Goal: Communication & Community: Share content

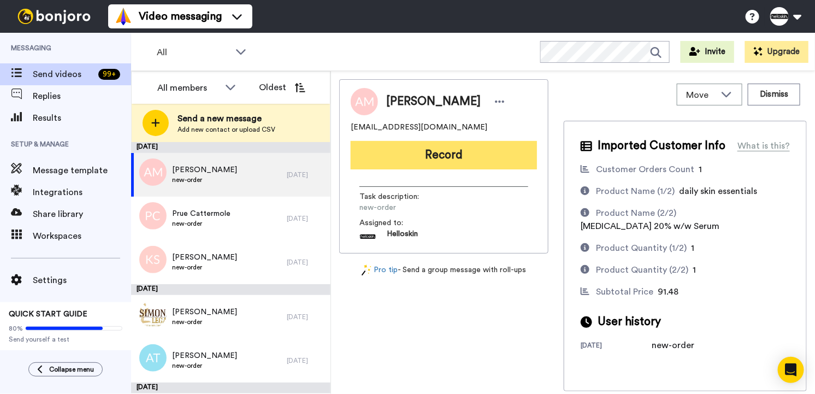
click at [415, 155] on button "Record" at bounding box center [444, 155] width 186 height 28
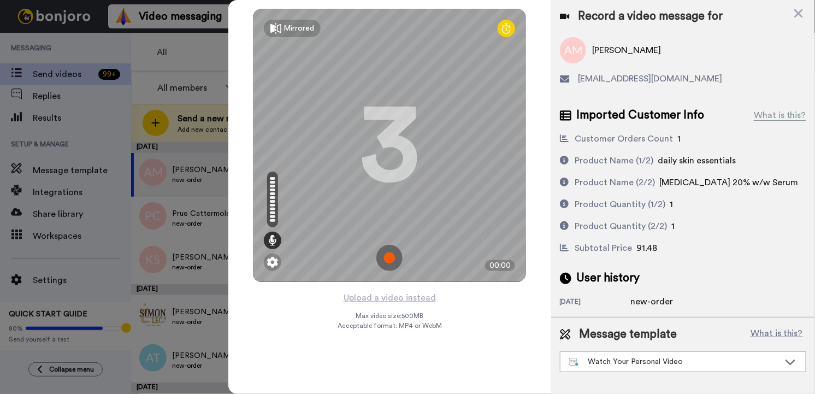
click at [382, 256] on img at bounding box center [389, 258] width 26 height 26
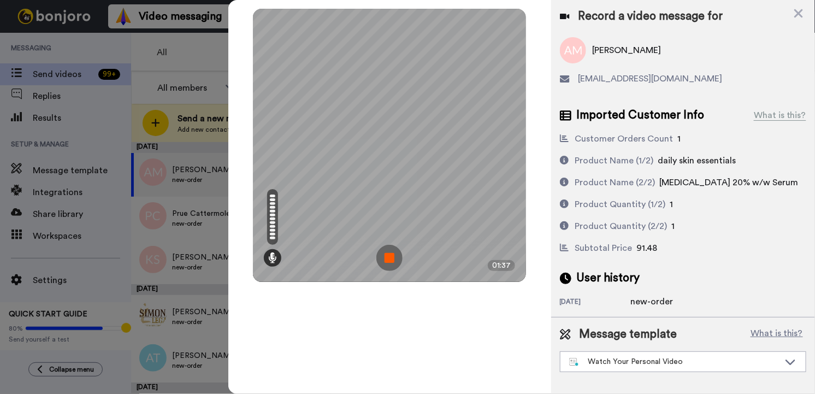
click at [398, 253] on img at bounding box center [389, 258] width 26 height 26
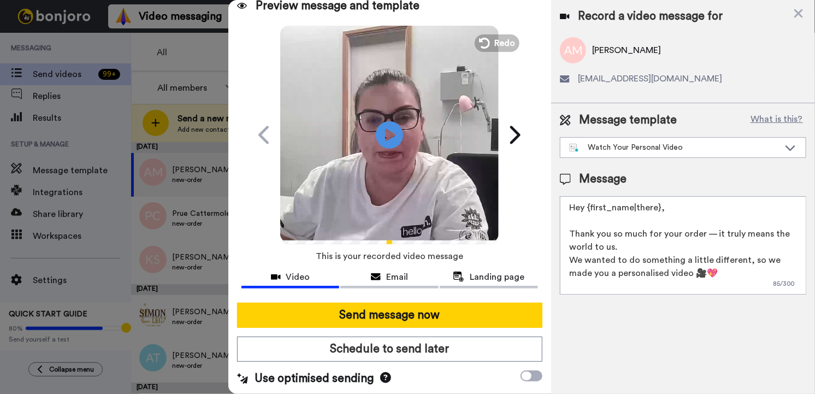
scroll to position [11, 0]
click at [395, 167] on video at bounding box center [389, 133] width 218 height 218
click at [502, 268] on button "Landing page" at bounding box center [489, 278] width 98 height 20
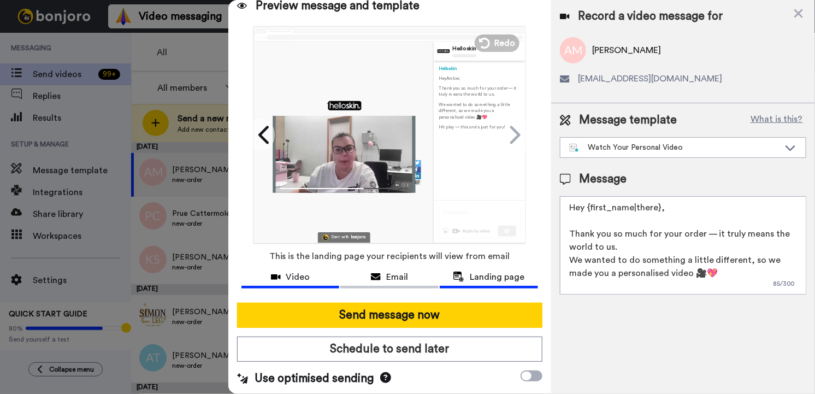
click at [313, 269] on button "Video" at bounding box center [290, 278] width 98 height 20
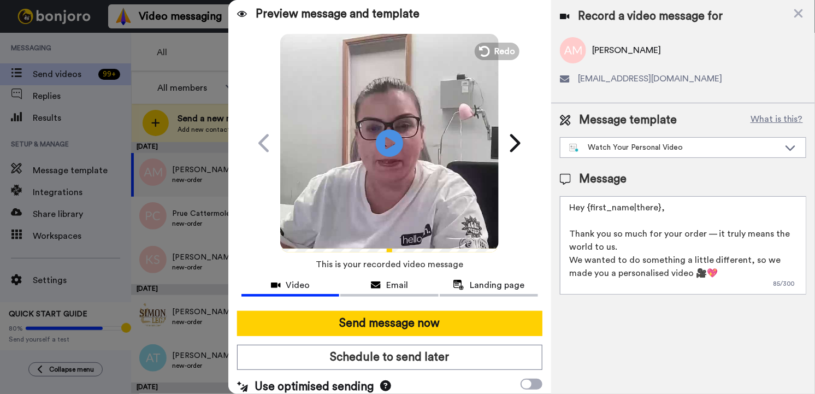
scroll to position [0, 0]
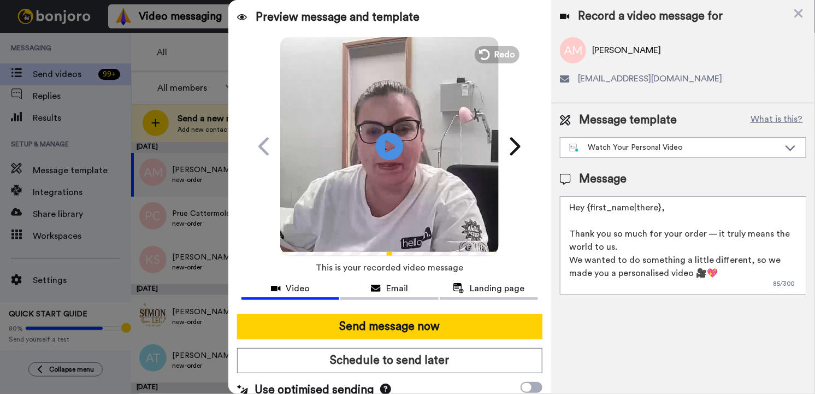
click at [338, 19] on span "Preview message and template" at bounding box center [338, 17] width 164 height 17
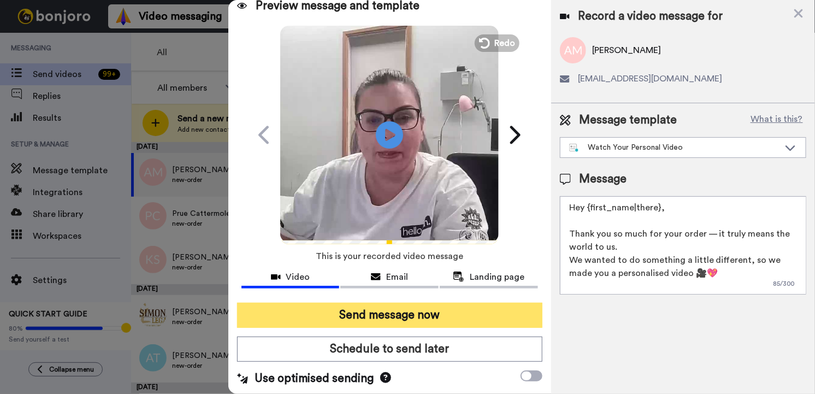
click at [377, 315] on button "Send message now" at bounding box center [389, 314] width 305 height 25
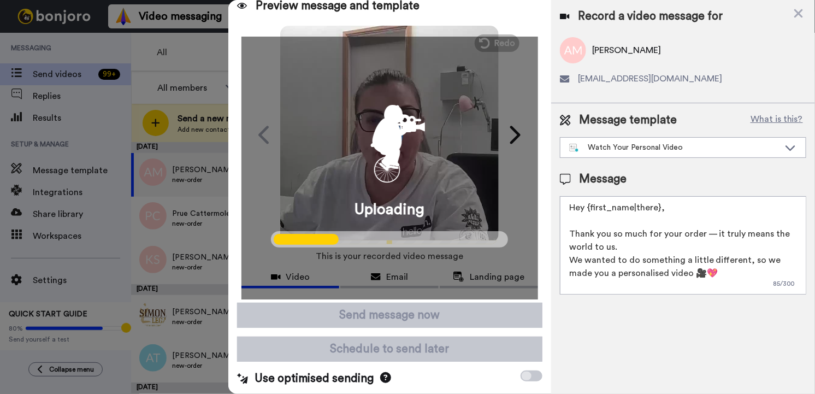
click at [430, 191] on div "Uploading" at bounding box center [389, 168] width 296 height 263
click at [430, 193] on div "Uploading" at bounding box center [389, 168] width 296 height 263
click at [400, 215] on span "Uploading" at bounding box center [389, 209] width 70 height 22
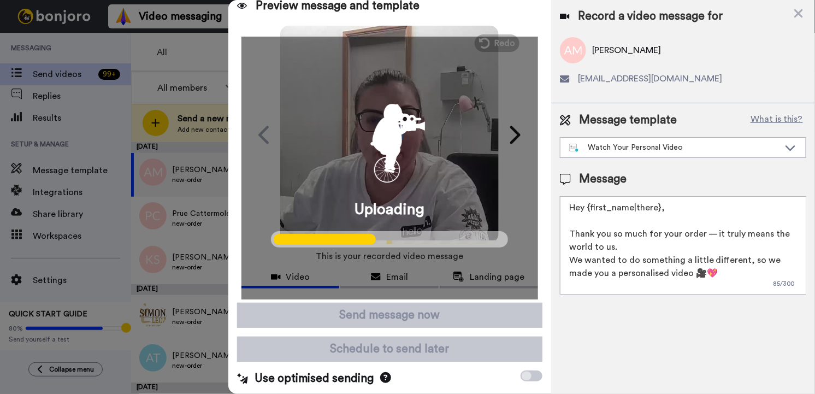
click at [397, 219] on span "Uploading" at bounding box center [389, 209] width 70 height 22
click at [395, 230] on div "Uploading" at bounding box center [389, 168] width 296 height 263
click at [391, 239] on span at bounding box center [389, 239] width 237 height 16
click at [390, 239] on span at bounding box center [389, 239] width 237 height 16
click at [390, 241] on span at bounding box center [389, 239] width 237 height 16
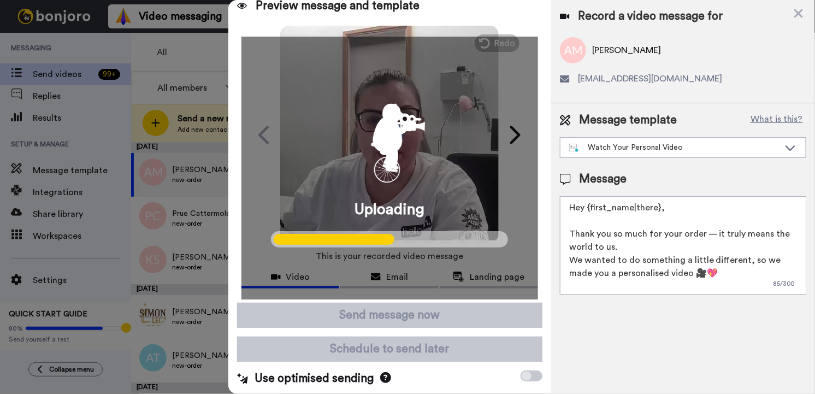
click at [390, 242] on span at bounding box center [389, 239] width 237 height 16
click at [390, 242] on icon at bounding box center [339, 239] width 130 height 11
click at [390, 242] on icon at bounding box center [342, 239] width 137 height 11
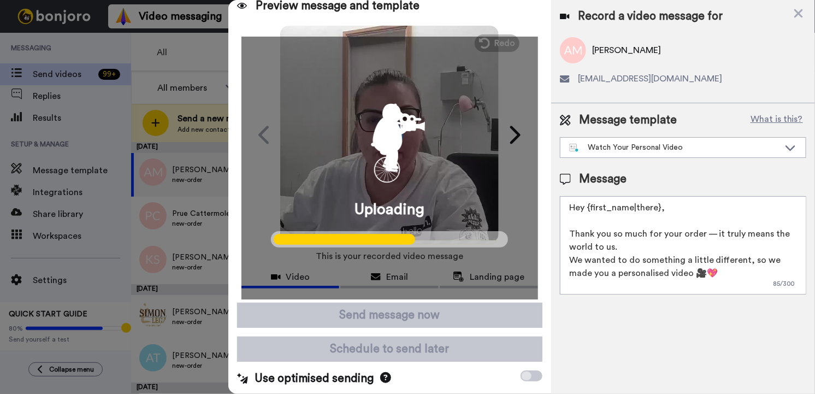
click at [390, 241] on icon at bounding box center [344, 239] width 141 height 11
click at [389, 240] on icon at bounding box center [347, 239] width 146 height 11
click at [388, 239] on icon at bounding box center [349, 239] width 151 height 11
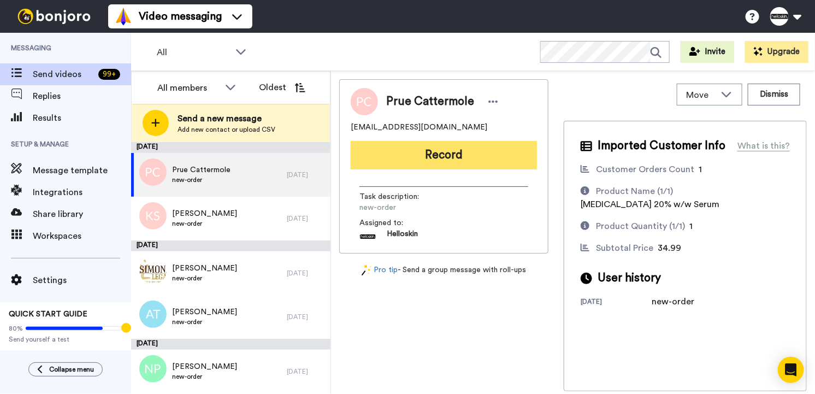
click at [448, 153] on button "Record" at bounding box center [444, 155] width 186 height 28
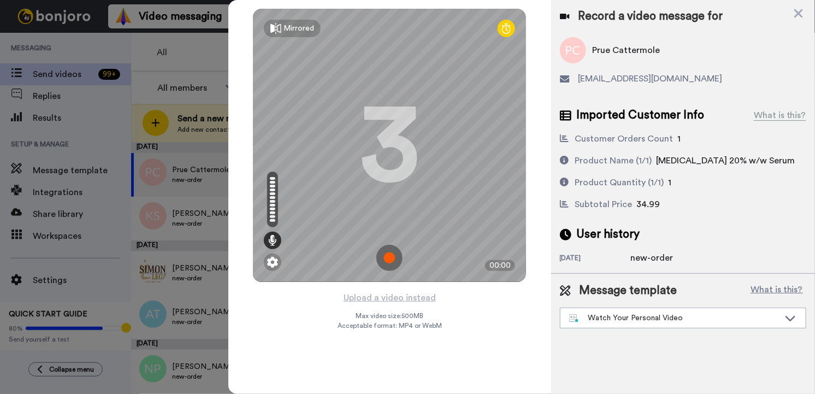
click at [383, 262] on img at bounding box center [389, 258] width 26 height 26
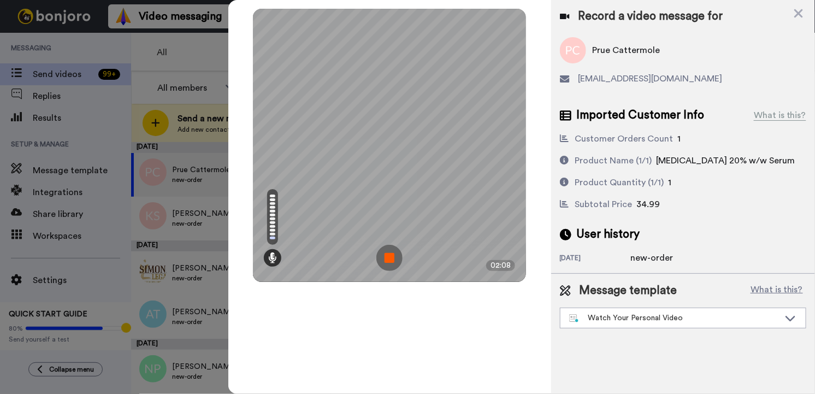
click at [391, 254] on img at bounding box center [389, 258] width 26 height 26
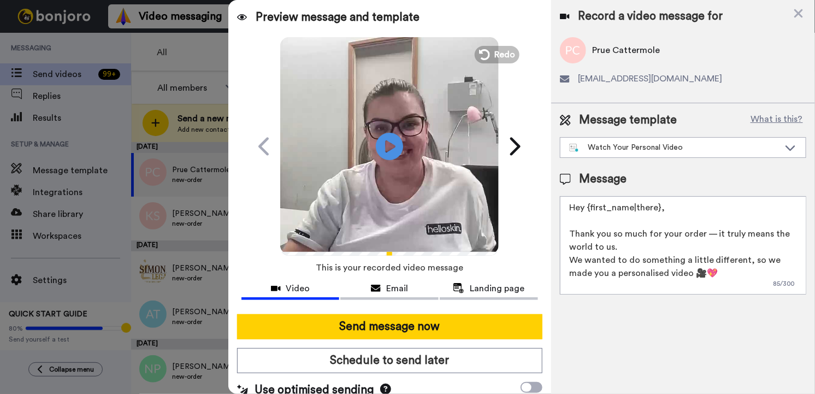
drag, startPoint x: 690, startPoint y: 208, endPoint x: 589, endPoint y: 211, distance: 101.6
click at [589, 211] on textarea "Hey {first_name|there}, Thank you so much for your order — it truly means the w…" at bounding box center [683, 245] width 246 height 98
type textarea "Hey Prue Thank you so much for your order — it truly means the world to us. We …"
click at [349, 312] on div at bounding box center [389, 309] width 296 height 9
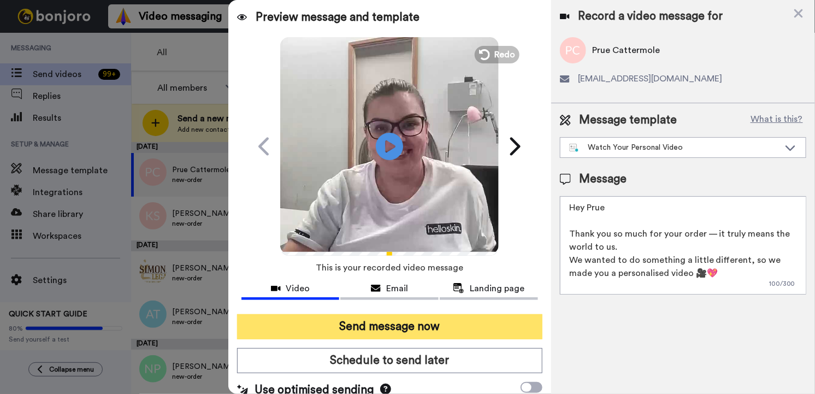
click at [500, 321] on button "Send message now" at bounding box center [389, 326] width 305 height 25
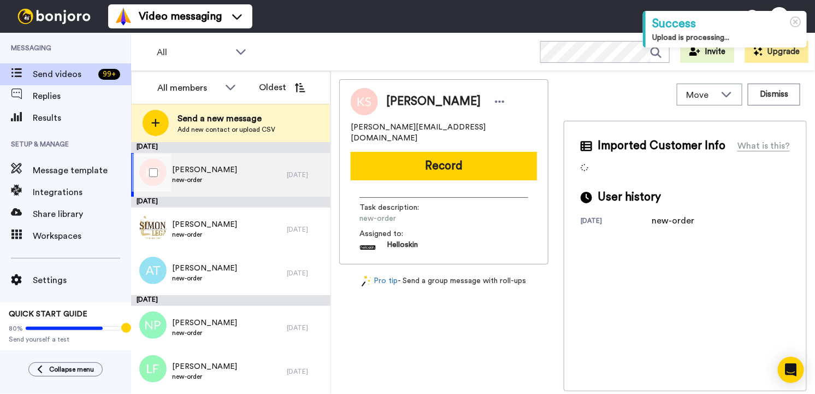
click at [193, 163] on div "Kate Simpson new-order" at bounding box center [209, 175] width 156 height 44
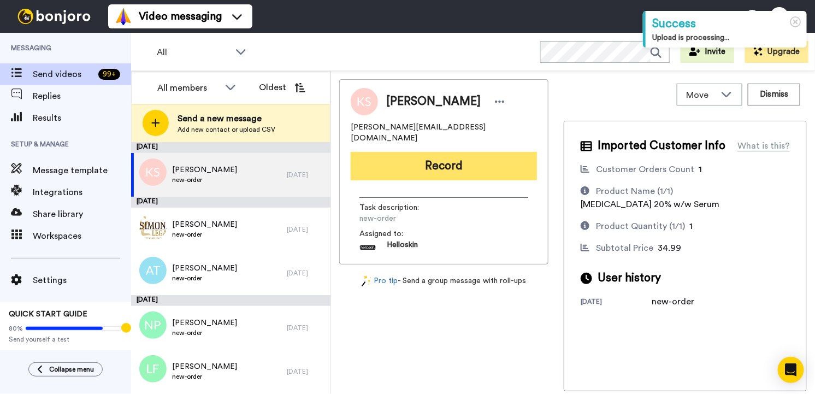
click at [427, 160] on button "Record" at bounding box center [444, 166] width 186 height 28
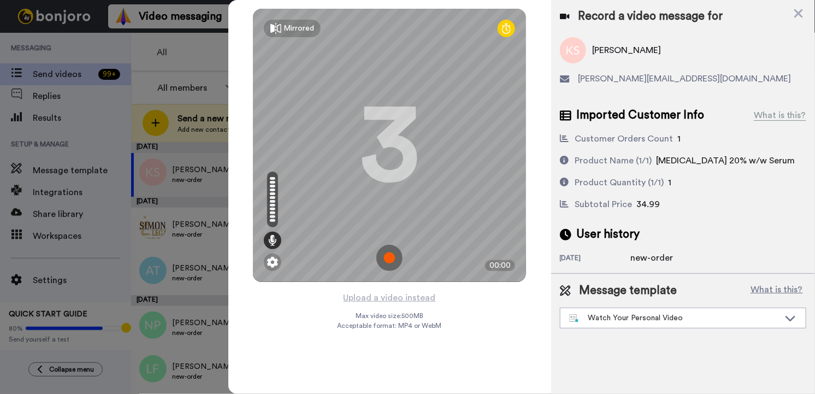
click at [382, 253] on img at bounding box center [389, 258] width 26 height 26
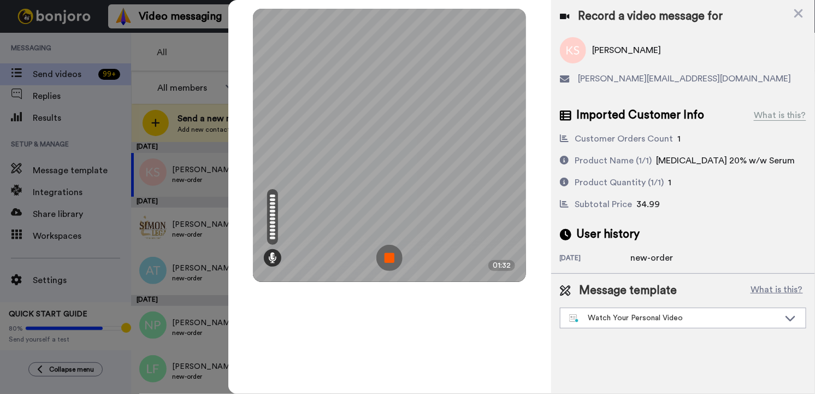
click at [382, 253] on img at bounding box center [389, 258] width 26 height 26
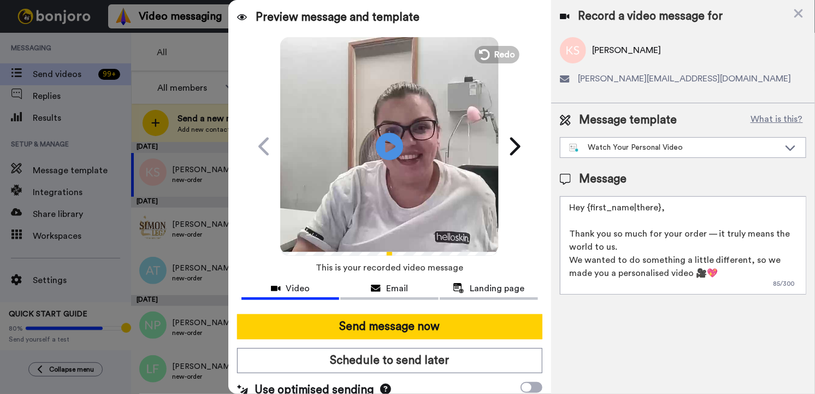
drag, startPoint x: 720, startPoint y: 211, endPoint x: 583, endPoint y: 211, distance: 137.6
click at [583, 211] on textarea "Hey {first_name|there}, Thank you so much for your order — it truly means the w…" at bounding box center [683, 245] width 246 height 98
type textarea "Hey Kate Thank you so much for your order — it truly means the world to us. We …"
click at [514, 338] on div "Send message now Schedule to send later Use optimised sending" at bounding box center [389, 356] width 323 height 102
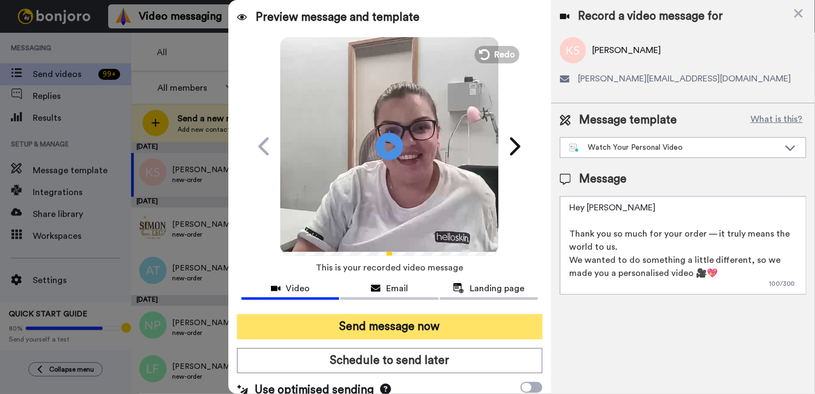
click at [515, 331] on button "Send message now" at bounding box center [389, 326] width 305 height 25
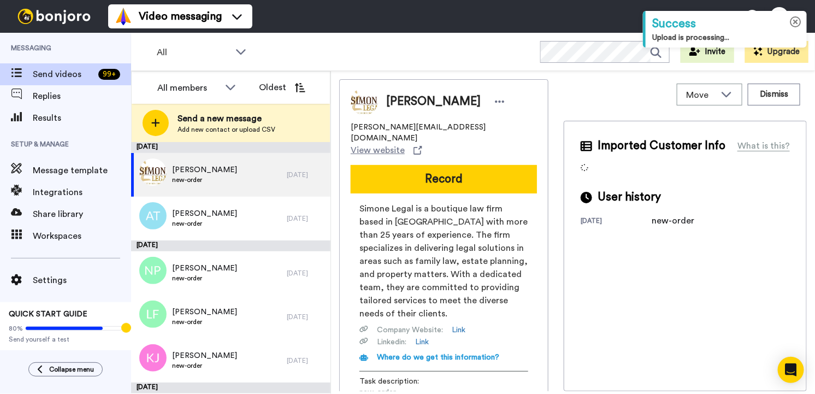
click at [793, 18] on icon at bounding box center [795, 21] width 11 height 11
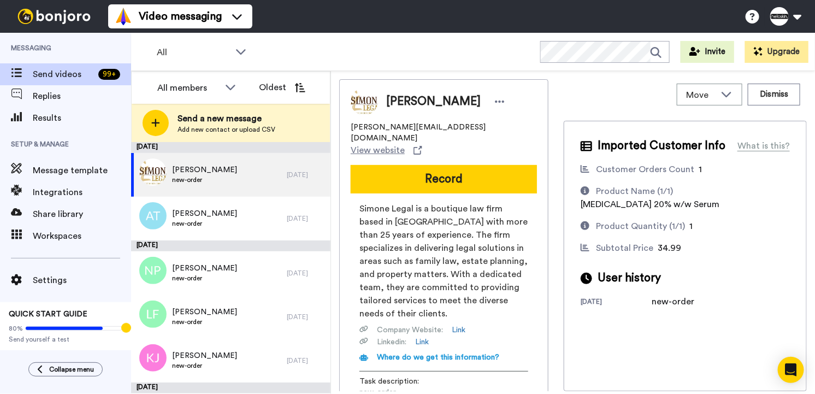
click at [807, 15] on ul "Help docs Settings" at bounding box center [777, 16] width 75 height 24
click at [794, 15] on button at bounding box center [784, 16] width 41 height 24
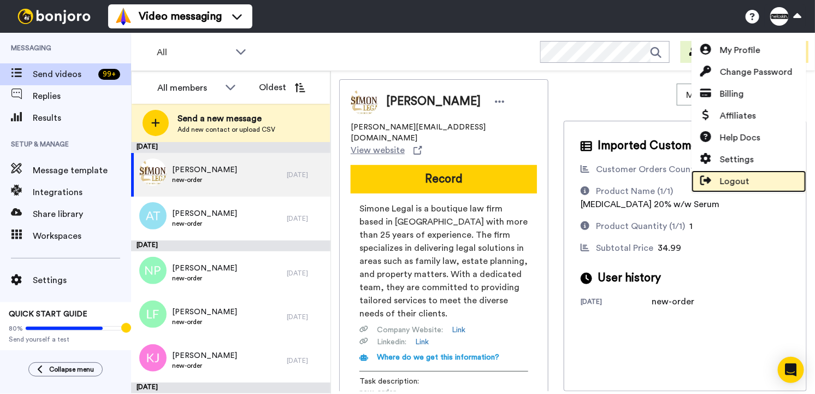
click at [731, 173] on link "Logout" at bounding box center [748, 181] width 115 height 22
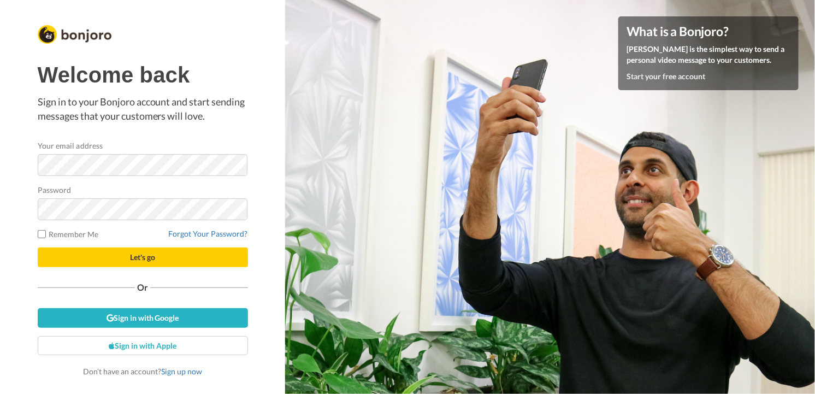
click at [814, 163] on com-1password-button at bounding box center [815, 197] width 0 height 394
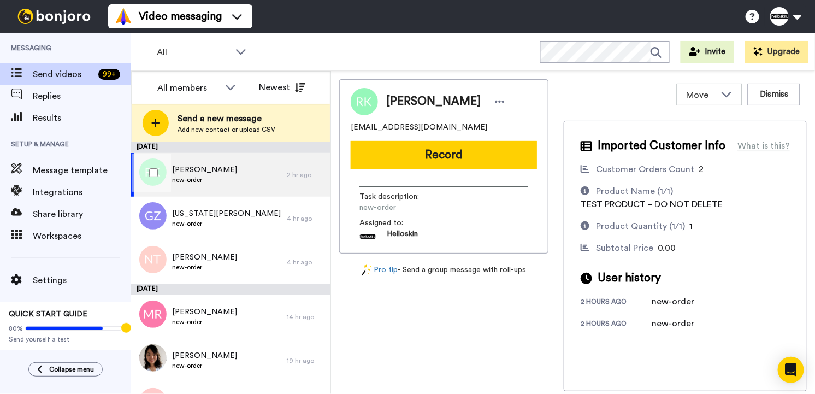
click at [247, 159] on div "Rebecca Kroegel new-order" at bounding box center [209, 175] width 156 height 44
click at [754, 85] on button "Dismiss" at bounding box center [773, 95] width 52 height 22
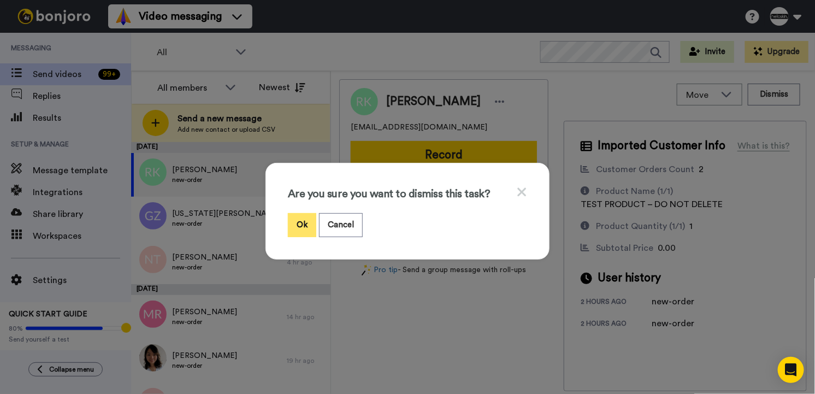
click at [288, 218] on button "Ok" at bounding box center [302, 224] width 28 height 23
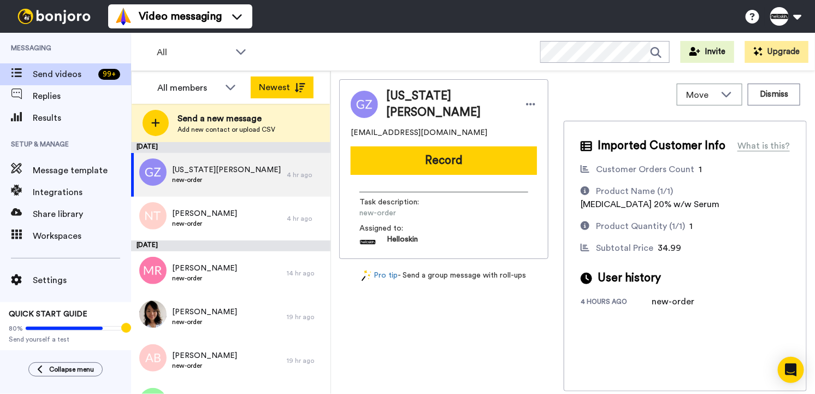
click at [310, 82] on button "Newest" at bounding box center [282, 87] width 63 height 22
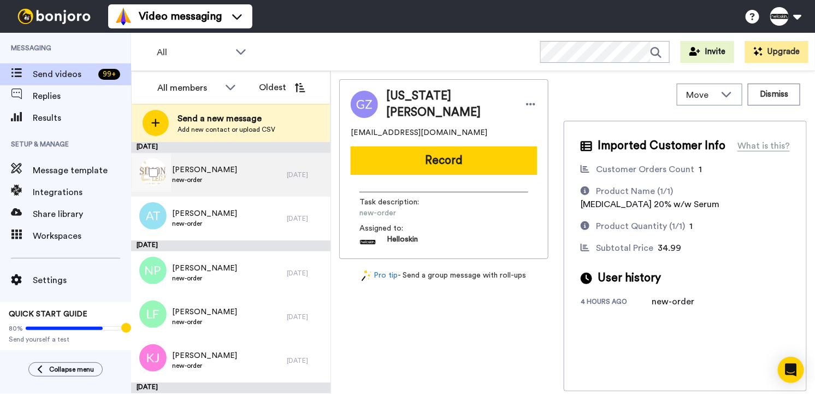
click at [276, 186] on div "Cassandra Simone new-order 24 days ago" at bounding box center [230, 175] width 199 height 44
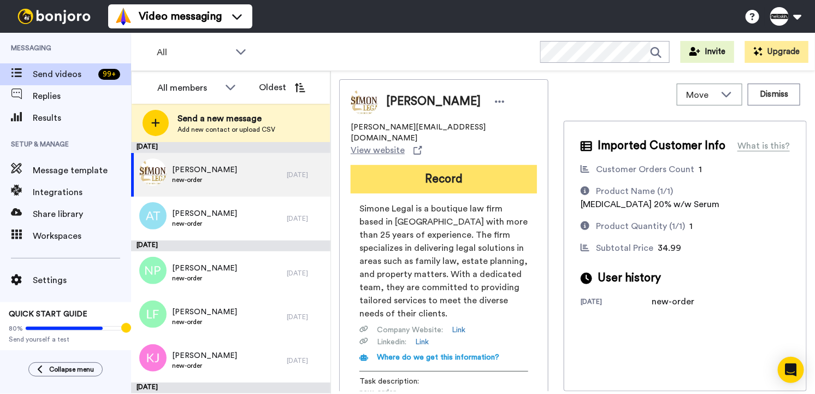
click at [405, 165] on button "Record" at bounding box center [444, 179] width 186 height 28
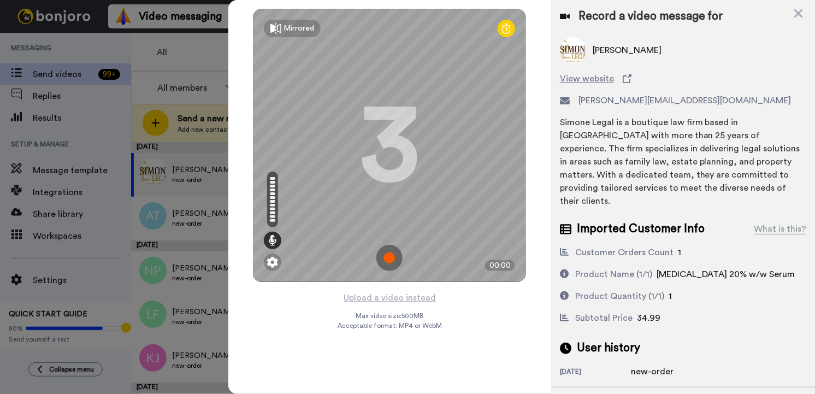
click at [387, 259] on img at bounding box center [389, 258] width 26 height 26
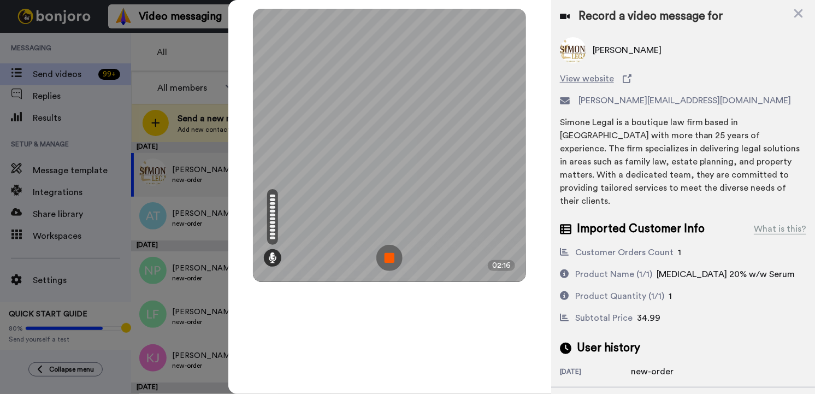
click at [384, 252] on img at bounding box center [389, 258] width 26 height 26
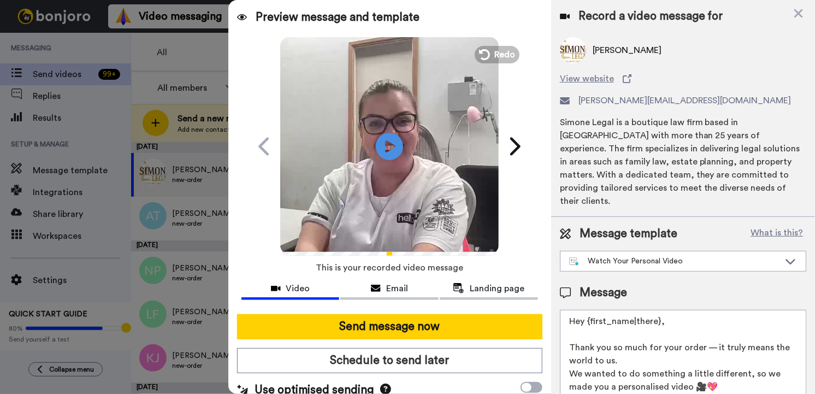
click at [704, 310] on textarea "Hey {first_name|there}, Thank you so much for your order — it truly means the w…" at bounding box center [683, 359] width 246 height 98
drag, startPoint x: 696, startPoint y: 305, endPoint x: 696, endPoint y: 322, distance: 16.4
click at [589, 310] on textarea "Hey {first_name|there}, Thank you so much for your order — it truly means the w…" at bounding box center [683, 359] width 246 height 98
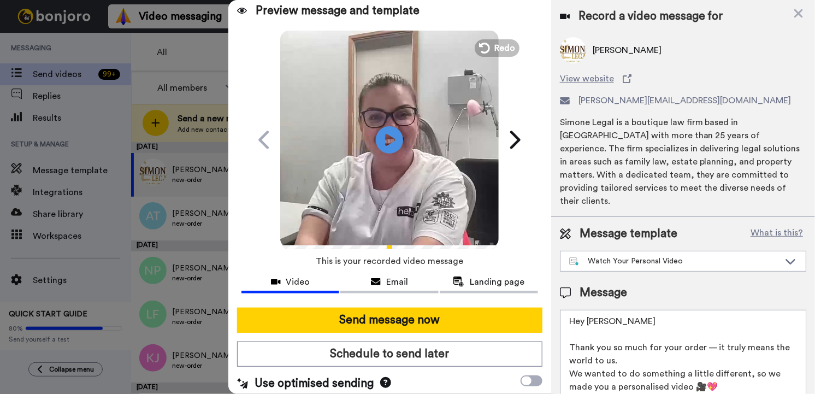
scroll to position [11, 0]
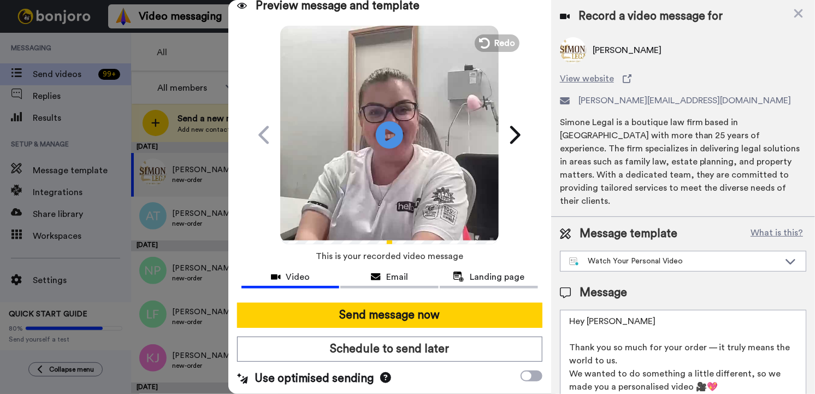
type textarea "Hey Cassandra Thank you so much for your order — it truly means the world to us…"
click at [453, 300] on div at bounding box center [389, 298] width 296 height 9
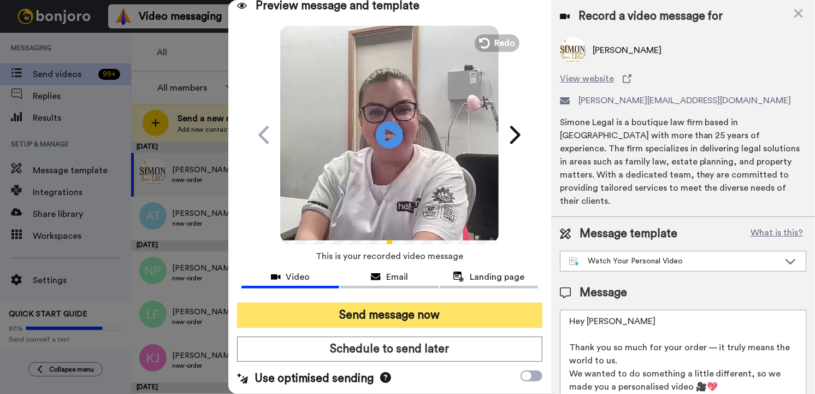
click at [452, 302] on button "Send message now" at bounding box center [389, 314] width 305 height 25
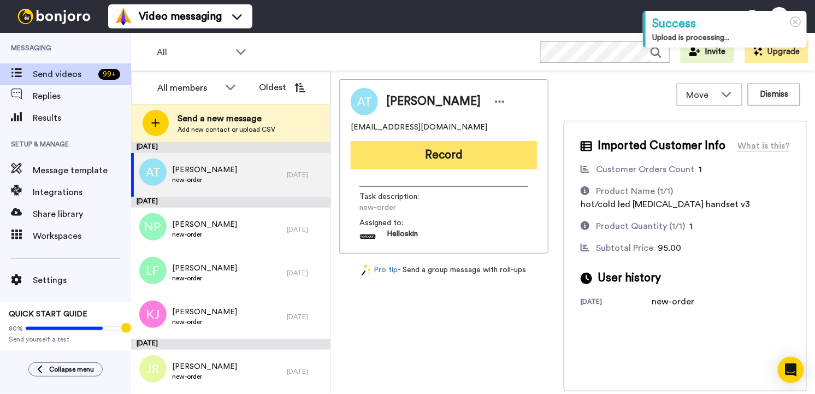
click at [417, 153] on button "Record" at bounding box center [444, 155] width 186 height 28
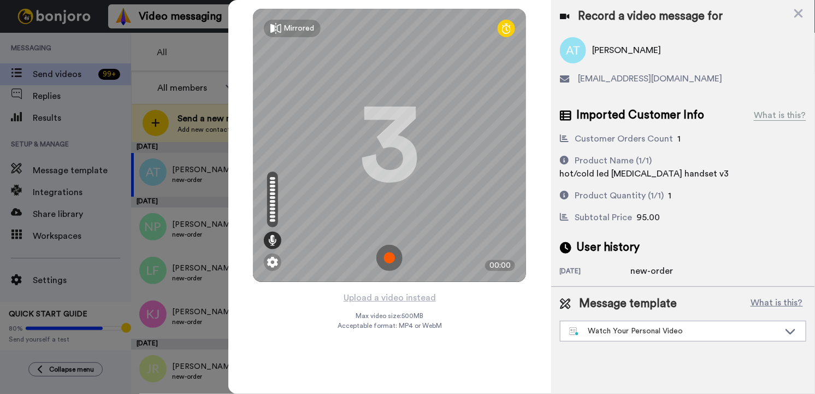
click at [392, 254] on img at bounding box center [389, 258] width 26 height 26
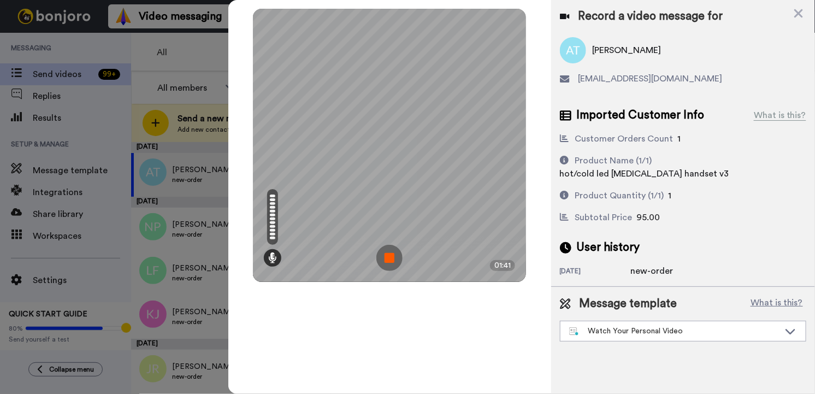
click at [391, 258] on img at bounding box center [389, 258] width 26 height 26
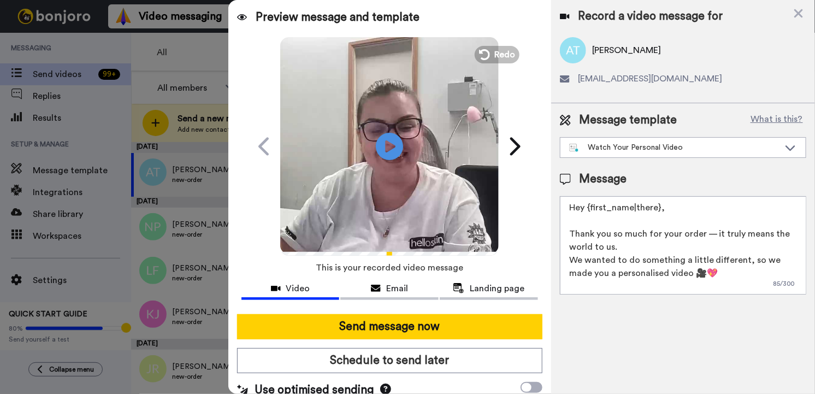
drag, startPoint x: 678, startPoint y: 206, endPoint x: 594, endPoint y: 210, distance: 83.6
click at [594, 210] on textarea "Hey {first_name|there}, Thank you so much for your order — it truly means the w…" at bounding box center [683, 245] width 246 height 98
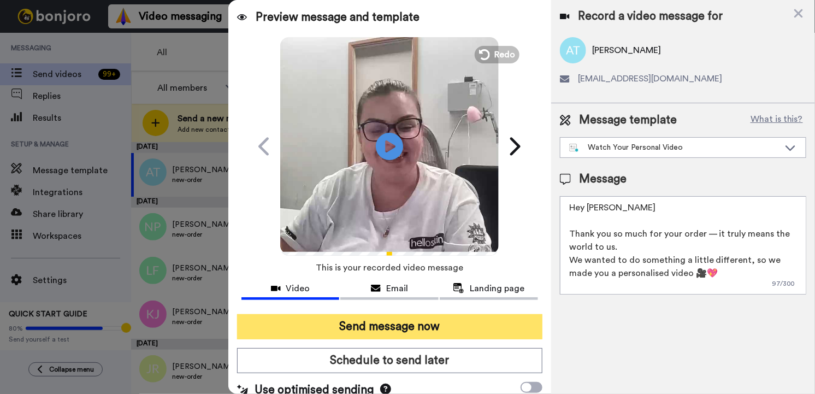
type textarea "Hey Apakorn Thank you so much for your order — it truly means the world to us. …"
click at [489, 316] on button "Send message now" at bounding box center [389, 326] width 305 height 25
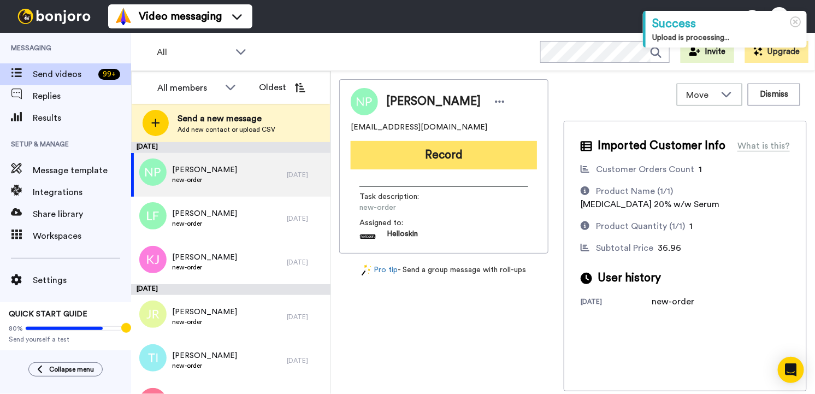
click at [405, 164] on button "Record" at bounding box center [444, 155] width 186 height 28
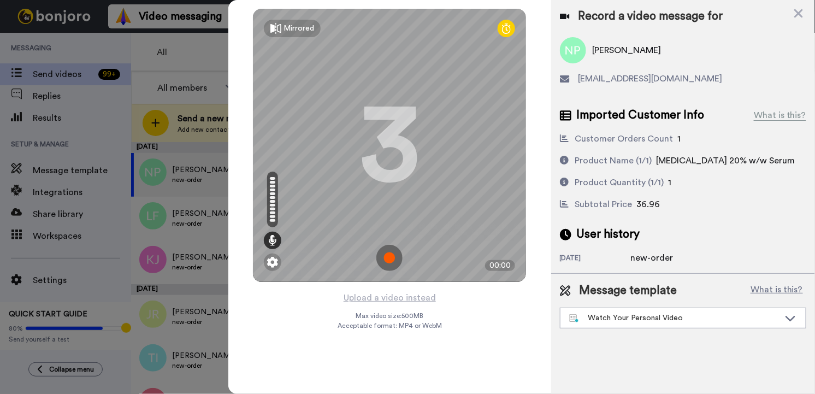
click at [388, 264] on img at bounding box center [389, 258] width 26 height 26
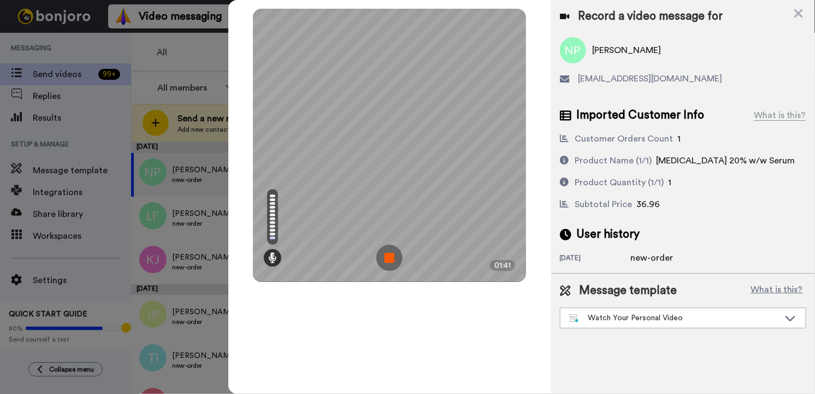
click at [387, 251] on img at bounding box center [389, 258] width 26 height 26
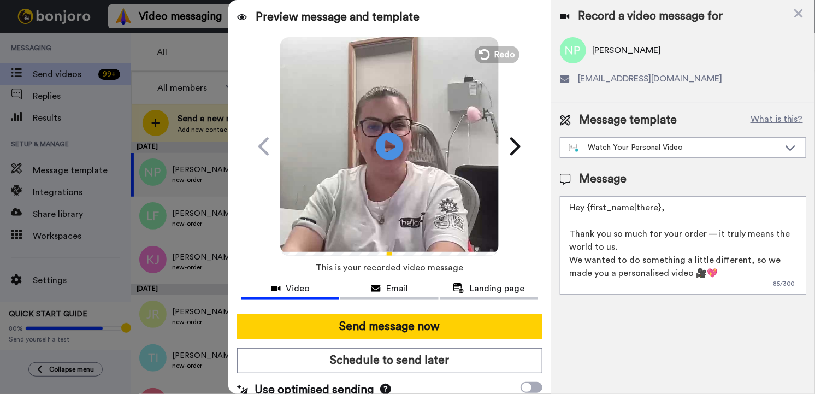
drag, startPoint x: 667, startPoint y: 209, endPoint x: 589, endPoint y: 209, distance: 78.1
click at [589, 209] on textarea "Hey {first_name|there}, Thank you so much for your order — it truly means the w…" at bounding box center [683, 245] width 246 height 98
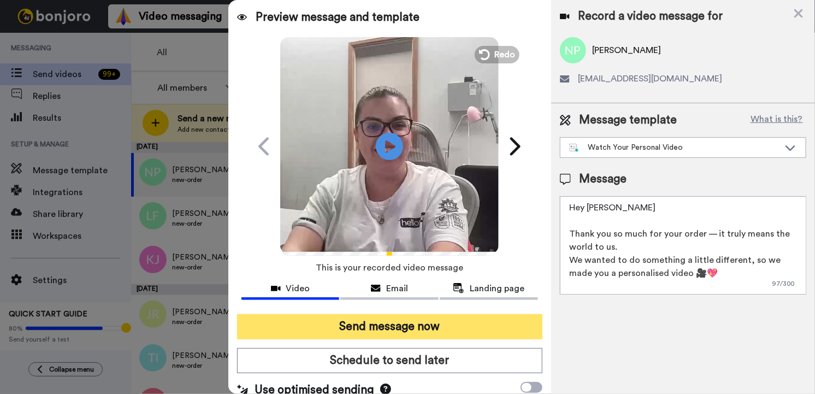
type textarea "Hey [PERSON_NAME] Thank you so much for your order — it truly means the world t…"
click at [462, 319] on button "Send message now" at bounding box center [389, 326] width 305 height 25
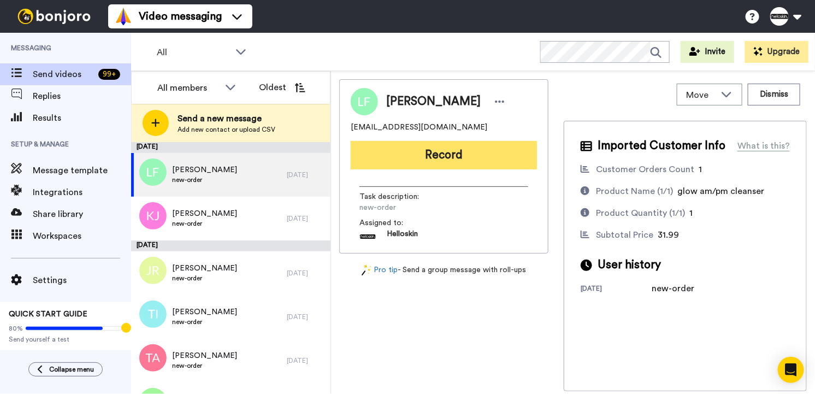
click at [483, 165] on button "Record" at bounding box center [444, 155] width 186 height 28
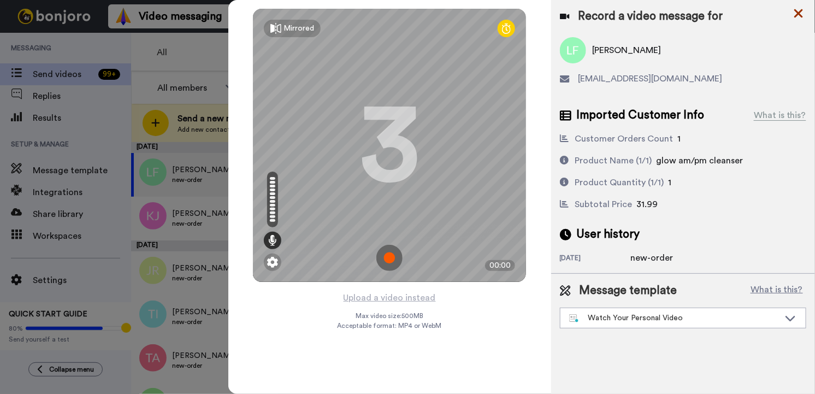
click at [800, 11] on icon at bounding box center [798, 13] width 9 height 9
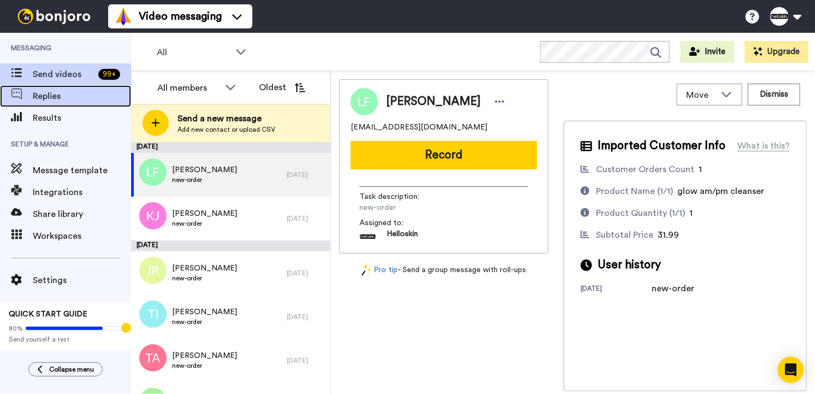
click at [50, 98] on span "Replies" at bounding box center [82, 96] width 98 height 13
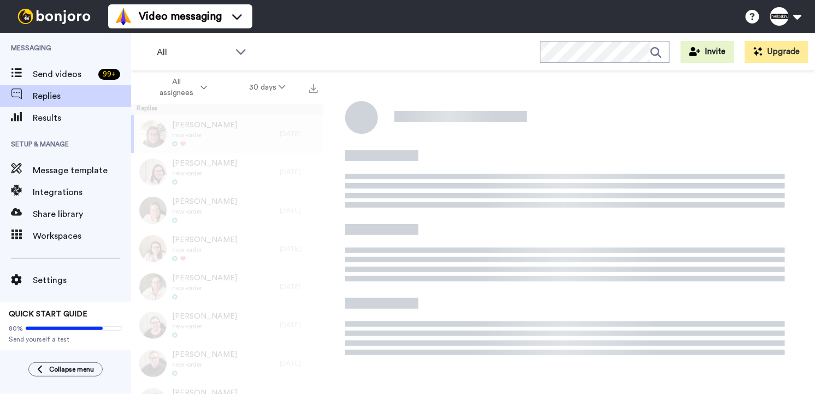
scroll to position [38, 0]
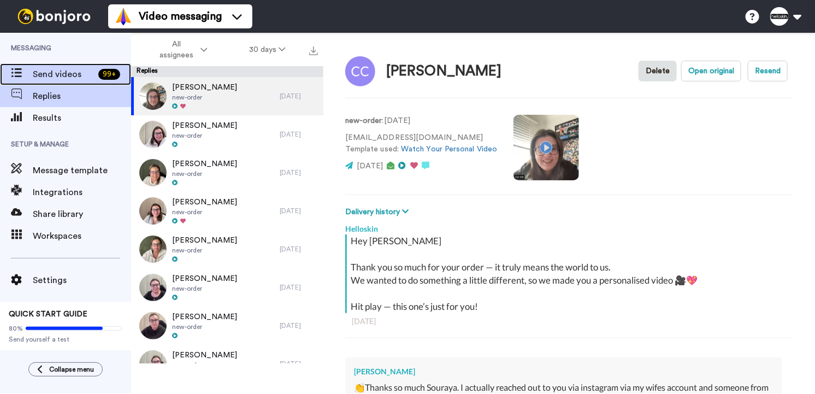
click at [34, 81] on div "Send videos 99 +" at bounding box center [65, 74] width 131 height 22
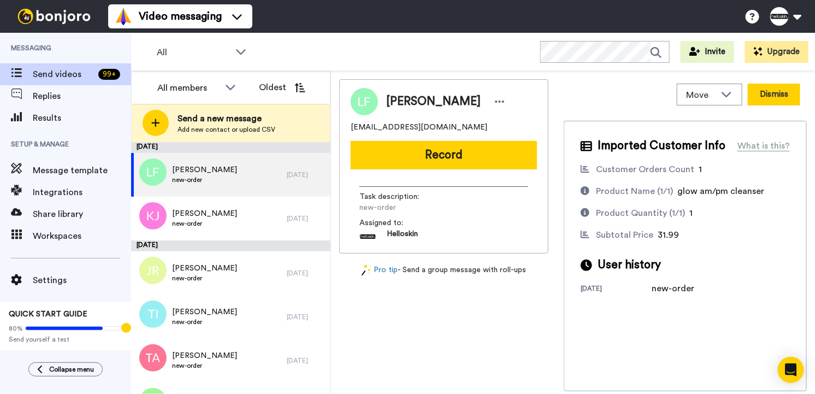
click at [766, 100] on button "Dismiss" at bounding box center [773, 95] width 52 height 22
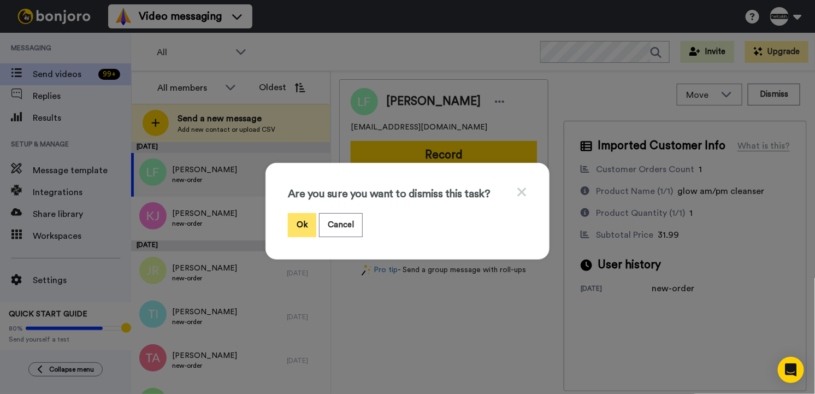
click at [288, 229] on button "Ok" at bounding box center [302, 224] width 28 height 23
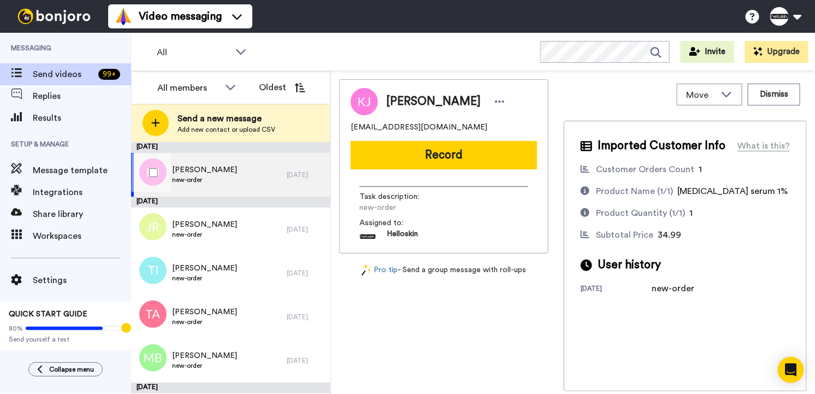
click at [263, 186] on div "Katherine Johnson new-order" at bounding box center [209, 175] width 156 height 44
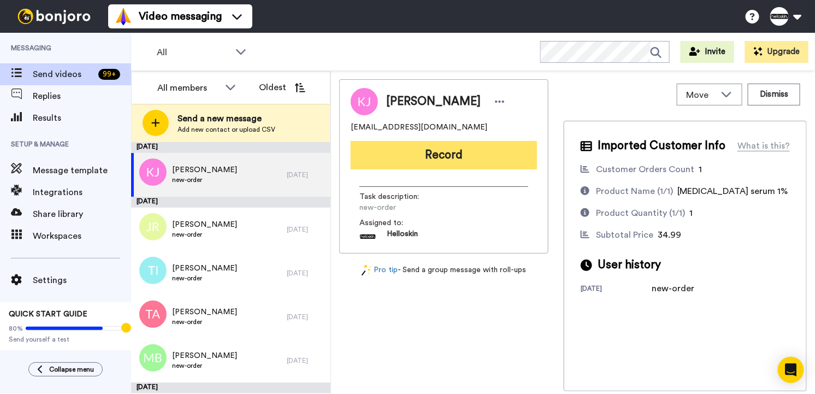
click at [458, 162] on button "Record" at bounding box center [444, 155] width 186 height 28
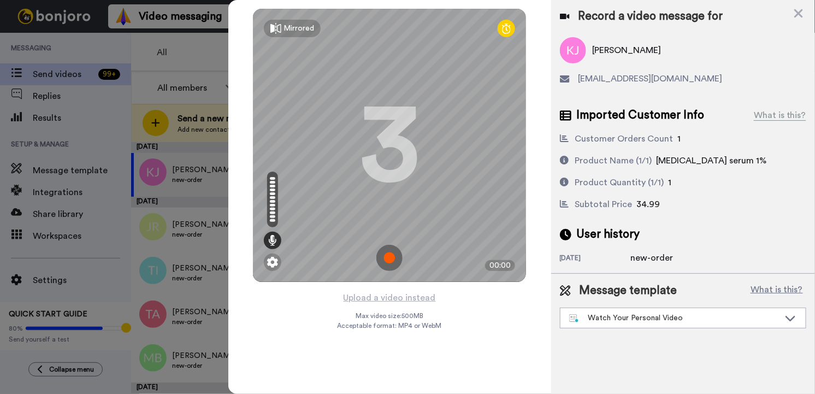
click at [388, 249] on img at bounding box center [389, 258] width 26 height 26
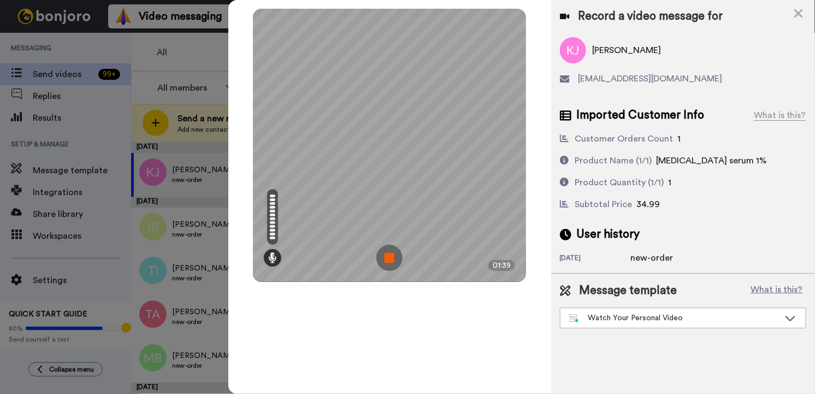
click at [390, 257] on img at bounding box center [389, 258] width 26 height 26
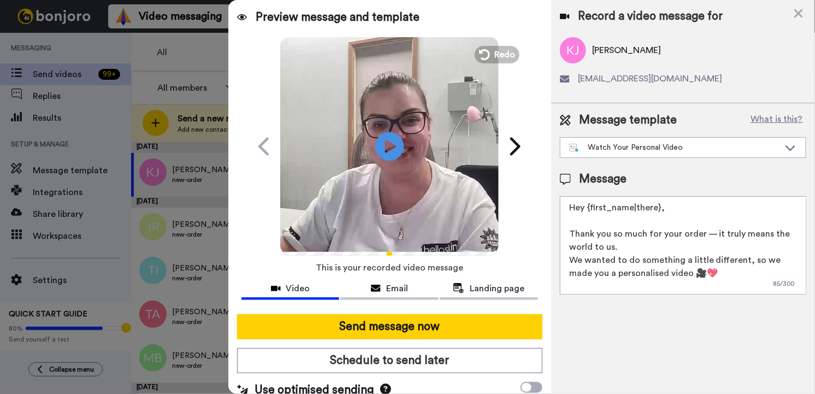
click at [388, 152] on icon at bounding box center [389, 146] width 29 height 29
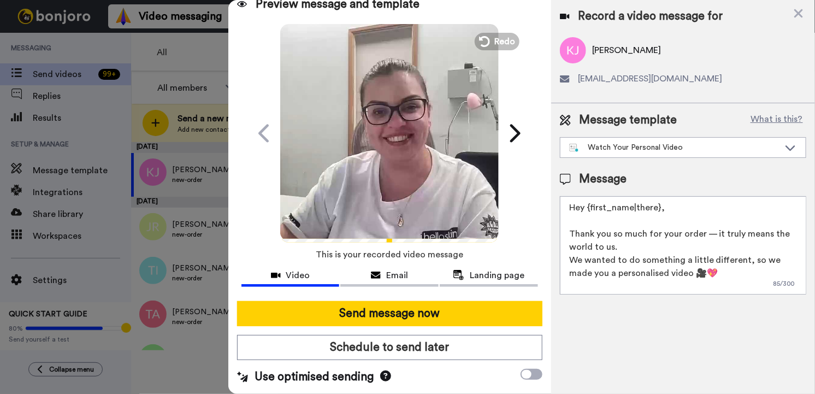
scroll to position [11, 0]
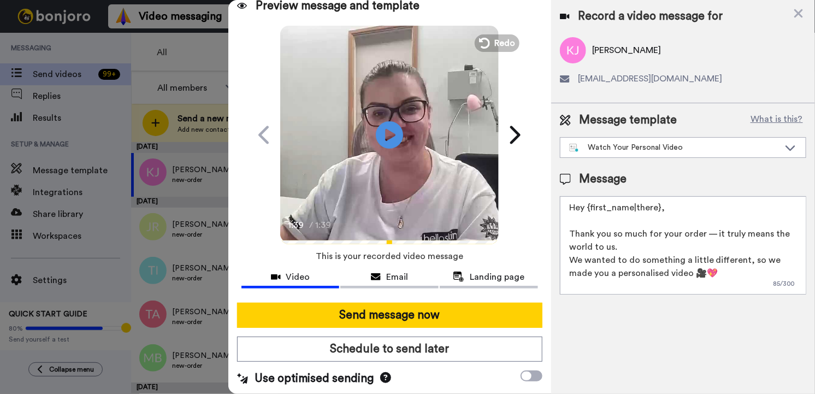
drag, startPoint x: 659, startPoint y: 204, endPoint x: 587, endPoint y: 208, distance: 72.2
click at [587, 208] on textarea "Hey {first_name|there}, Thank you so much for your order — it truly means the w…" at bounding box center [683, 245] width 246 height 98
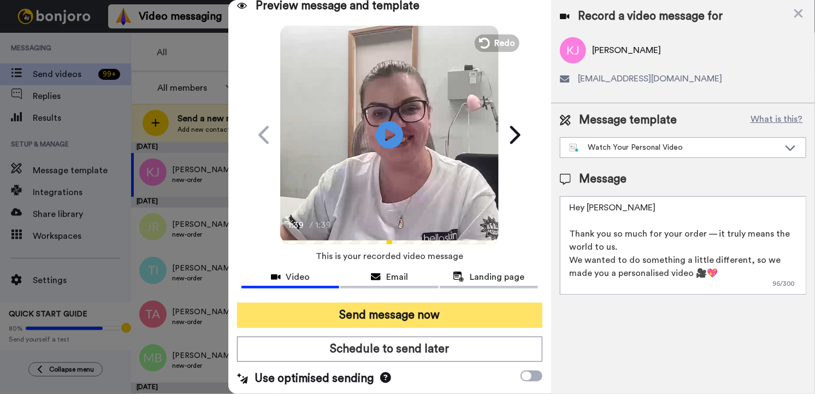
type textarea "Hey Katherine Thank you so much for your order — it truly means the world to us…"
click at [417, 318] on button "Send message now" at bounding box center [389, 314] width 305 height 25
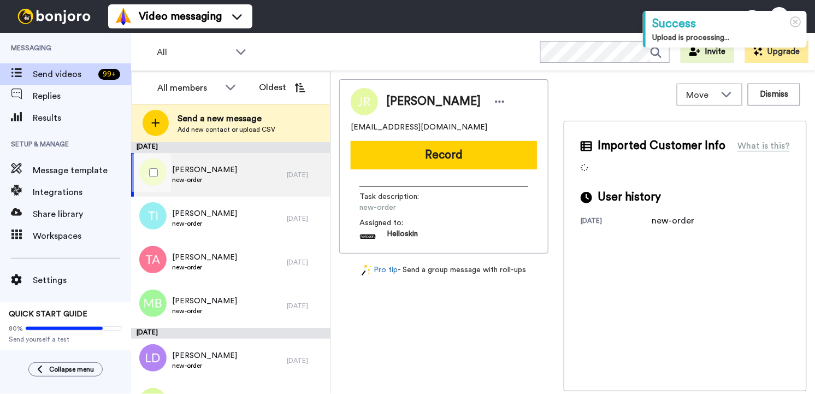
click at [233, 180] on div "Jay Rogers new-order" at bounding box center [209, 175] width 156 height 44
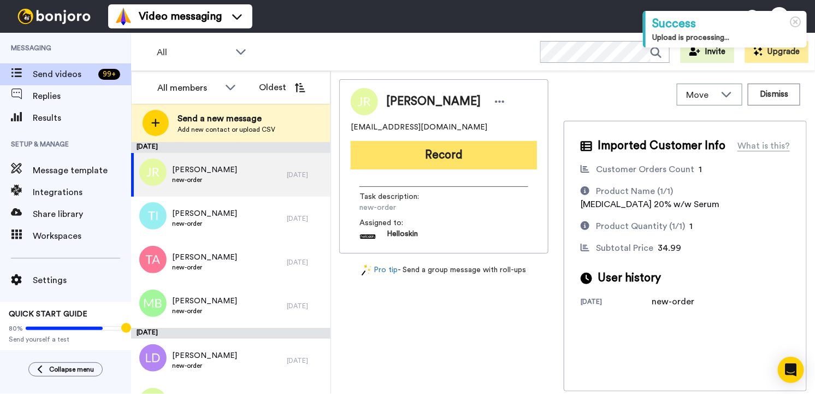
click at [478, 156] on button "Record" at bounding box center [444, 155] width 186 height 28
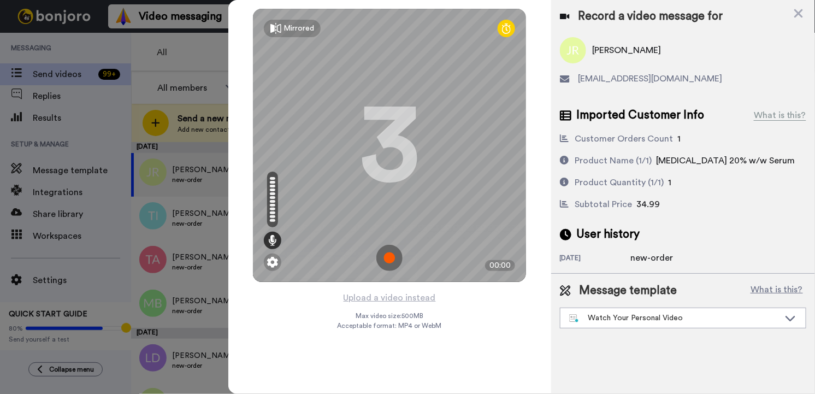
click at [389, 257] on img at bounding box center [389, 258] width 26 height 26
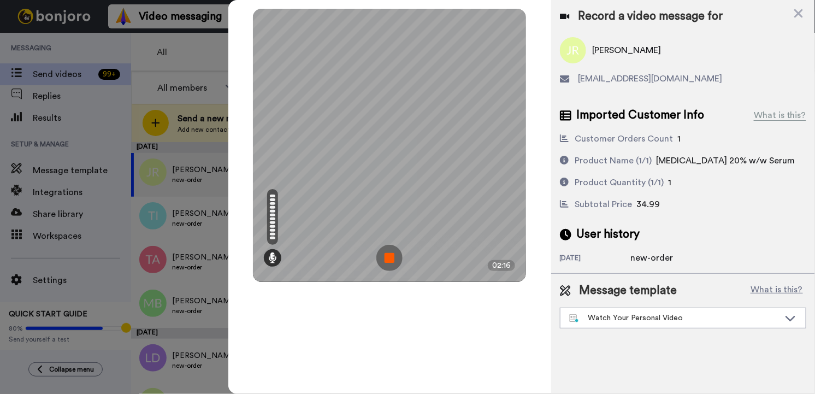
click at [385, 257] on img at bounding box center [389, 258] width 26 height 26
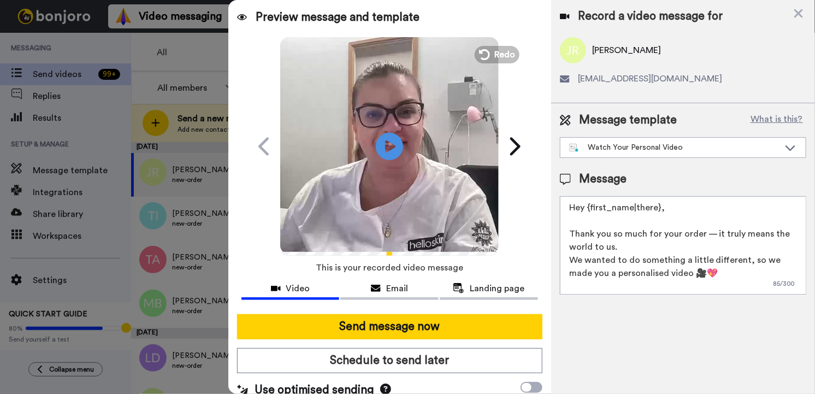
click at [697, 234] on textarea "Hey {first_name|there}, Thank you so much for your order — it truly means the w…" at bounding box center [683, 245] width 246 height 98
drag, startPoint x: 681, startPoint y: 206, endPoint x: 591, endPoint y: 209, distance: 90.1
click at [591, 209] on textarea "Hey {first_name|there}, Thank you so much for your order — it truly means the w…" at bounding box center [683, 245] width 246 height 98
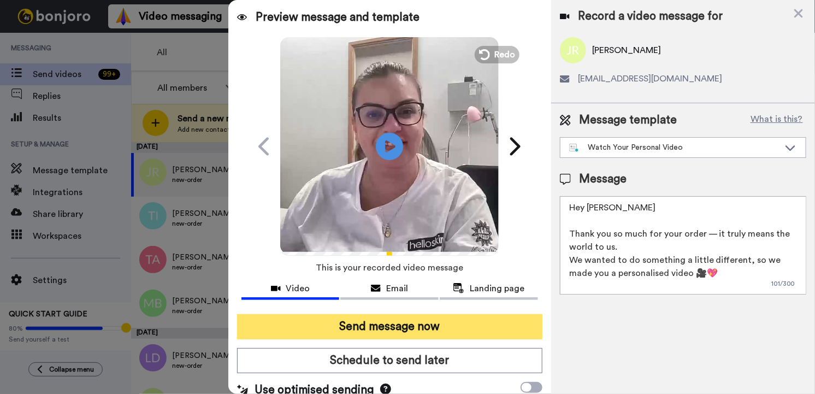
type textarea "Hey Jay Thank you so much for your order — it truly means the world to us. We w…"
click at [445, 332] on button "Send message now" at bounding box center [389, 326] width 305 height 25
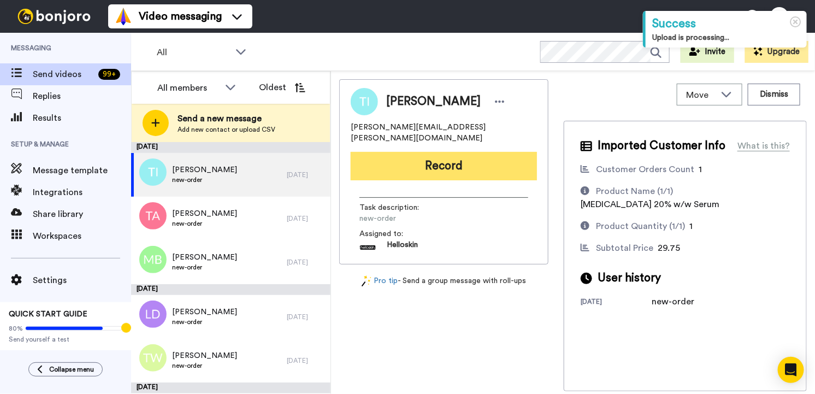
click at [413, 156] on button "Record" at bounding box center [444, 166] width 186 height 28
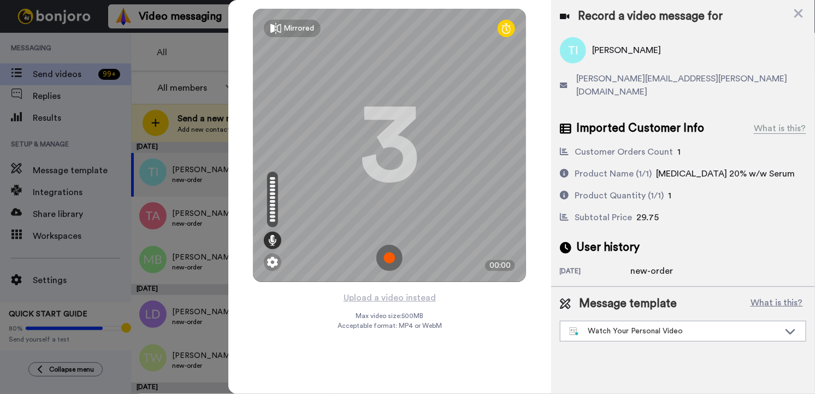
click at [385, 253] on img at bounding box center [389, 258] width 26 height 26
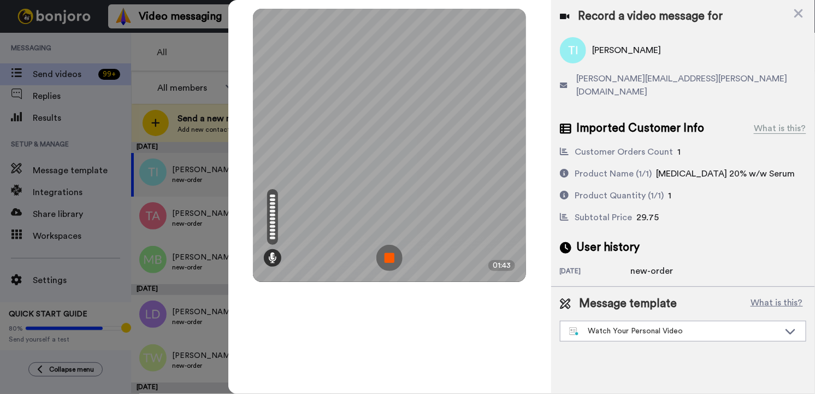
click at [384, 264] on img at bounding box center [389, 258] width 26 height 26
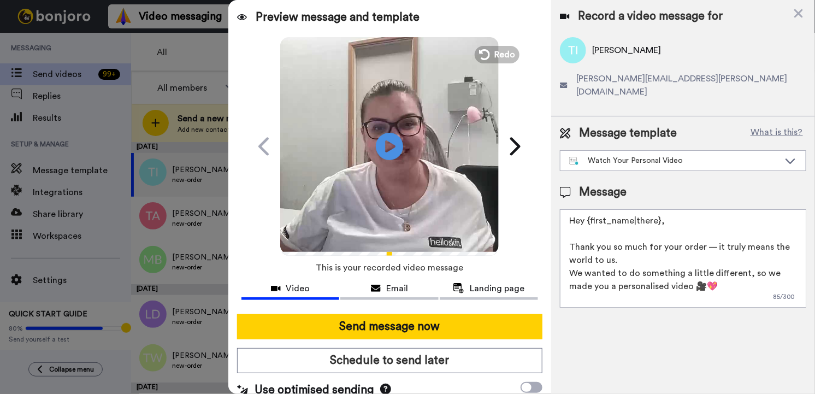
drag, startPoint x: 666, startPoint y: 196, endPoint x: 602, endPoint y: 202, distance: 64.7
click at [602, 209] on textarea "Hey {first_name|there}, Thank you so much for your order — it truly means the w…" at bounding box center [683, 258] width 246 height 98
click at [590, 209] on textarea "Hey {first_name|there}, Thank you so much for your order — it truly means the w…" at bounding box center [683, 258] width 246 height 98
drag, startPoint x: 584, startPoint y: 209, endPoint x: 665, endPoint y: 202, distance: 81.1
click at [665, 209] on textarea "Hey {first_name|there}, Thank you so much for your order — it truly means the w…" at bounding box center [683, 258] width 246 height 98
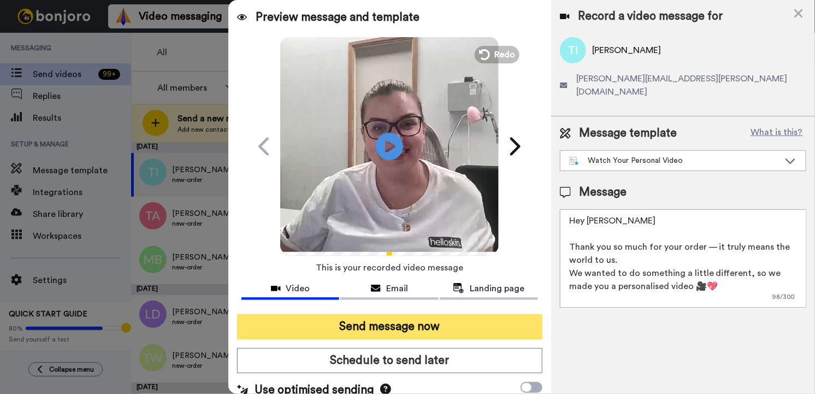
type textarea "Hey Tracey Thank you so much for your order — it truly means the world to us. W…"
click at [432, 315] on button "Send message now" at bounding box center [389, 326] width 305 height 25
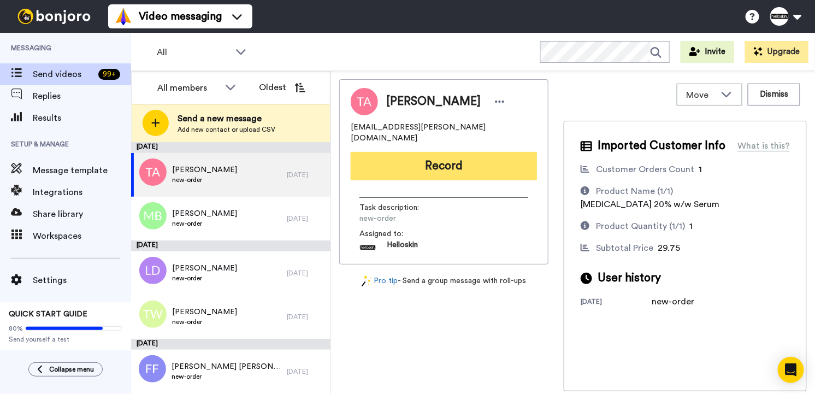
click at [413, 155] on button "Record" at bounding box center [444, 166] width 186 height 28
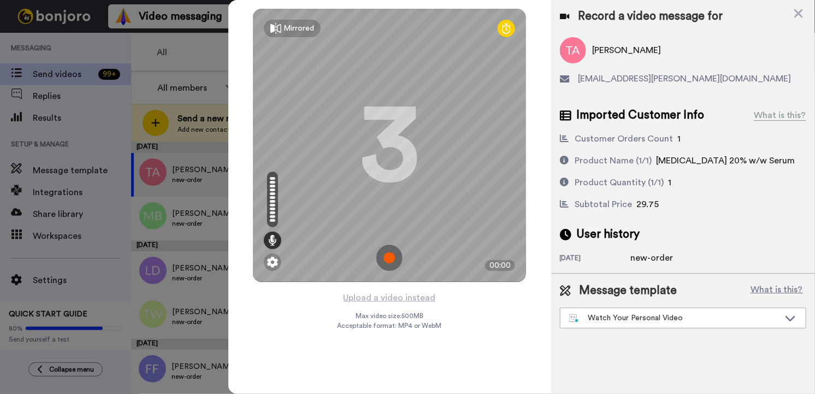
click at [381, 258] on img at bounding box center [389, 258] width 26 height 26
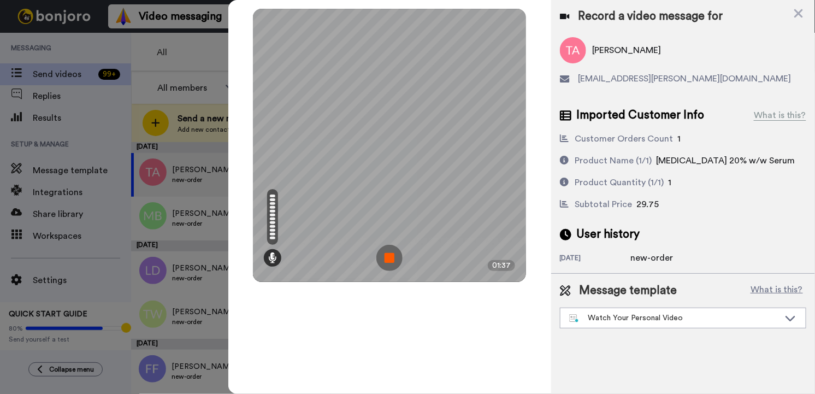
click at [391, 258] on img at bounding box center [389, 258] width 26 height 26
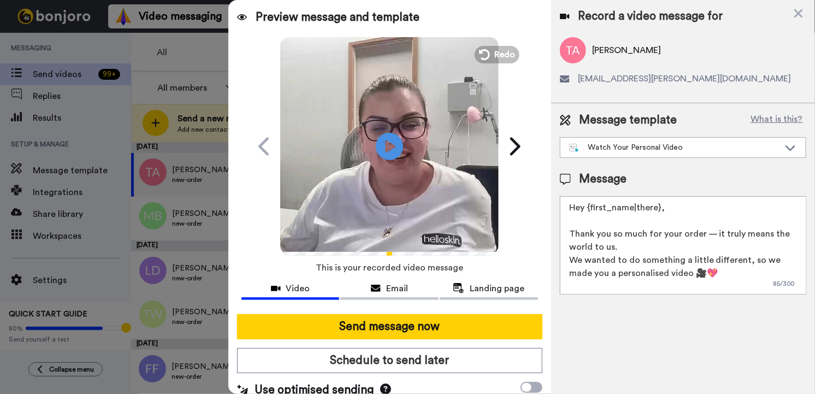
drag, startPoint x: 715, startPoint y: 210, endPoint x: 589, endPoint y: 211, distance: 125.6
click at [589, 211] on textarea "Hey {first_name|there}, Thank you so much for your order — it truly means the w…" at bounding box center [683, 245] width 246 height 98
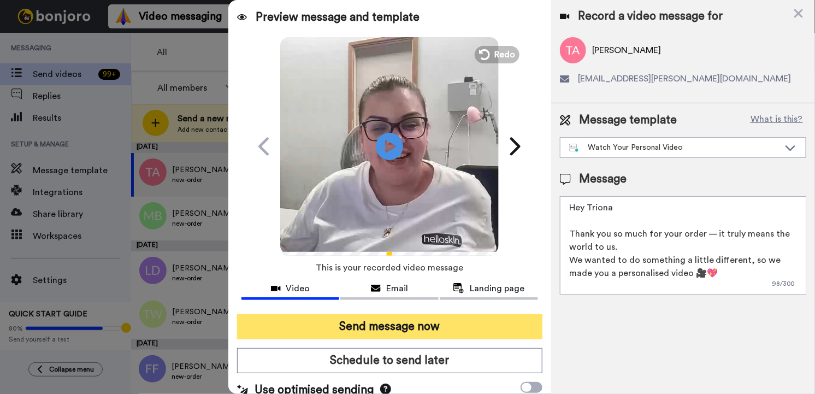
type textarea "Hey Triona Thank you so much for your order — it truly means the world to us. W…"
click at [467, 326] on button "Send message now" at bounding box center [389, 326] width 305 height 25
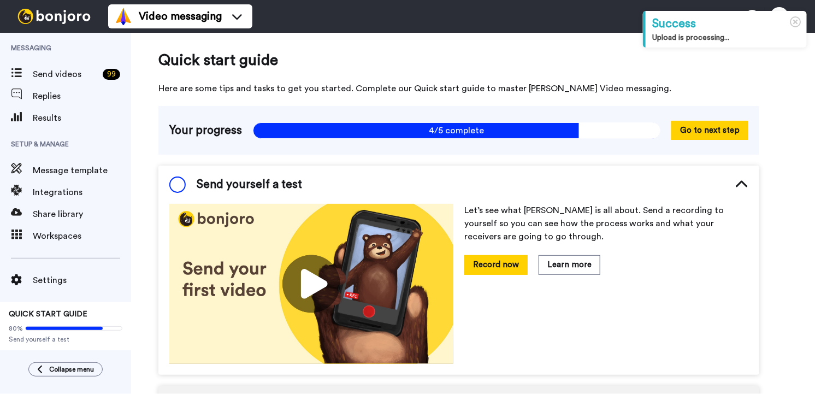
scroll to position [56, 0]
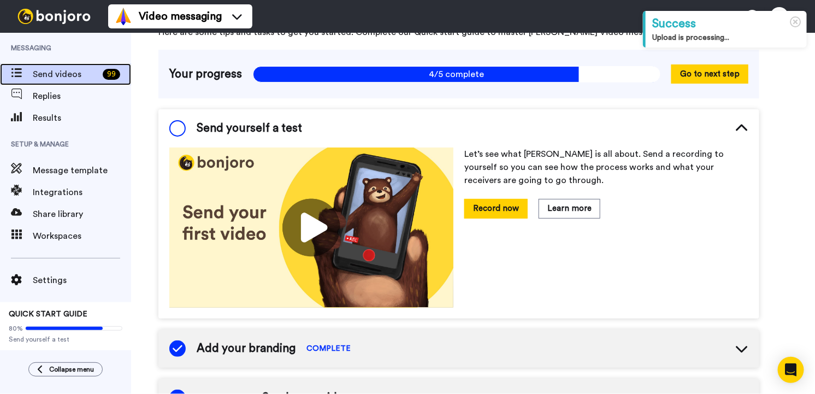
click at [109, 78] on div "99" at bounding box center [111, 74] width 17 height 11
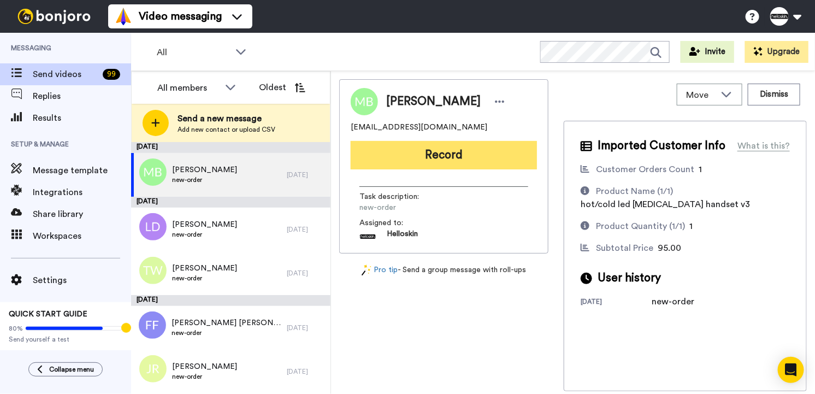
click at [372, 153] on button "Record" at bounding box center [444, 155] width 186 height 28
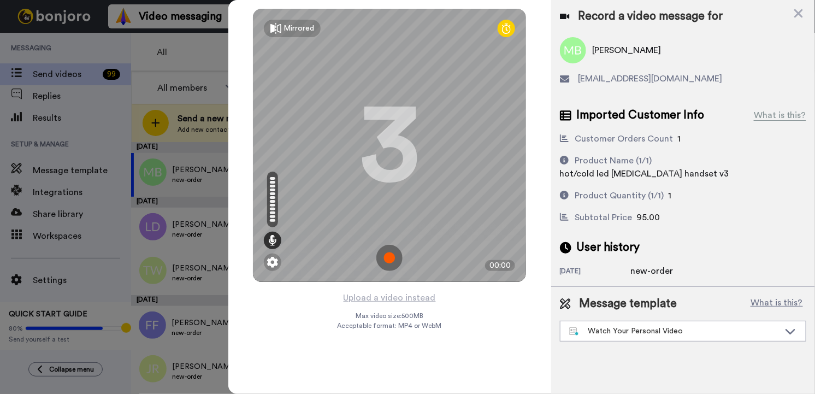
click at [393, 265] on img at bounding box center [389, 258] width 26 height 26
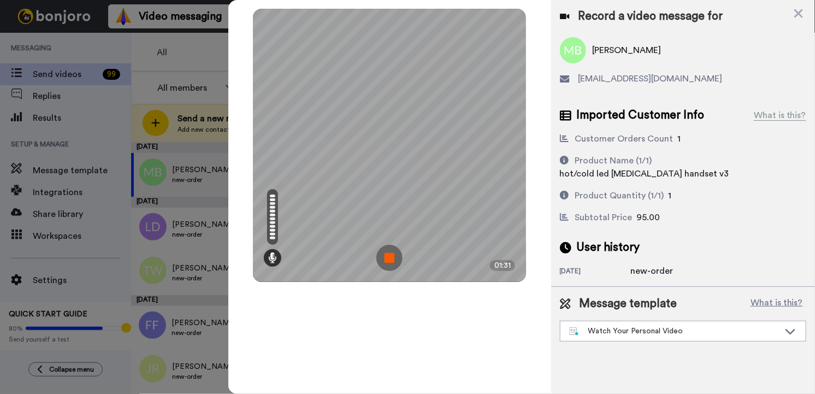
click at [381, 267] on img at bounding box center [389, 258] width 26 height 26
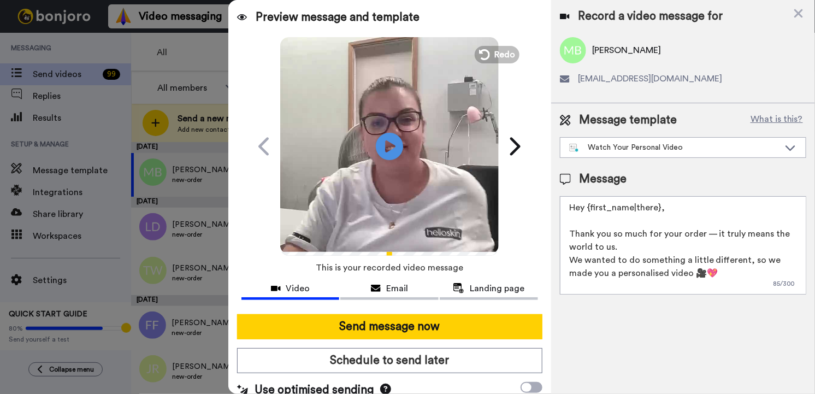
drag, startPoint x: 702, startPoint y: 206, endPoint x: 586, endPoint y: 209, distance: 116.3
click at [586, 209] on textarea "Hey {first_name|there}, Thank you so much for your order — it truly means the w…" at bounding box center [683, 245] width 246 height 98
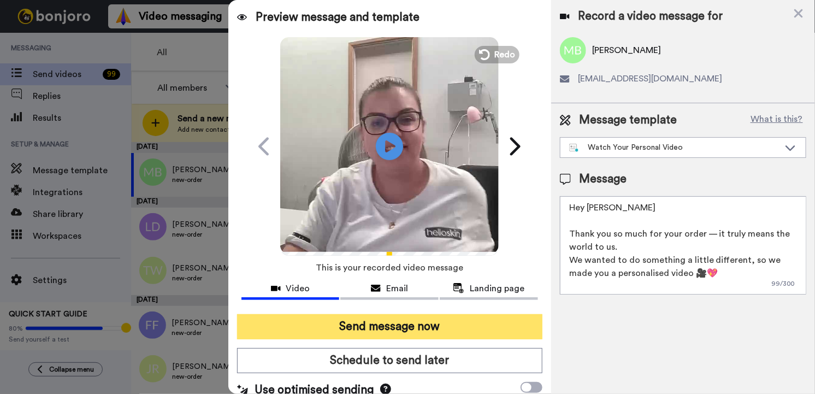
type textarea "Hey Megan Thank you so much for your order — it truly means the world to us. We…"
click at [430, 328] on button "Send message now" at bounding box center [389, 326] width 305 height 25
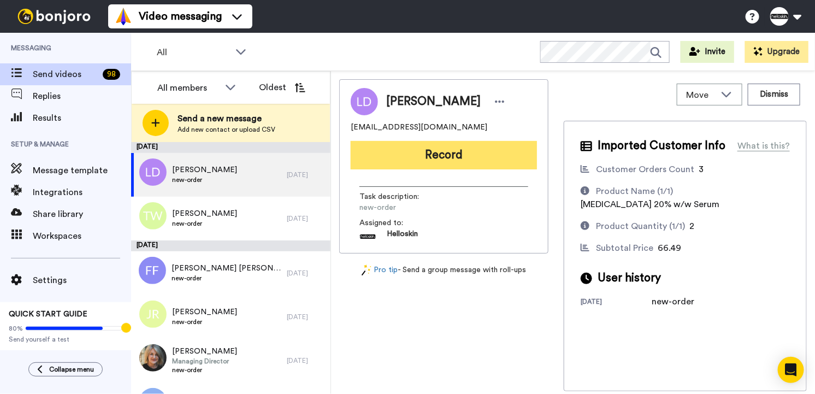
click at [480, 156] on button "Record" at bounding box center [444, 155] width 186 height 28
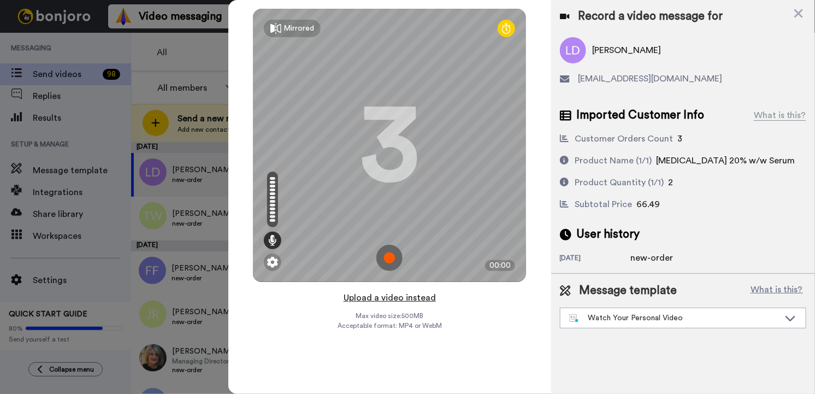
click at [404, 301] on button "Upload a video instead" at bounding box center [389, 297] width 99 height 14
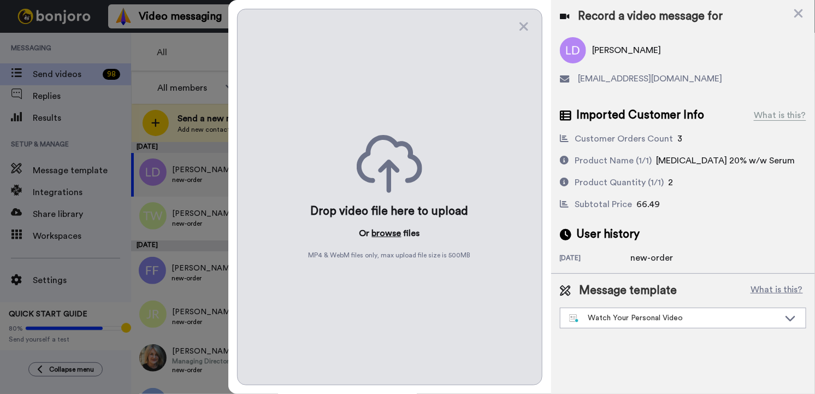
click at [396, 234] on button "browse" at bounding box center [386, 233] width 29 height 13
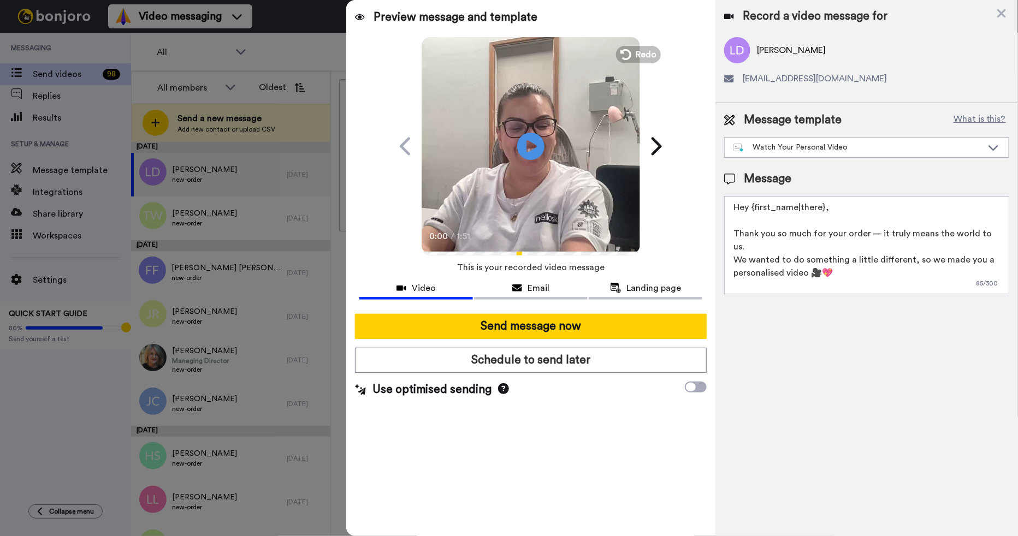
drag, startPoint x: 840, startPoint y: 213, endPoint x: 756, endPoint y: 215, distance: 84.1
click at [756, 215] on textarea "Hey {first_name|there}, Thank you so much for your order — it truly means the w…" at bounding box center [866, 245] width 285 height 98
drag, startPoint x: 830, startPoint y: 212, endPoint x: 753, endPoint y: 206, distance: 77.3
click at [753, 206] on textarea "Hey {first_name|there}, Thank you so much for your order — it truly means the w…" at bounding box center [866, 245] width 285 height 98
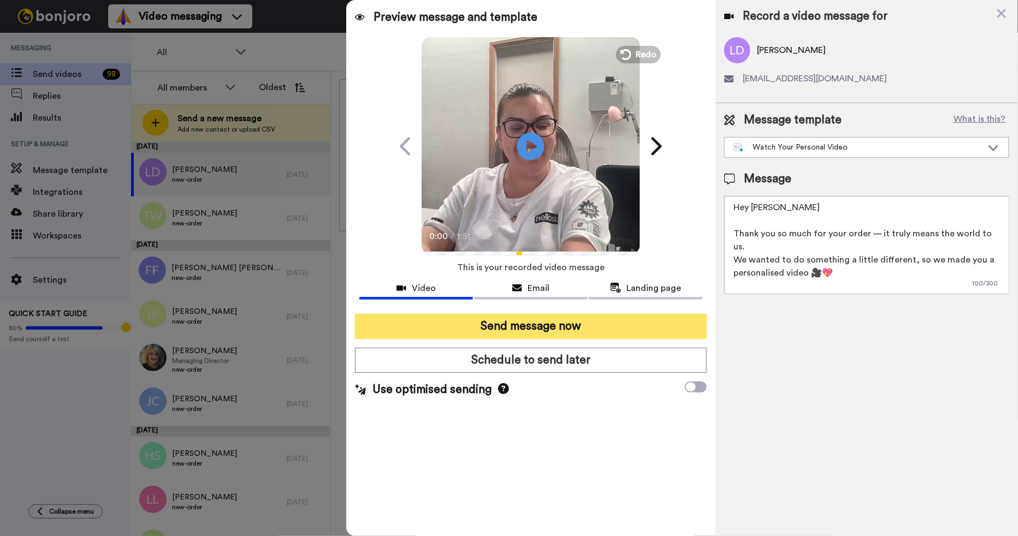
type textarea "Hey [PERSON_NAME] Thank you so much for your order — it truly means the world t…"
click at [664, 317] on button "Send message now" at bounding box center [531, 326] width 352 height 25
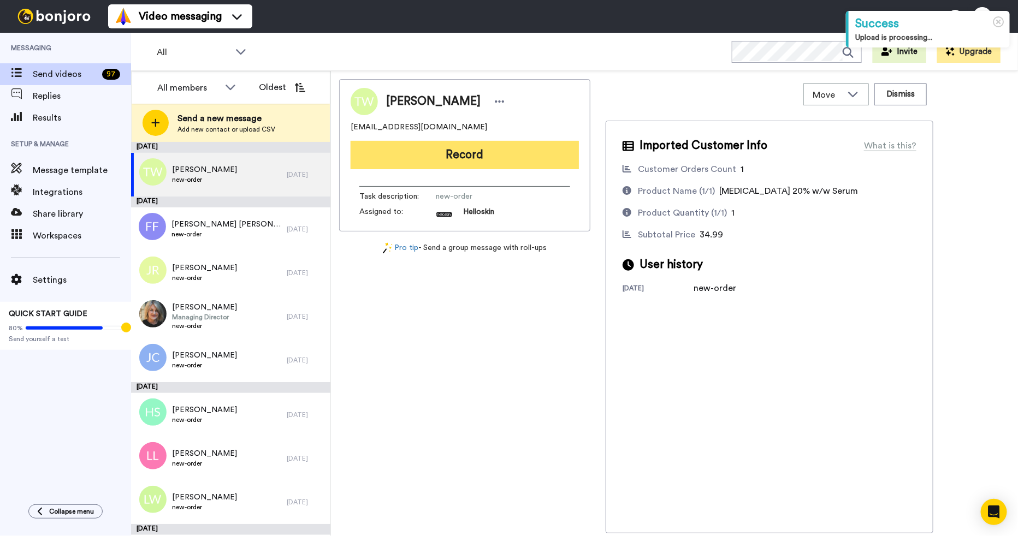
click at [525, 155] on button "Record" at bounding box center [465, 155] width 228 height 28
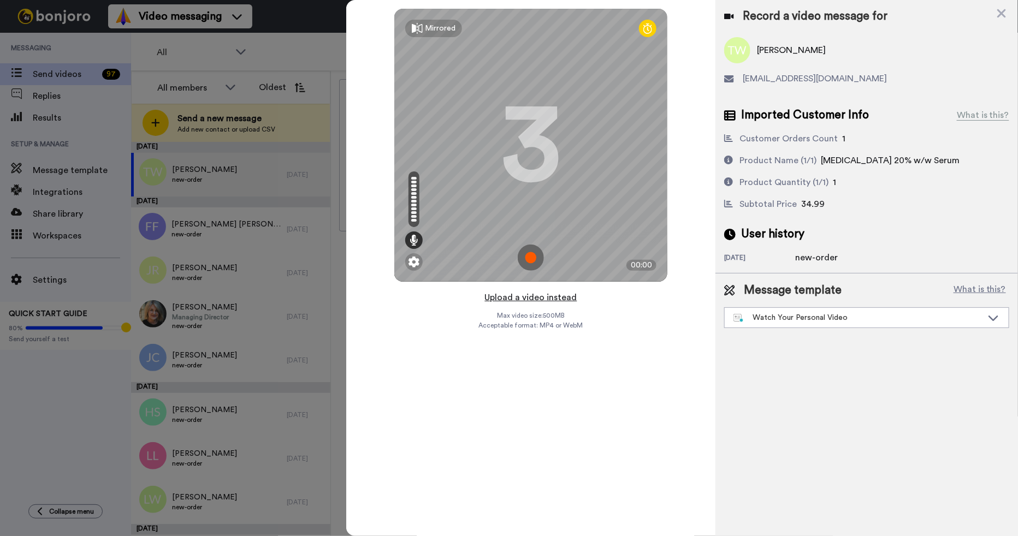
click at [546, 298] on button "Upload a video instead" at bounding box center [531, 297] width 99 height 14
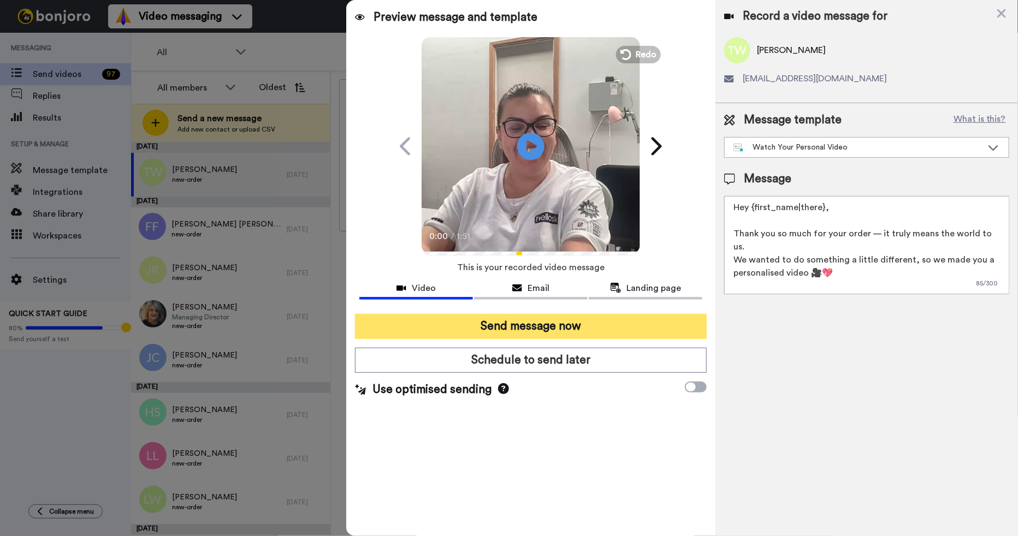
click at [607, 328] on button "Send message now" at bounding box center [531, 326] width 352 height 25
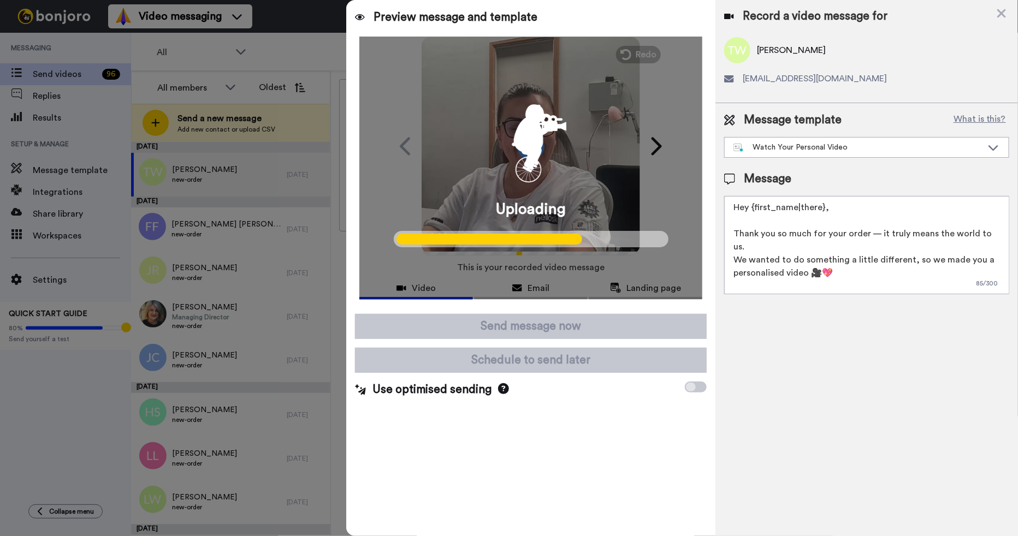
click at [648, 187] on div "Uploading" at bounding box center [530, 168] width 343 height 263
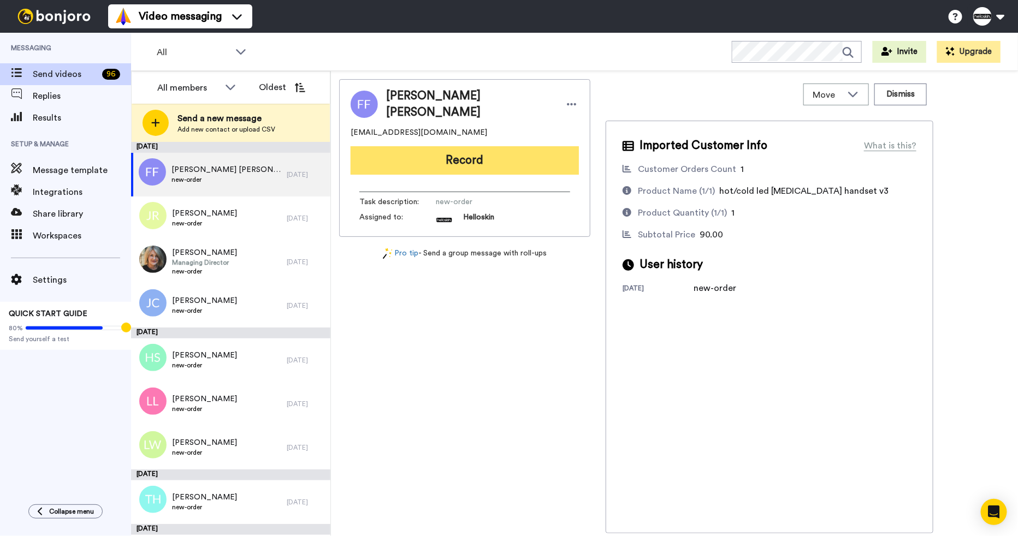
click at [506, 150] on button "Record" at bounding box center [465, 160] width 228 height 28
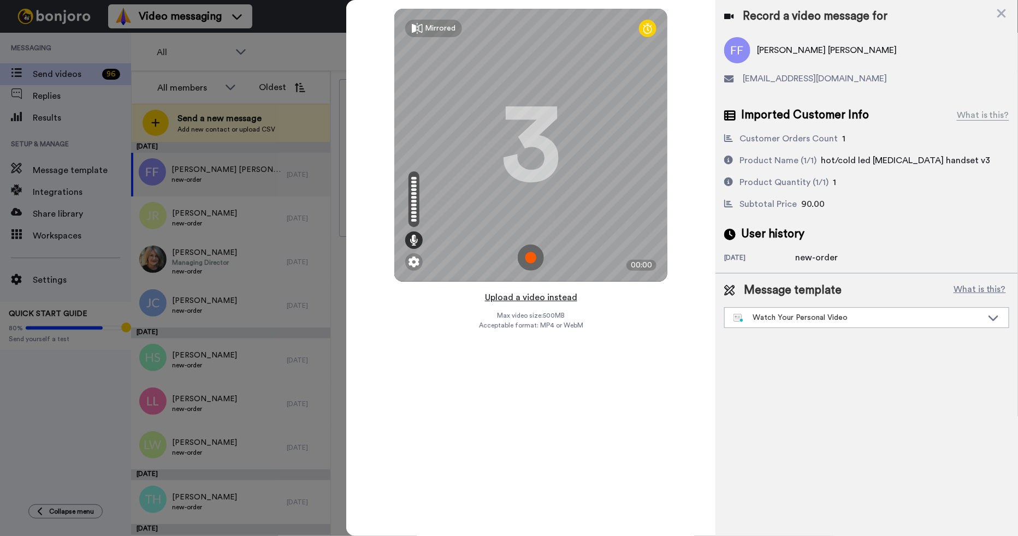
click at [508, 294] on button "Upload a video instead" at bounding box center [531, 297] width 99 height 14
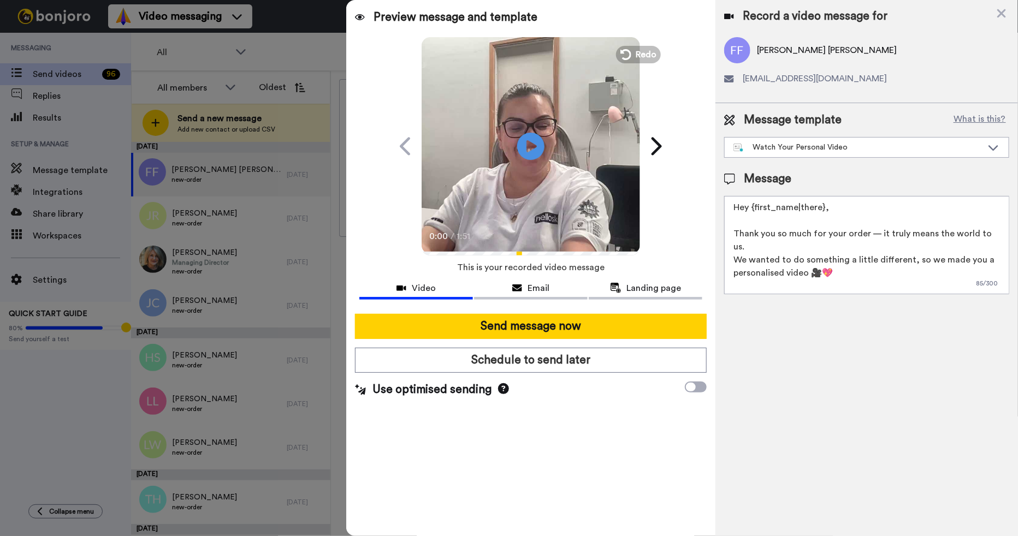
drag, startPoint x: 823, startPoint y: 211, endPoint x: 754, endPoint y: 213, distance: 69.4
click at [754, 213] on textarea "Hey {first_name|there}, Thank you so much for your order — it truly means the w…" at bounding box center [866, 245] width 285 height 98
type textarea "Hey Faiza Thank you so much for your order — it truly means the world to us. We…"
click at [642, 54] on span "Redo" at bounding box center [647, 54] width 23 height 14
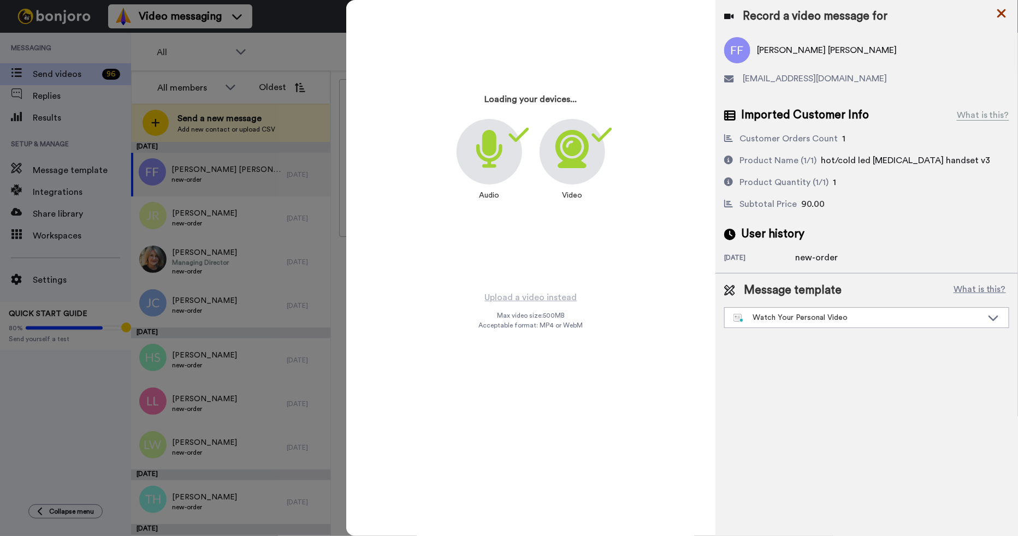
click at [1002, 13] on icon at bounding box center [1001, 13] width 9 height 9
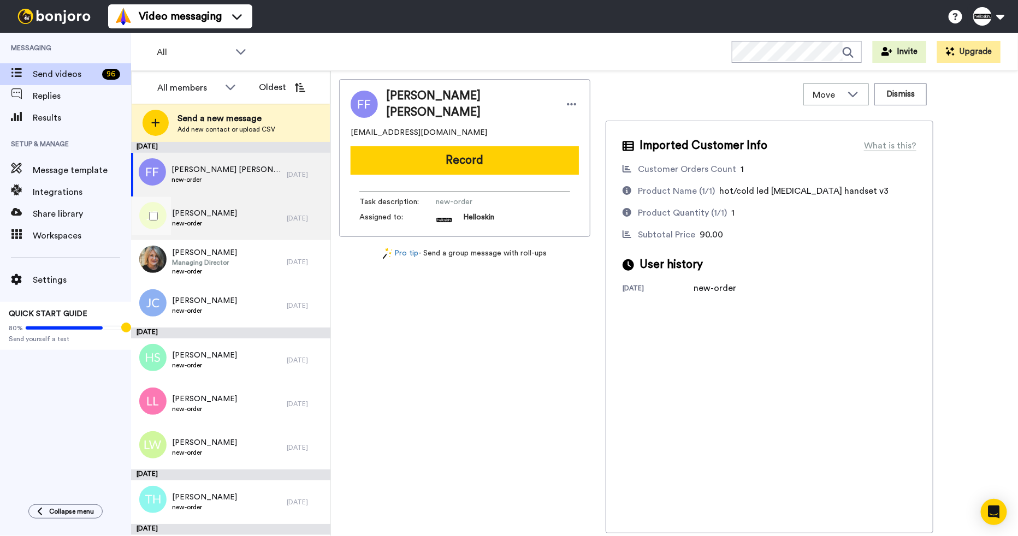
click at [235, 216] on div "Jodie Robertson new-order" at bounding box center [209, 219] width 156 height 44
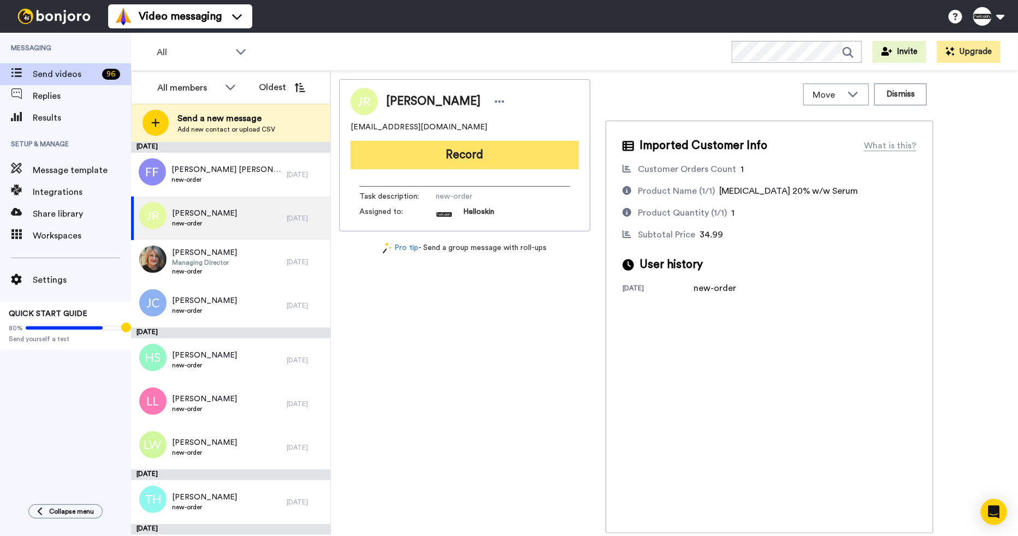
click at [490, 163] on button "Record" at bounding box center [465, 155] width 228 height 28
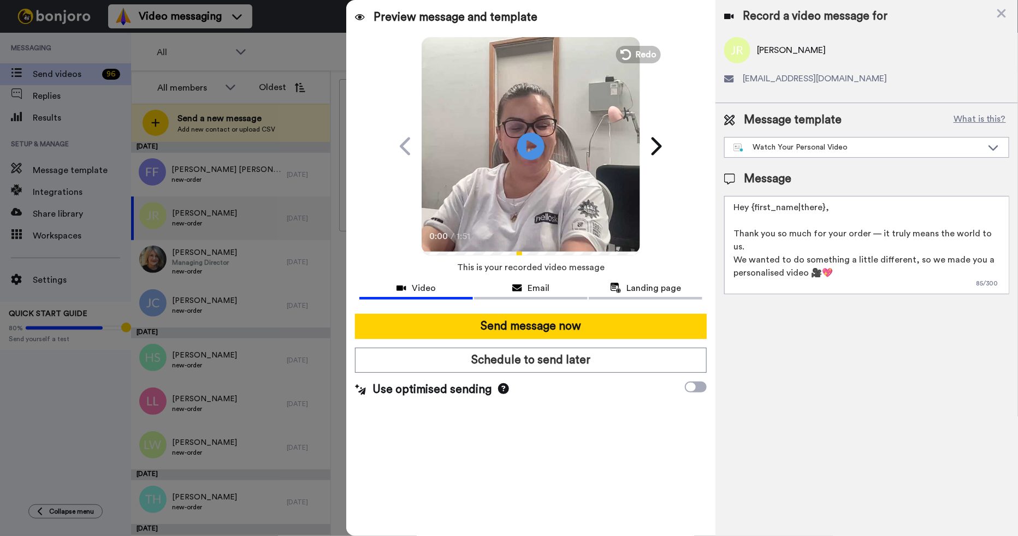
drag, startPoint x: 831, startPoint y: 213, endPoint x: 755, endPoint y: 213, distance: 76.4
click at [755, 213] on textarea "Hey {first_name|there}, Thank you so much for your order — it truly means the w…" at bounding box center [866, 245] width 285 height 98
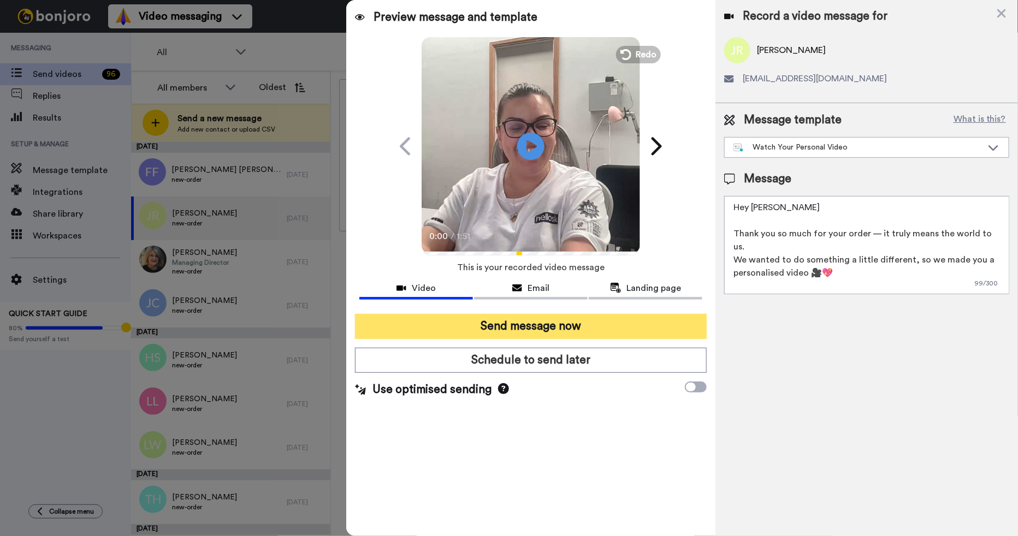
type textarea "Hey Jodie Thank you so much for your order — it truly means the world to us. We…"
click at [469, 322] on button "Send message now" at bounding box center [531, 326] width 352 height 25
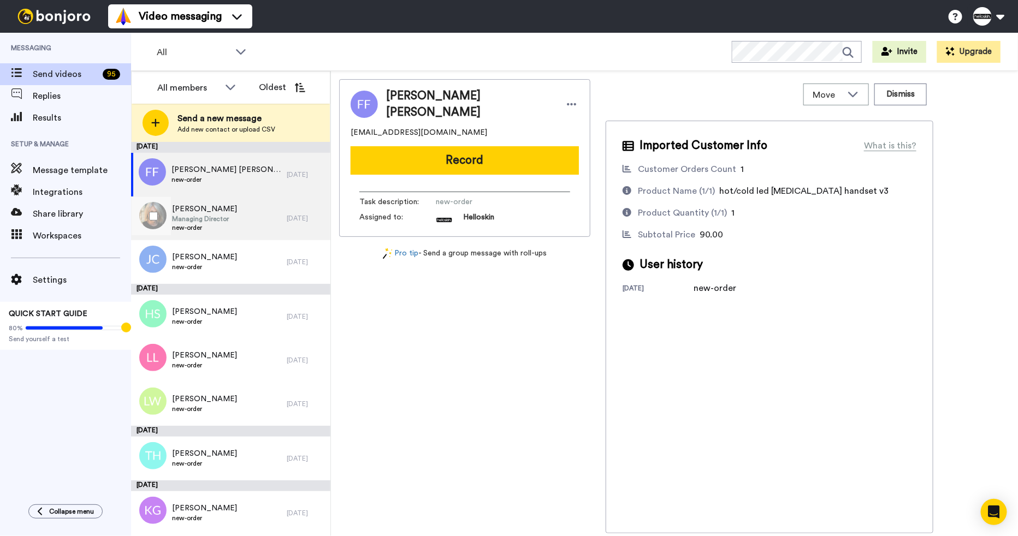
click at [225, 205] on span "[PERSON_NAME]" at bounding box center [204, 209] width 65 height 11
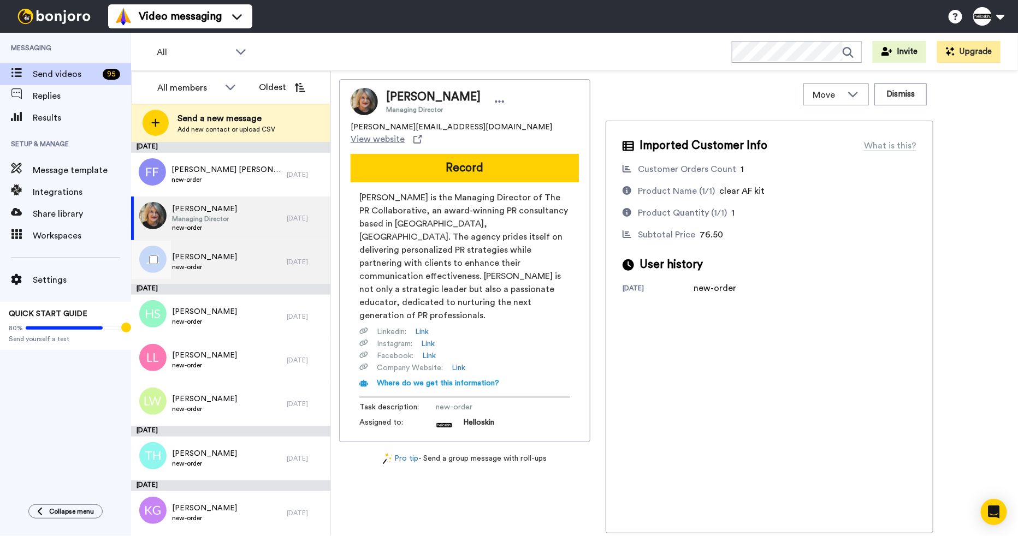
click at [211, 252] on div "[PERSON_NAME] new-order" at bounding box center [209, 262] width 156 height 44
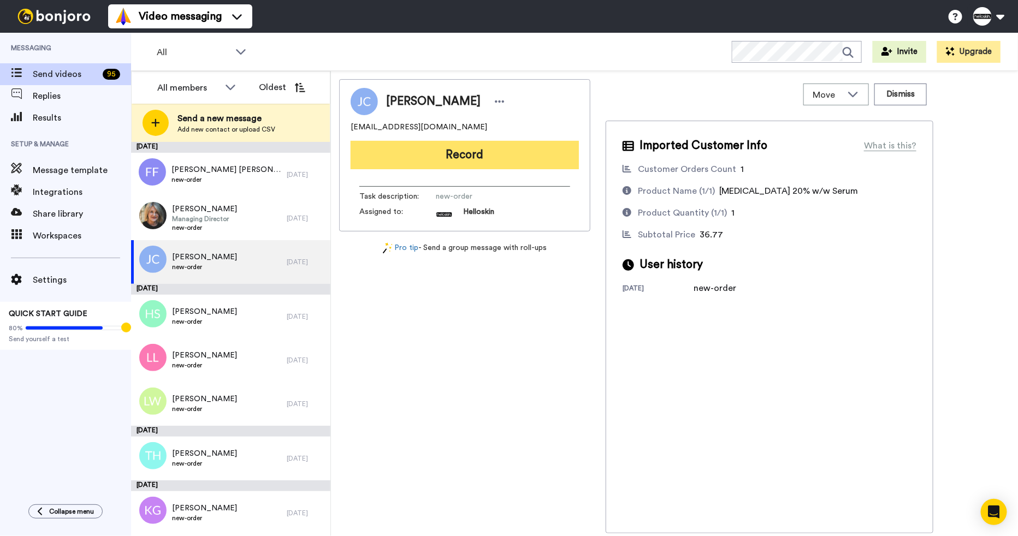
click at [540, 155] on button "Record" at bounding box center [465, 155] width 228 height 28
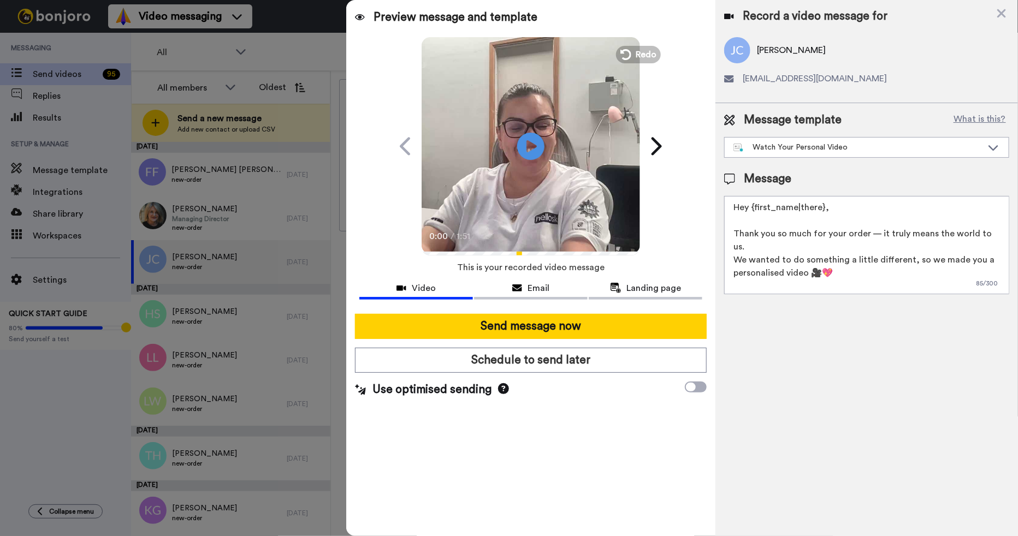
drag, startPoint x: 826, startPoint y: 203, endPoint x: 752, endPoint y: 208, distance: 74.4
click at [752, 208] on textarea "Hey {first_name|there}, Thank you so much for your order — it truly means the w…" at bounding box center [866, 245] width 285 height 98
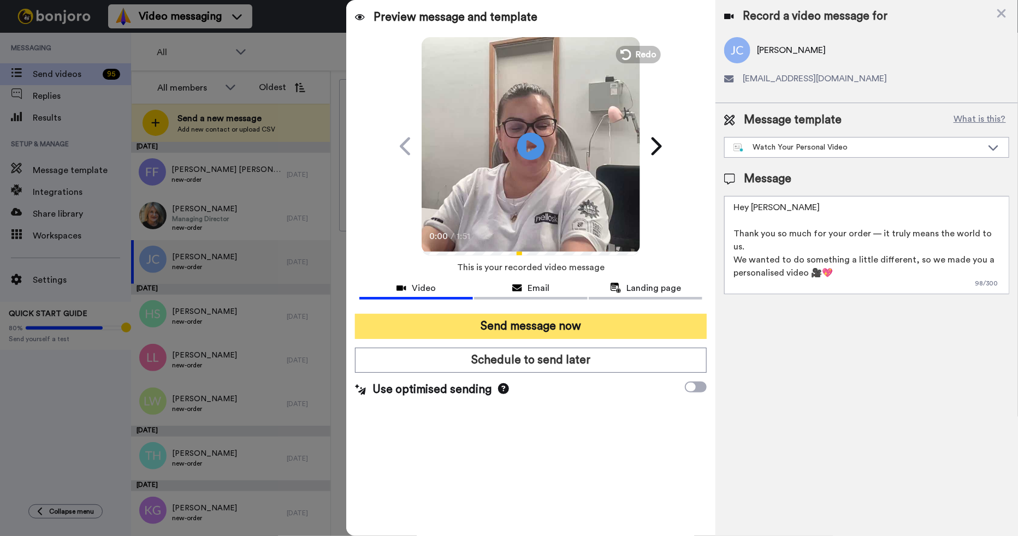
type textarea "Hey [PERSON_NAME] Thank you so much for your order — it truly means the world t…"
click at [652, 327] on button "Send message now" at bounding box center [531, 326] width 352 height 25
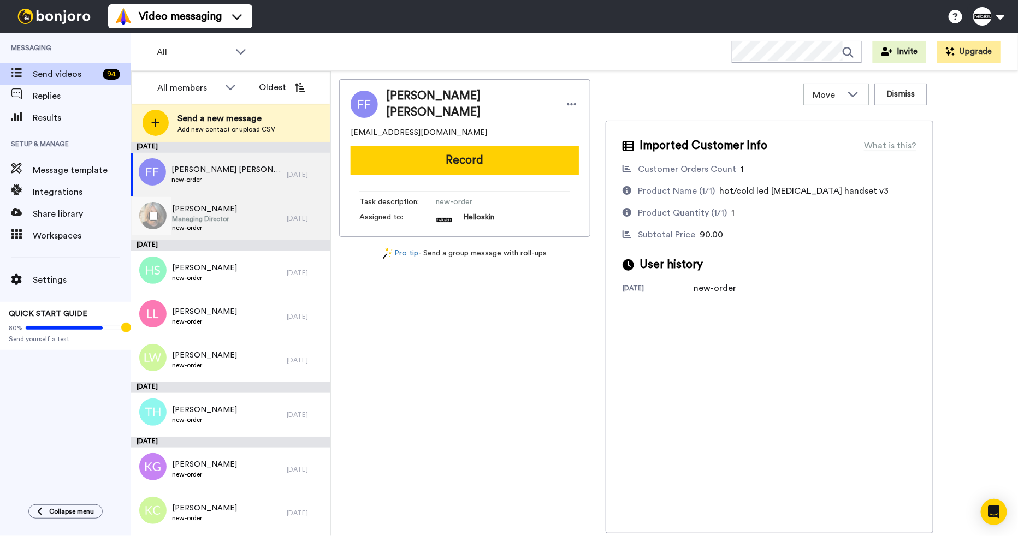
click at [240, 225] on div "[PERSON_NAME] Managing Director new-order" at bounding box center [209, 219] width 156 height 44
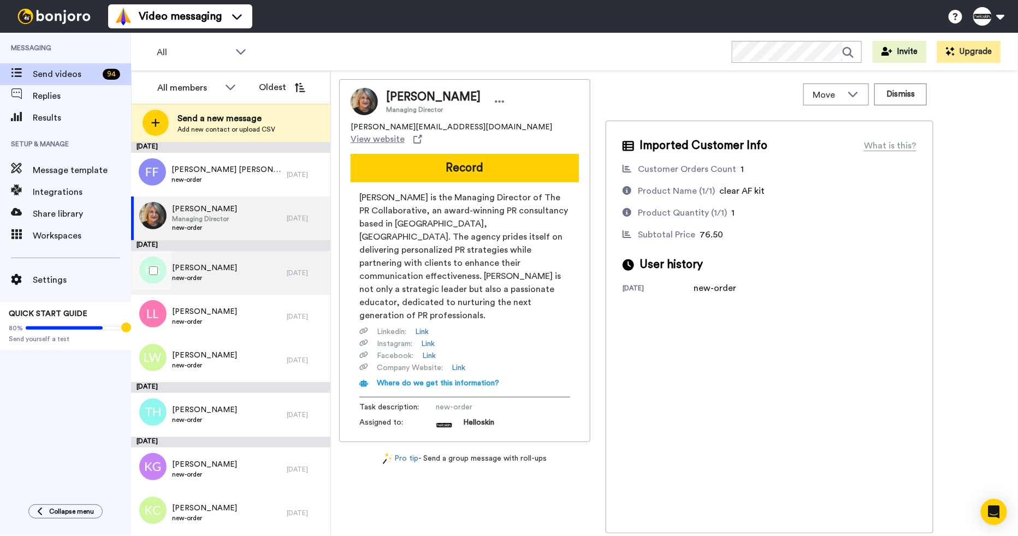
click at [241, 252] on div "[PERSON_NAME] new-order" at bounding box center [209, 273] width 156 height 44
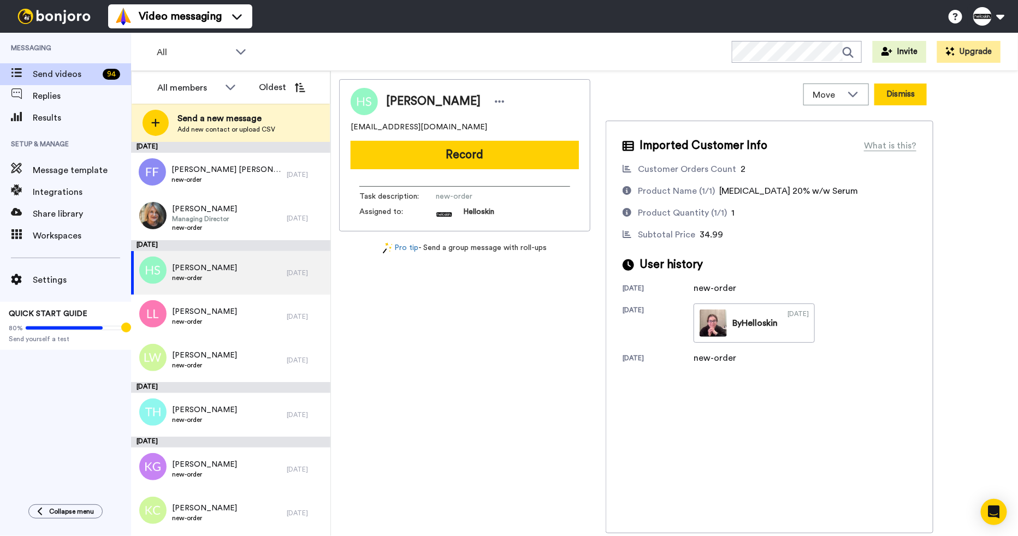
click at [900, 92] on button "Dismiss" at bounding box center [900, 95] width 52 height 22
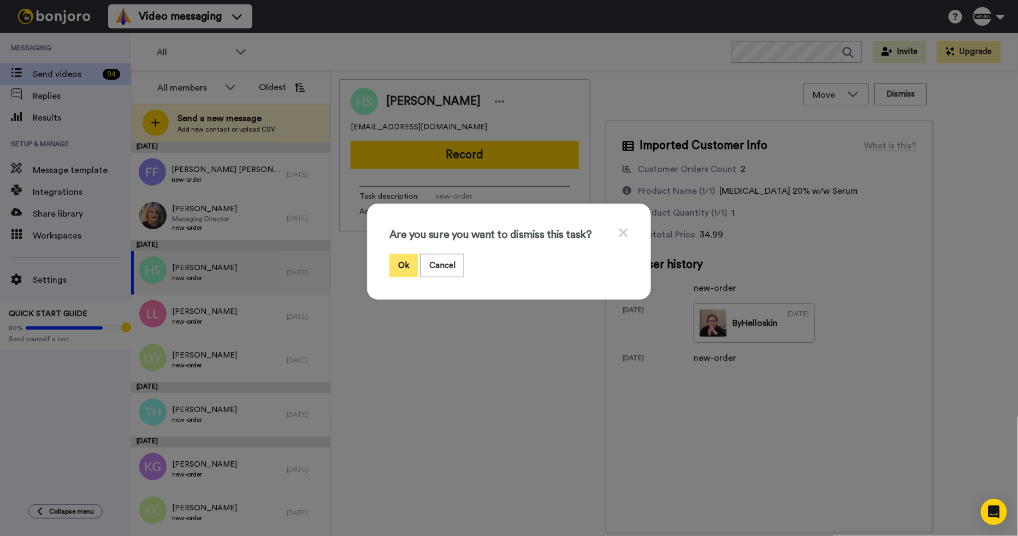
click at [408, 262] on button "Ok" at bounding box center [403, 265] width 28 height 23
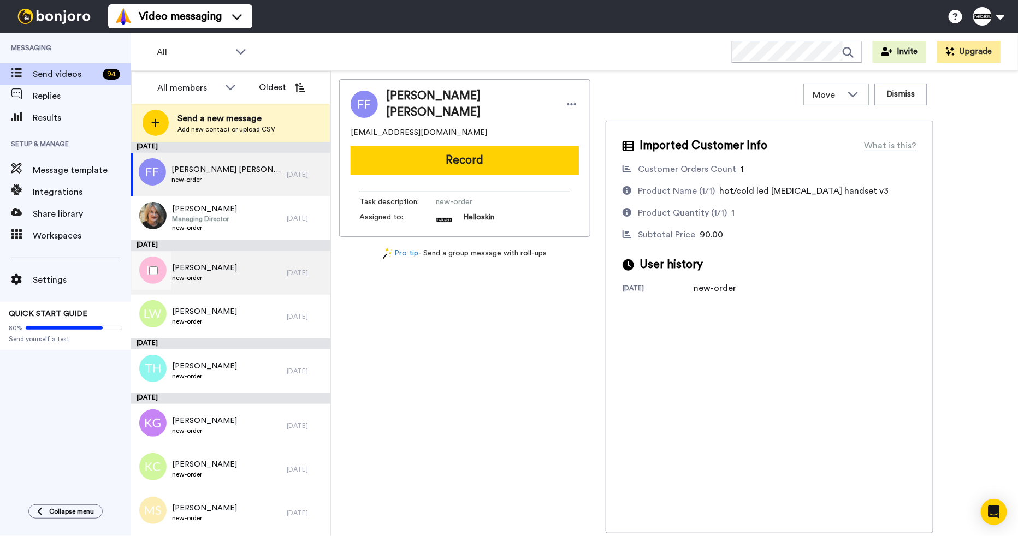
click at [233, 286] on div "[PERSON_NAME] new-order" at bounding box center [209, 273] width 156 height 44
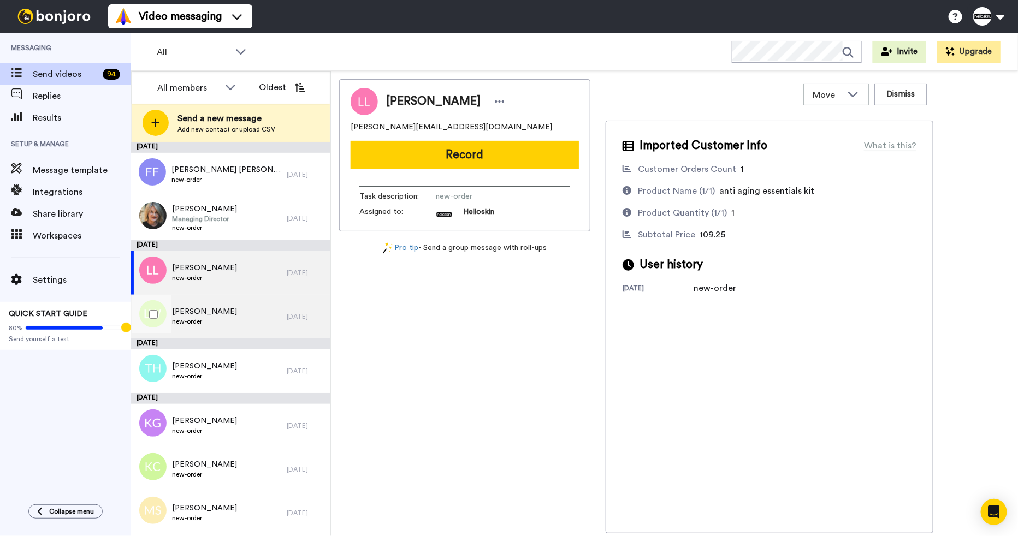
click at [266, 309] on div "[PERSON_NAME] new-order" at bounding box center [209, 317] width 156 height 44
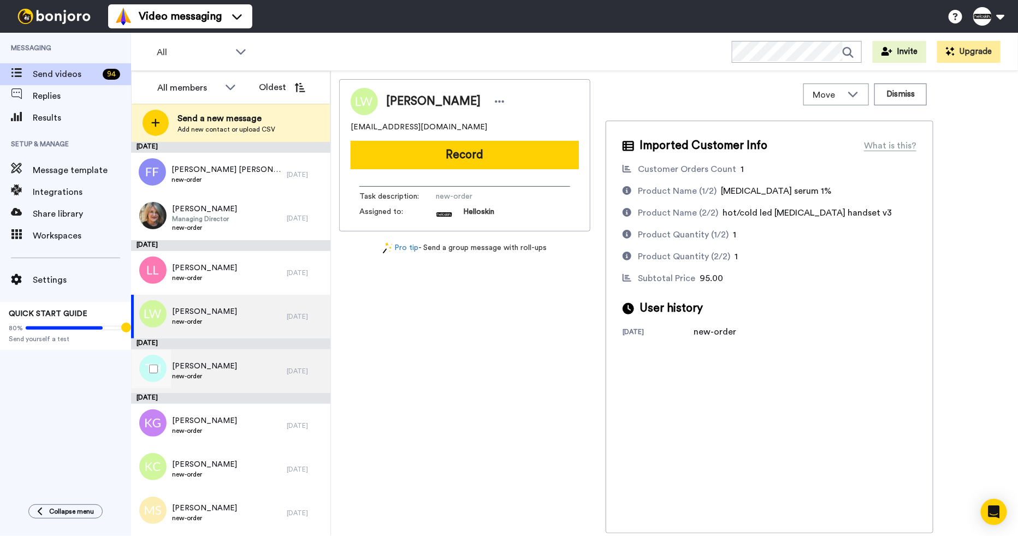
click at [263, 353] on div "[PERSON_NAME] new-order" at bounding box center [209, 371] width 156 height 44
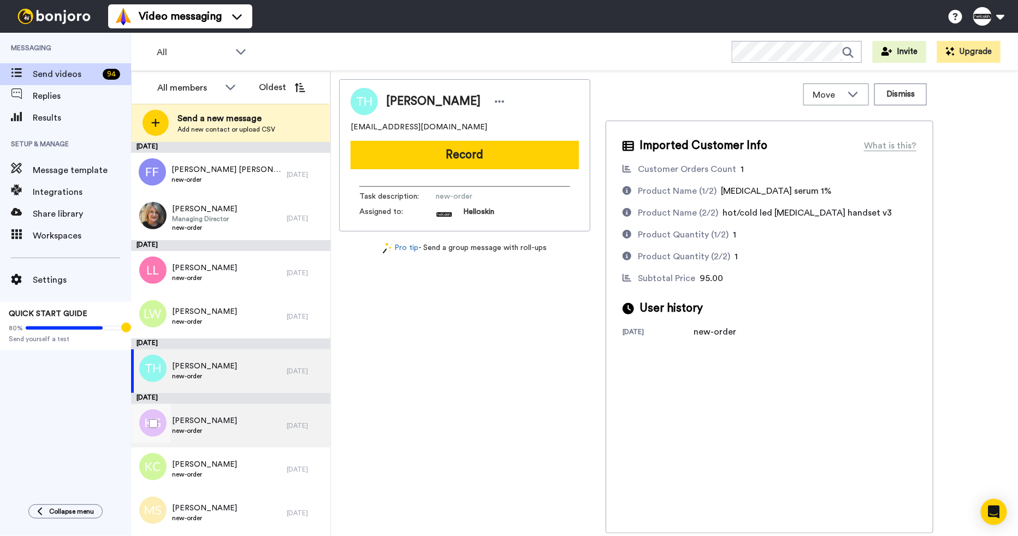
click at [230, 418] on span "[PERSON_NAME]" at bounding box center [204, 421] width 65 height 11
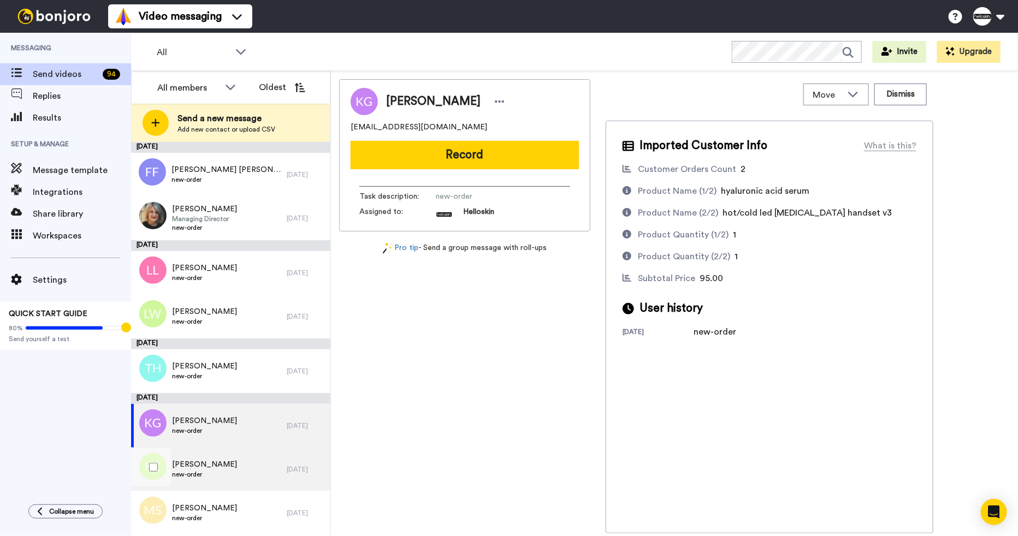
click at [254, 469] on div "[PERSON_NAME] new-order" at bounding box center [209, 470] width 156 height 44
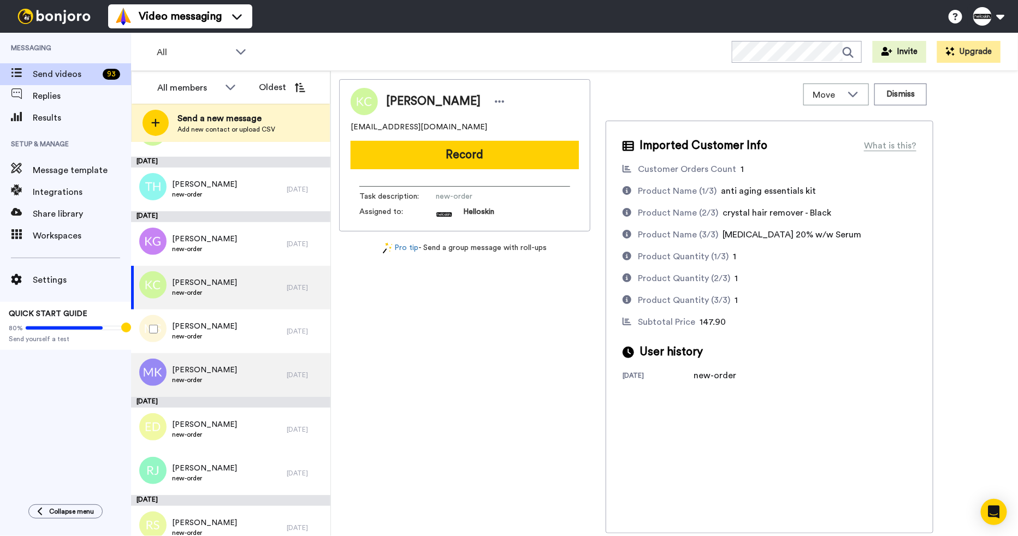
scroll to position [199, 0]
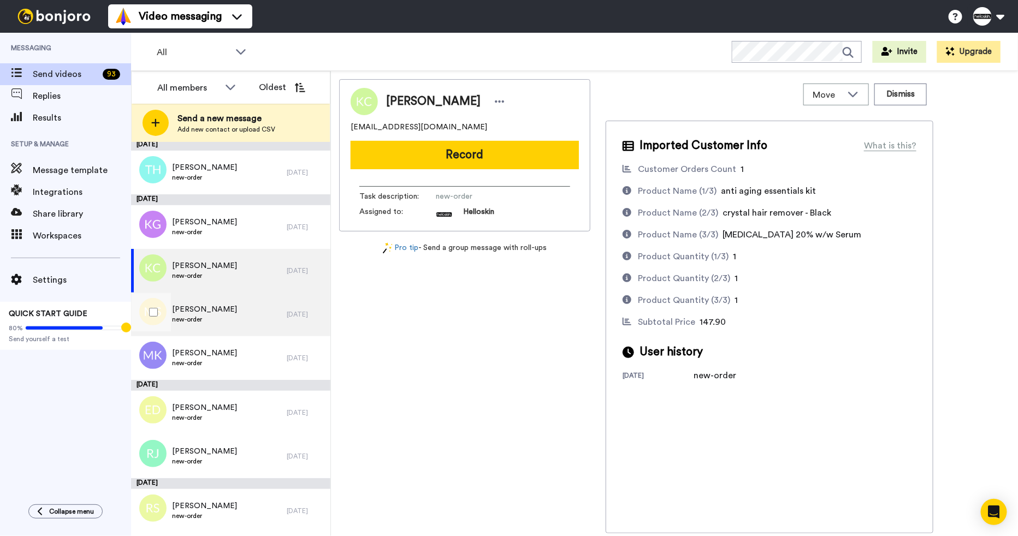
click at [227, 315] on span "new-order" at bounding box center [204, 319] width 65 height 9
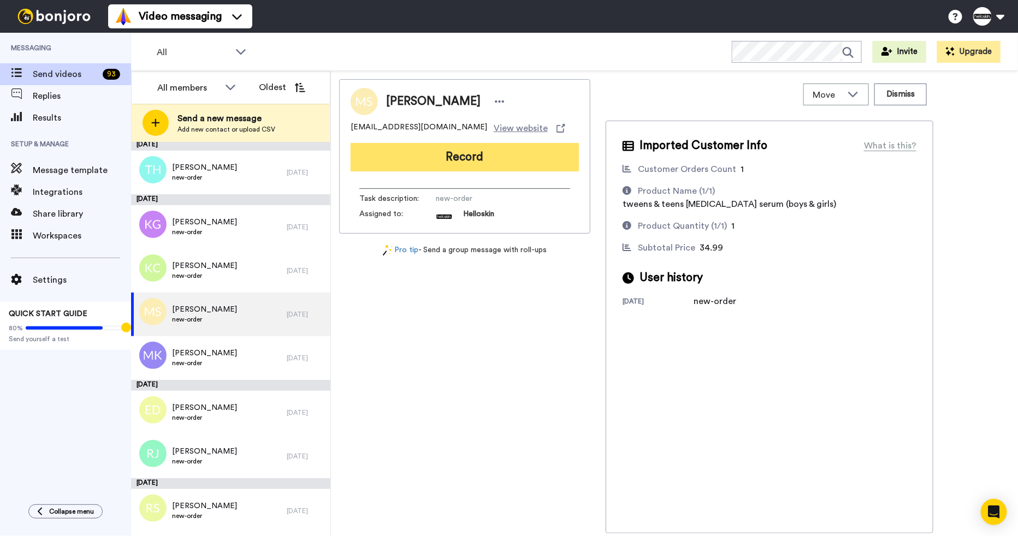
click at [519, 167] on button "Record" at bounding box center [465, 157] width 228 height 28
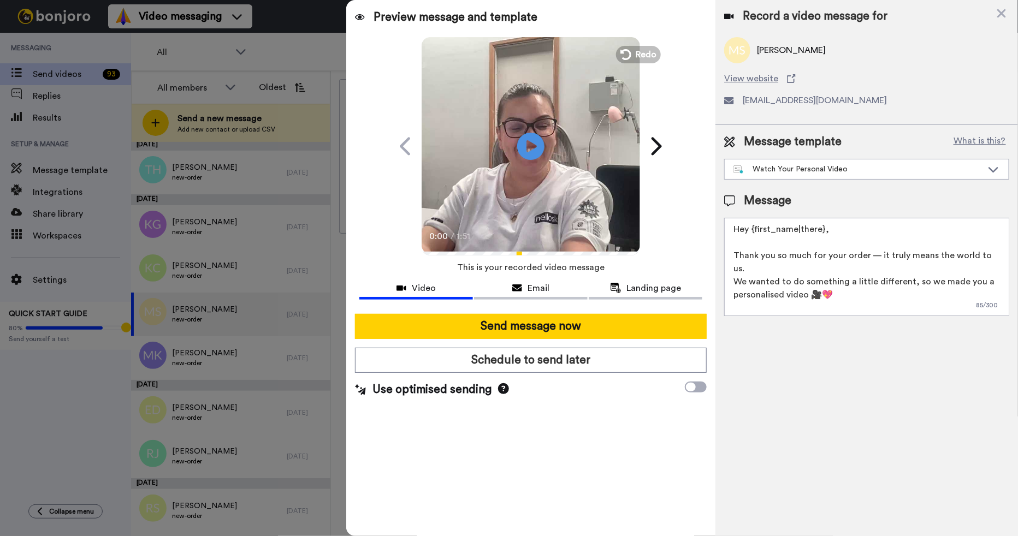
drag, startPoint x: 845, startPoint y: 228, endPoint x: 754, endPoint y: 236, distance: 91.0
click at [754, 236] on textarea "Hey {first_name|there}, Thank you so much for your order — it truly means the w…" at bounding box center [866, 267] width 285 height 98
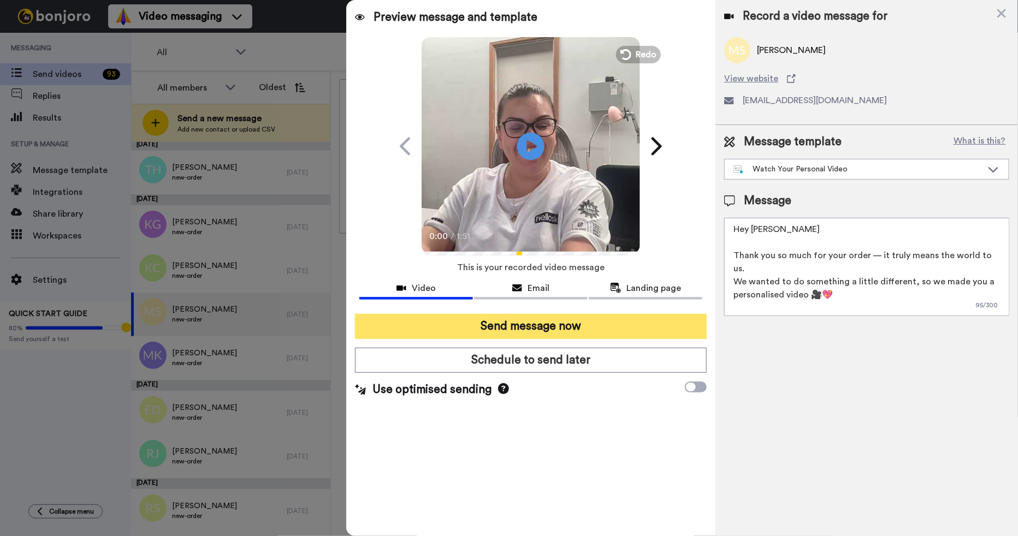
type textarea "Hey Mackenzie Thank you so much for your order — it truly means the world to us…"
click at [580, 322] on button "Send message now" at bounding box center [531, 326] width 352 height 25
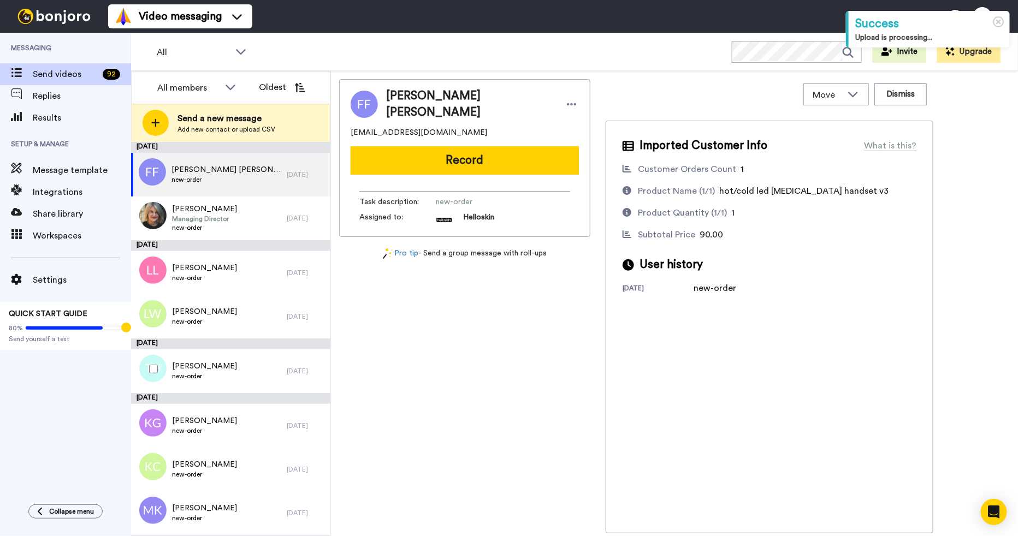
click at [252, 359] on div "[PERSON_NAME] new-order" at bounding box center [209, 371] width 156 height 44
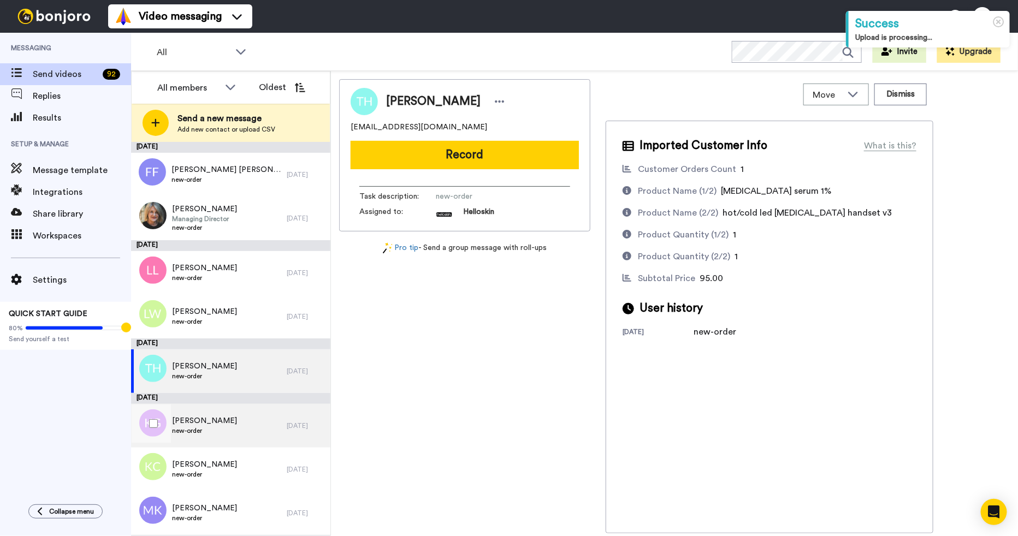
click at [235, 424] on div "[PERSON_NAME] new-order" at bounding box center [209, 426] width 156 height 44
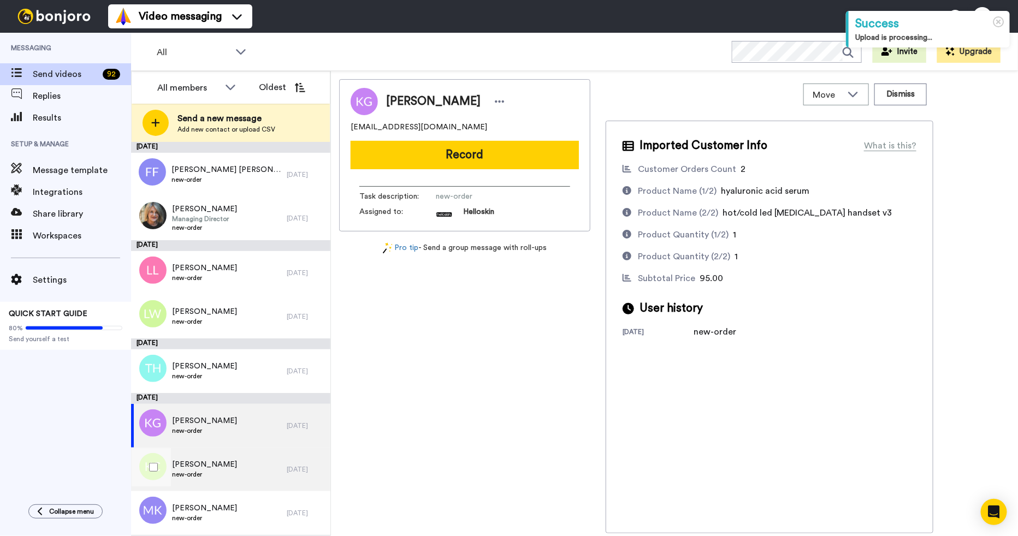
click at [236, 458] on div "[PERSON_NAME] new-order" at bounding box center [209, 470] width 156 height 44
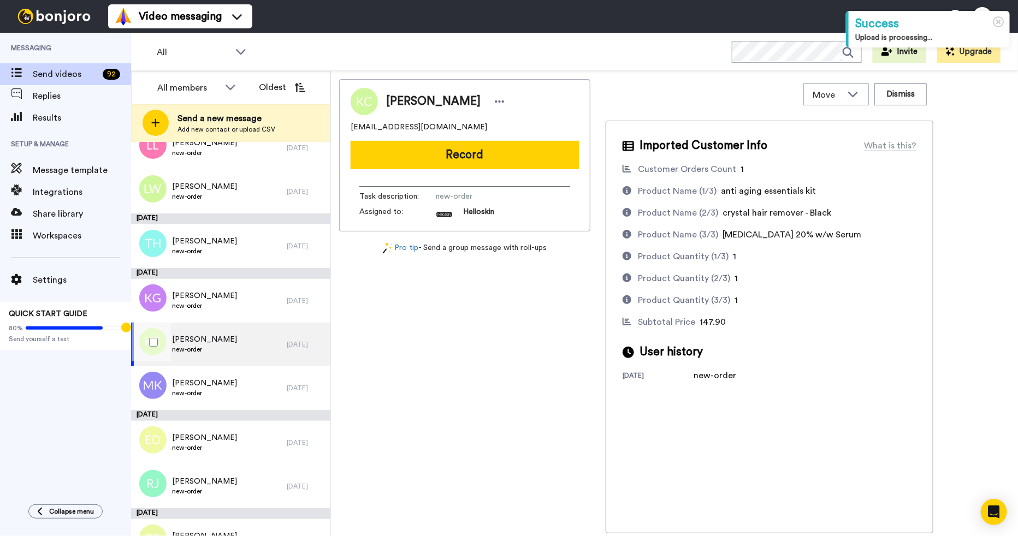
scroll to position [206, 0]
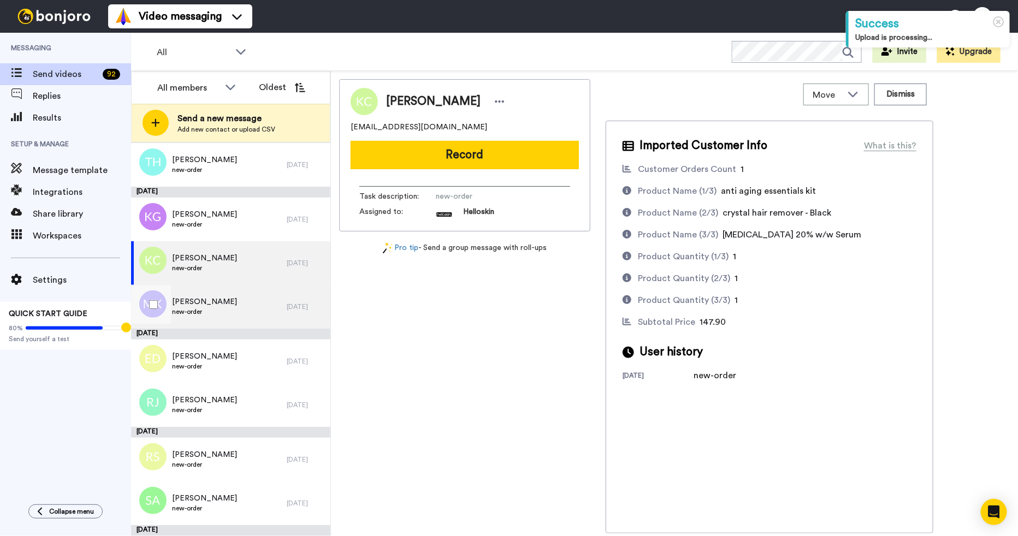
click at [240, 302] on div "Melanie Kelly new-order" at bounding box center [209, 307] width 156 height 44
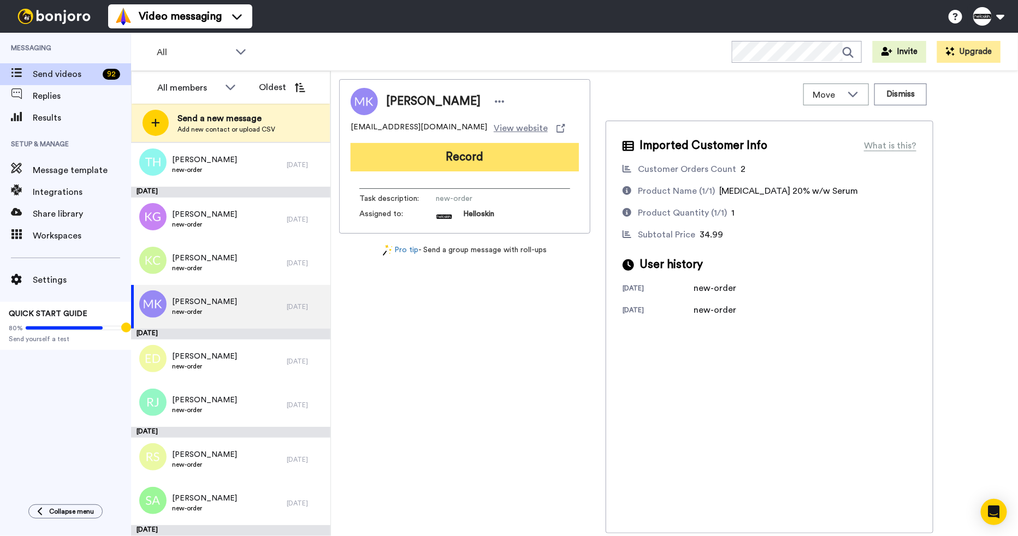
click at [524, 163] on button "Record" at bounding box center [465, 157] width 228 height 28
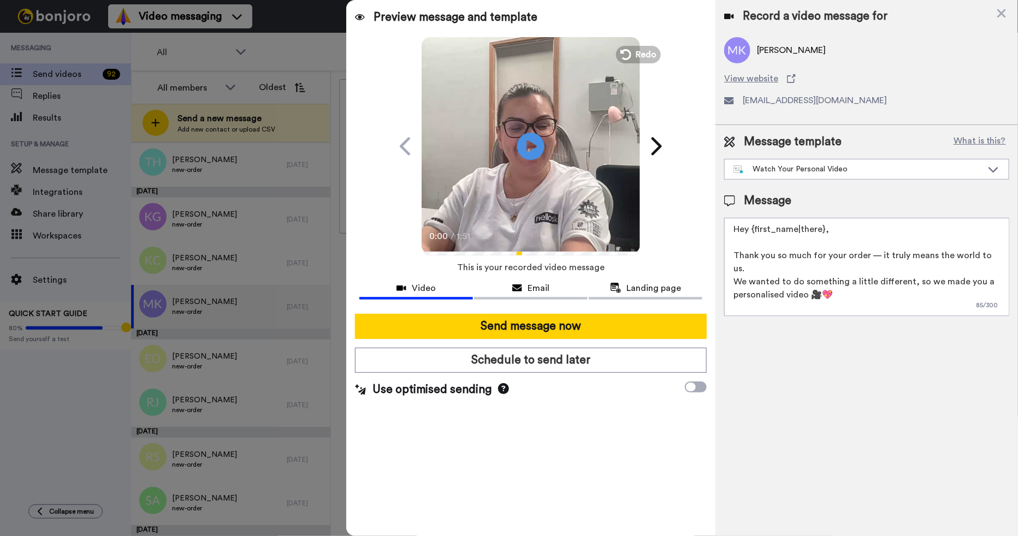
drag, startPoint x: 853, startPoint y: 232, endPoint x: 755, endPoint y: 233, distance: 98.3
click at [755, 233] on textarea "Hey {first_name|there}, Thank you so much for your order — it truly means the w…" at bounding box center [866, 267] width 285 height 98
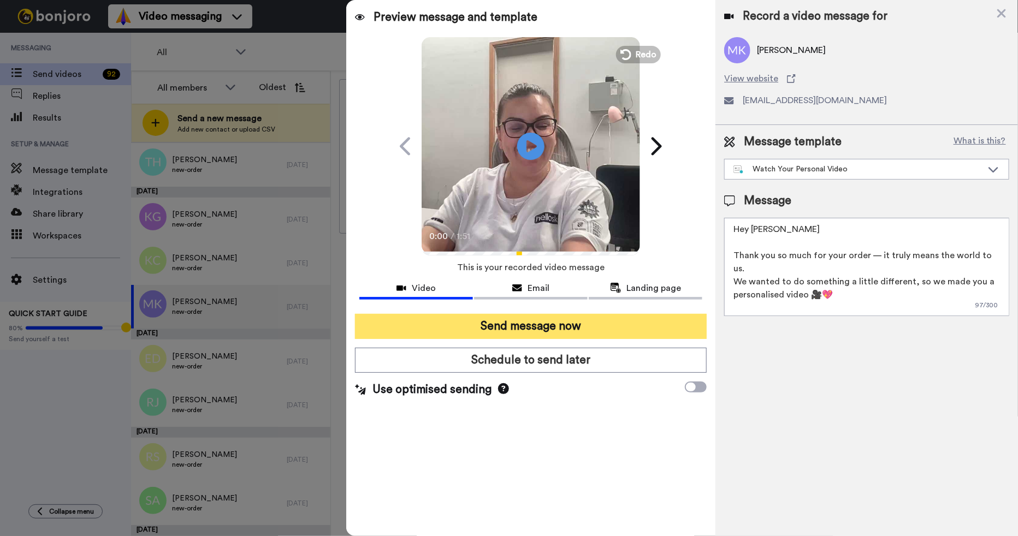
type textarea "Hey [PERSON_NAME] Thank you so much for your order — it truly means the world t…"
click at [654, 333] on button "Send message now" at bounding box center [531, 326] width 352 height 25
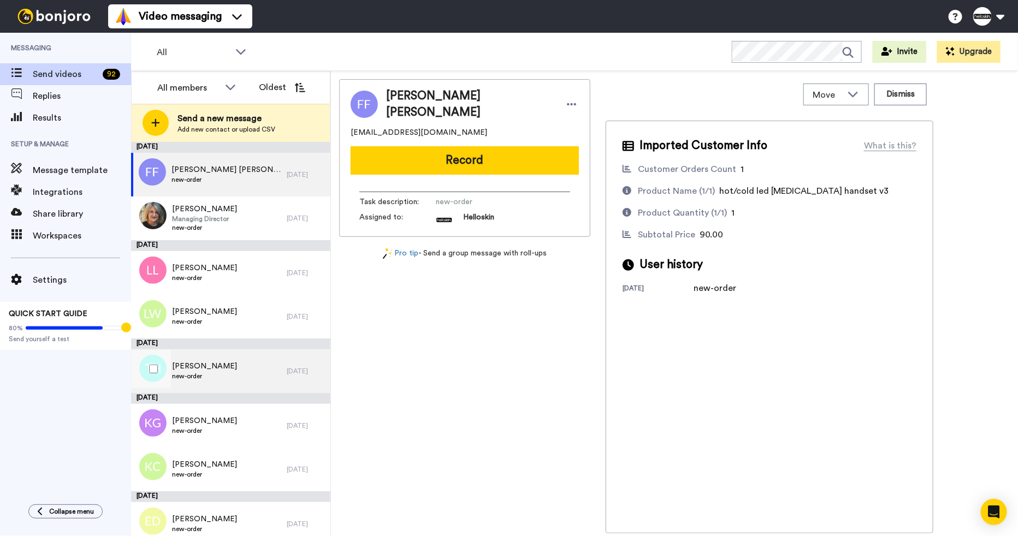
click at [265, 357] on div "[PERSON_NAME] new-order" at bounding box center [209, 371] width 156 height 44
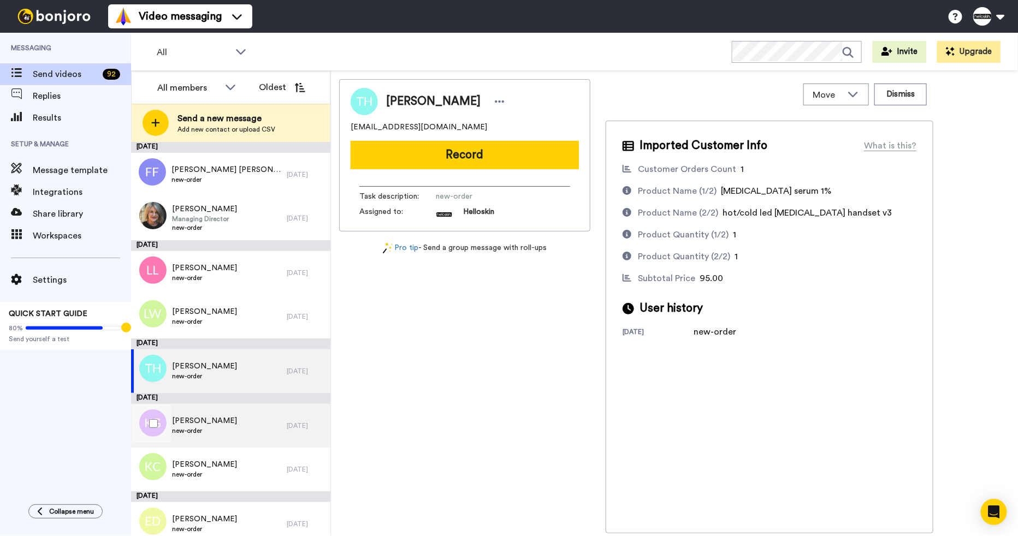
click at [264, 433] on div "[PERSON_NAME] new-order" at bounding box center [209, 426] width 156 height 44
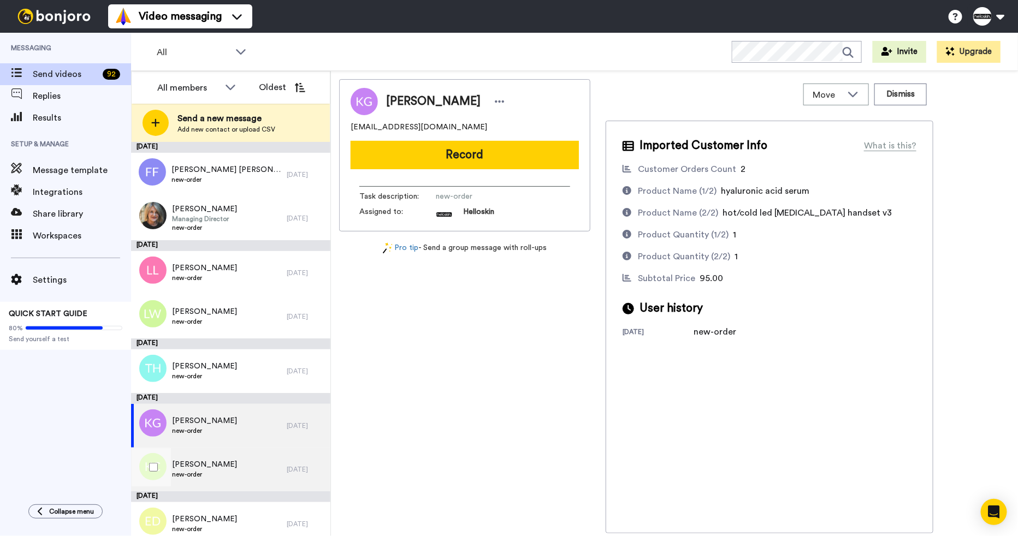
click at [259, 473] on div "[PERSON_NAME] new-order" at bounding box center [209, 470] width 156 height 44
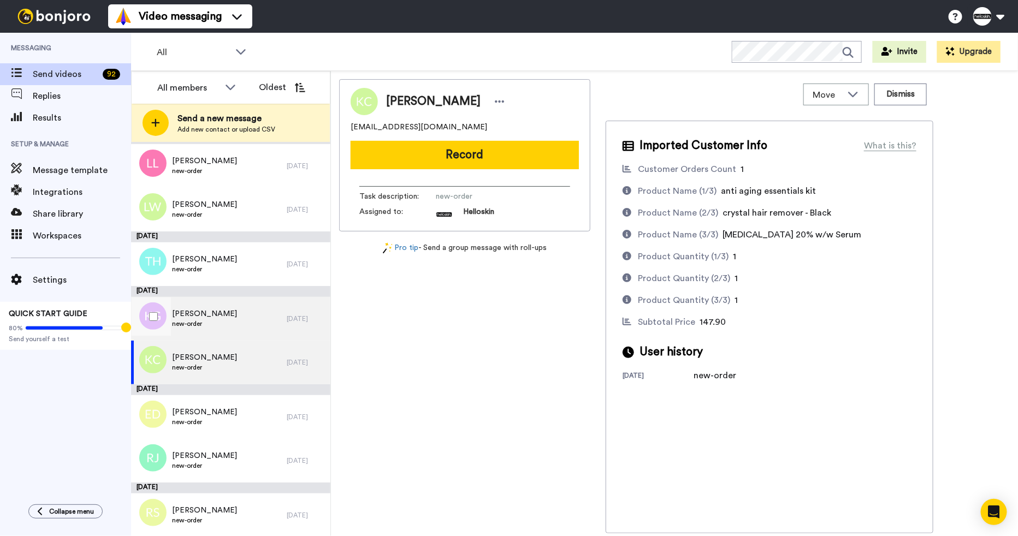
scroll to position [232, 0]
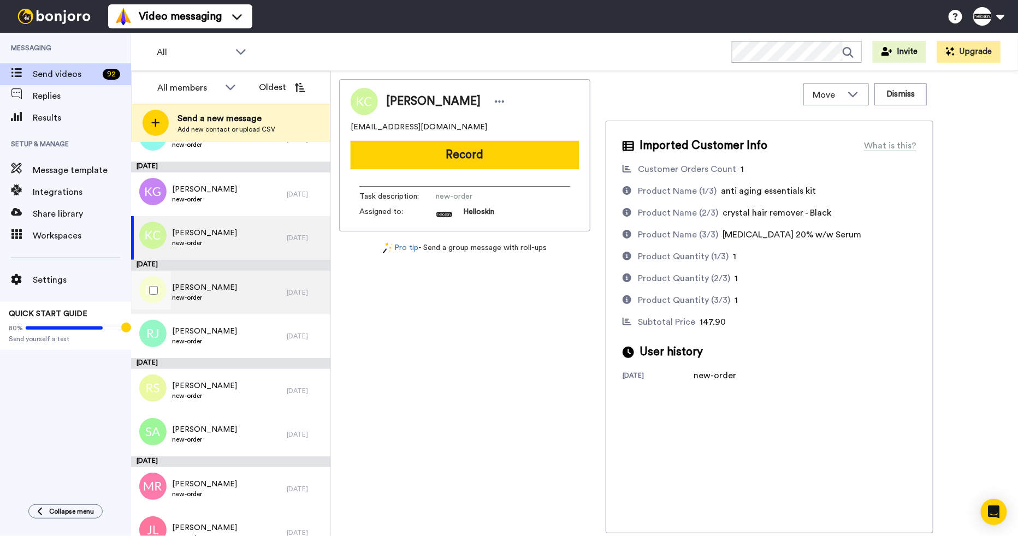
click at [245, 296] on div "Erika Dempsey new-order" at bounding box center [209, 293] width 156 height 44
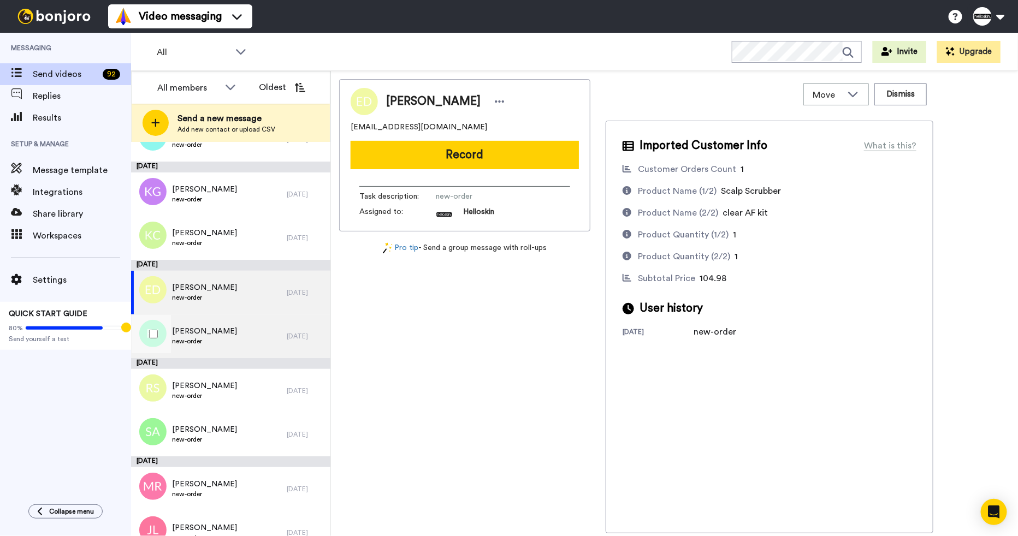
click at [244, 336] on div "[PERSON_NAME] new-order" at bounding box center [209, 337] width 156 height 44
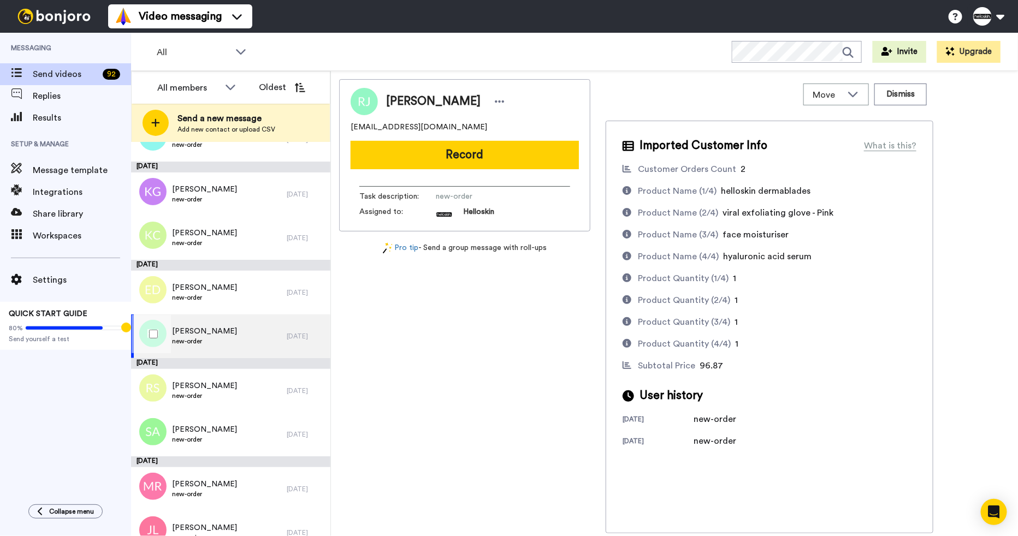
click at [243, 348] on div "[PERSON_NAME] new-order" at bounding box center [209, 337] width 156 height 44
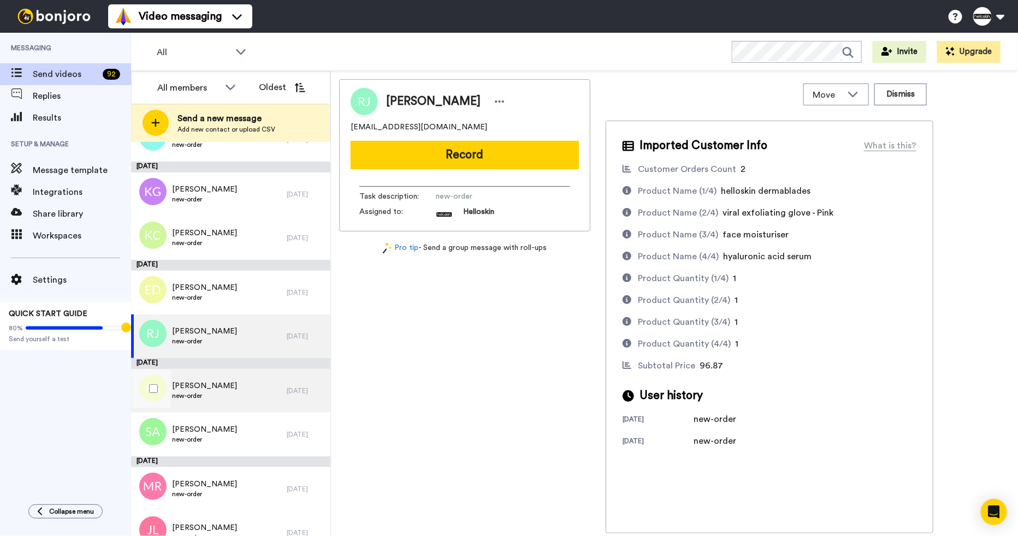
click at [243, 392] on div "[PERSON_NAME] S new-order" at bounding box center [209, 391] width 156 height 44
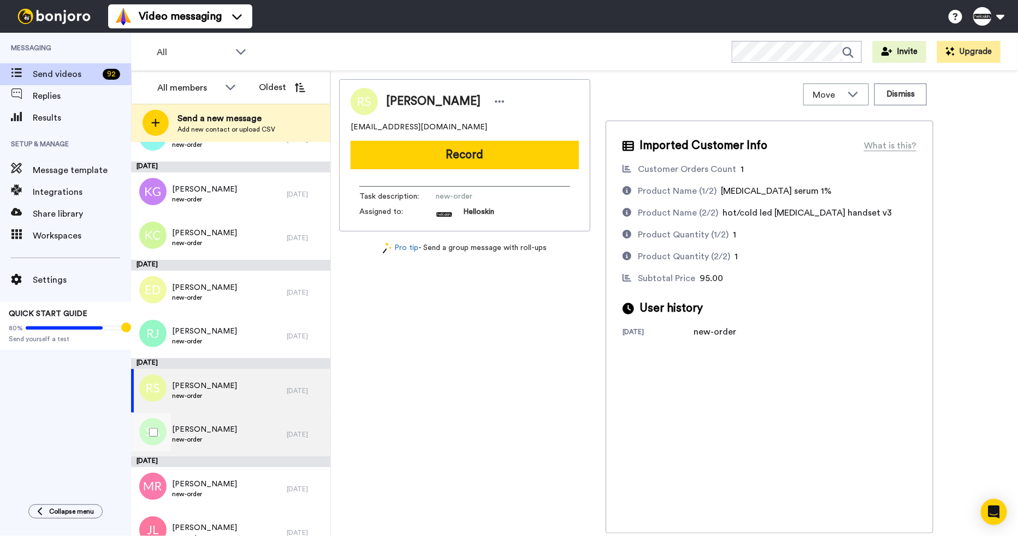
click at [244, 433] on div "Saumya Akhaury new-order" at bounding box center [209, 435] width 156 height 44
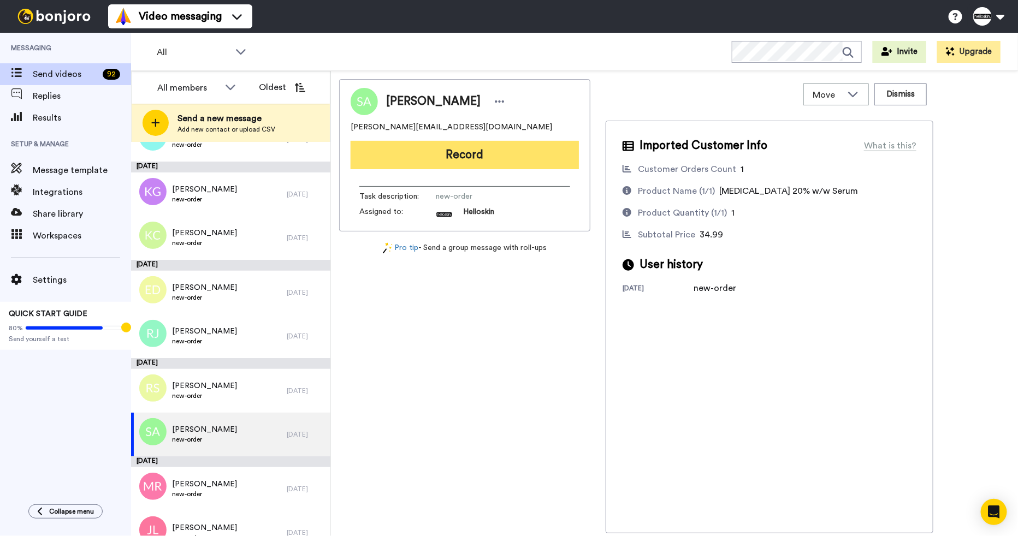
click at [537, 155] on button "Record" at bounding box center [465, 155] width 228 height 28
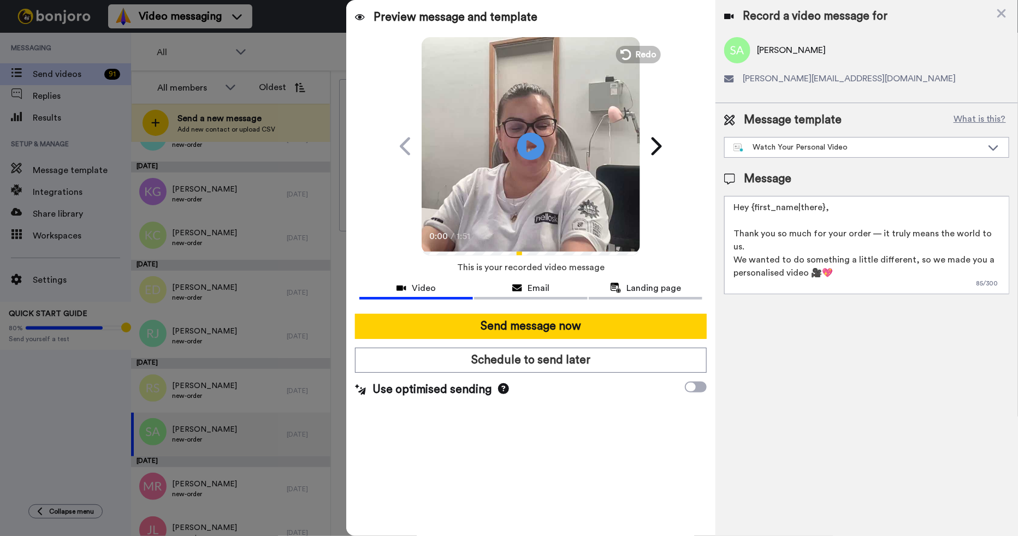
drag, startPoint x: 865, startPoint y: 207, endPoint x: 754, endPoint y: 203, distance: 111.5
click at [754, 203] on textarea "Hey {first_name|there}, Thank you so much for your order — it truly means the w…" at bounding box center [866, 245] width 285 height 98
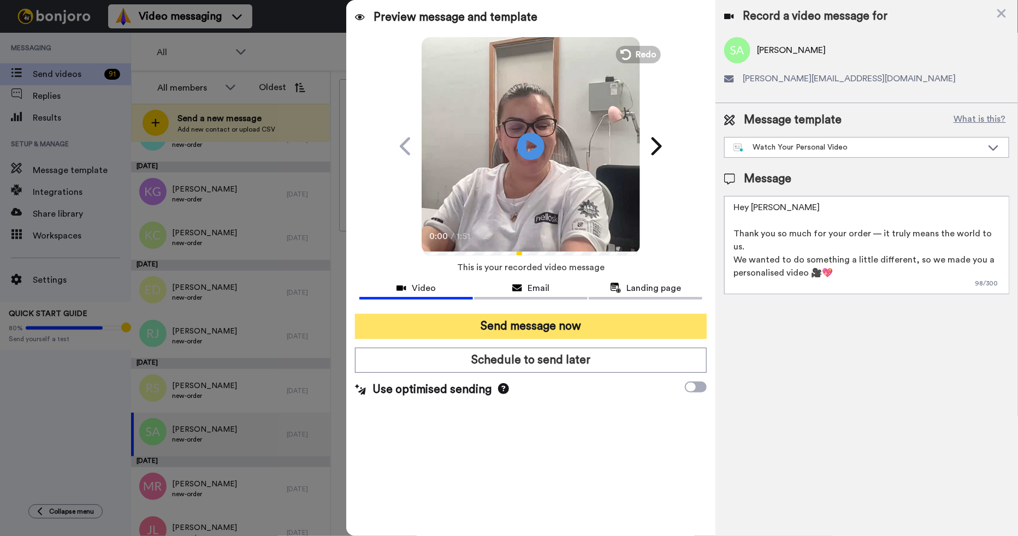
type textarea "Hey Saumya Thank you so much for your order — it truly means the world to us. W…"
click at [440, 334] on button "Send message now" at bounding box center [531, 326] width 352 height 25
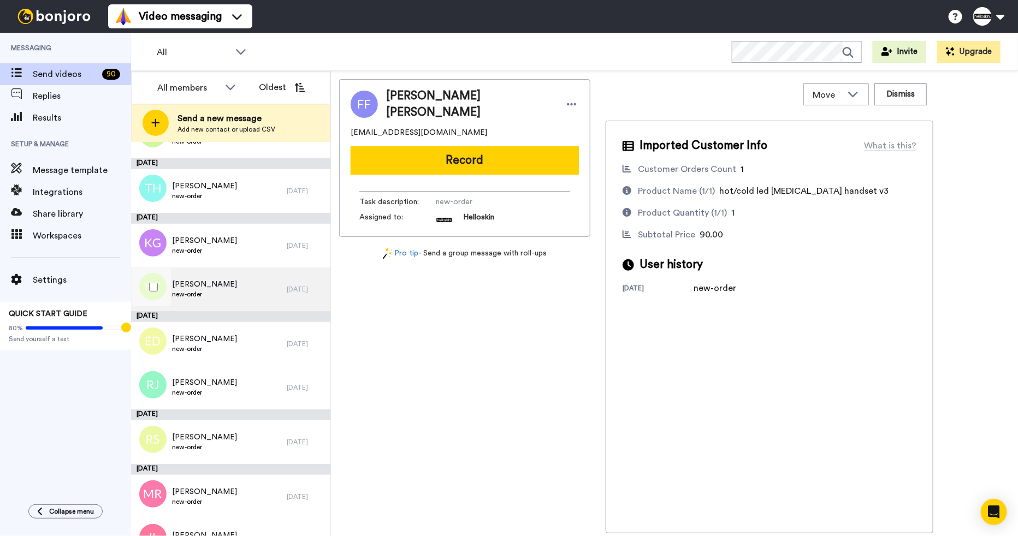
scroll to position [197, 0]
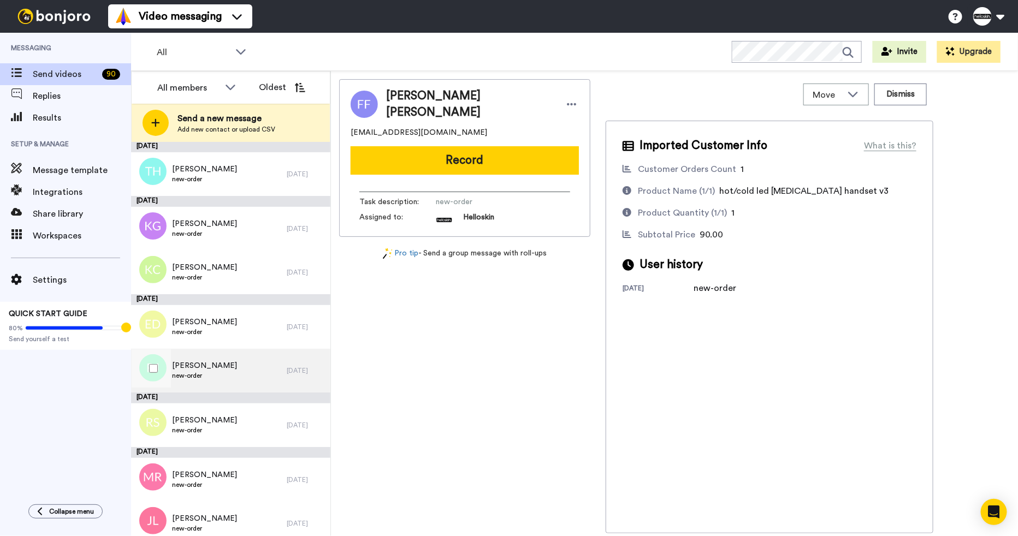
click at [227, 373] on div "[PERSON_NAME] new-order" at bounding box center [209, 371] width 156 height 44
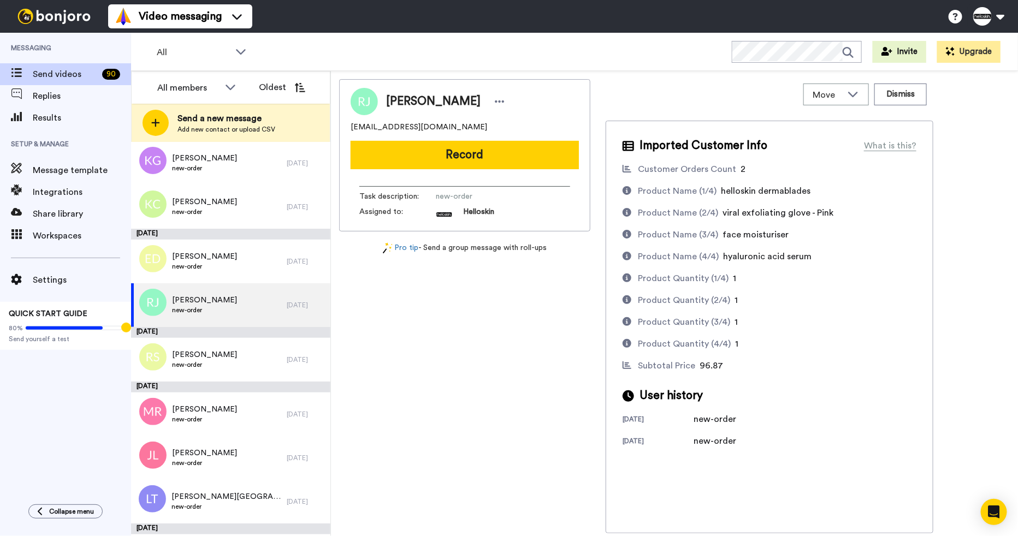
scroll to position [287, 0]
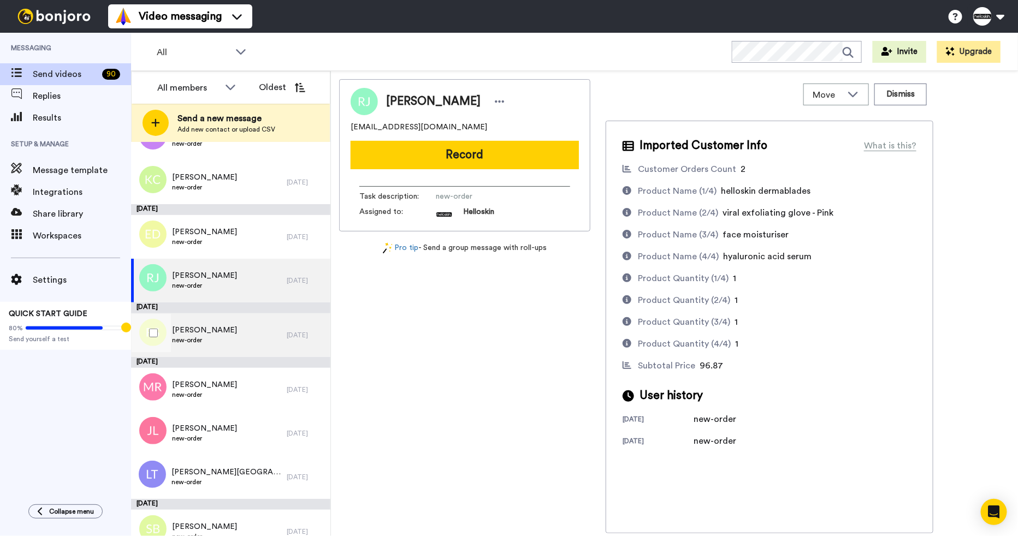
click at [257, 335] on div "[PERSON_NAME] S new-order" at bounding box center [209, 335] width 156 height 44
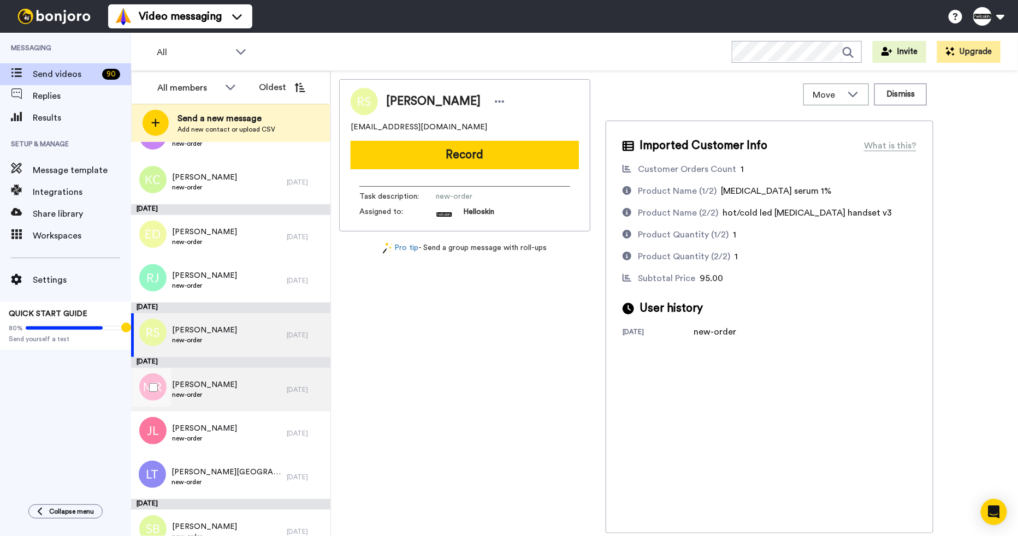
click at [247, 380] on div "Melanie Reed new-order" at bounding box center [209, 390] width 156 height 44
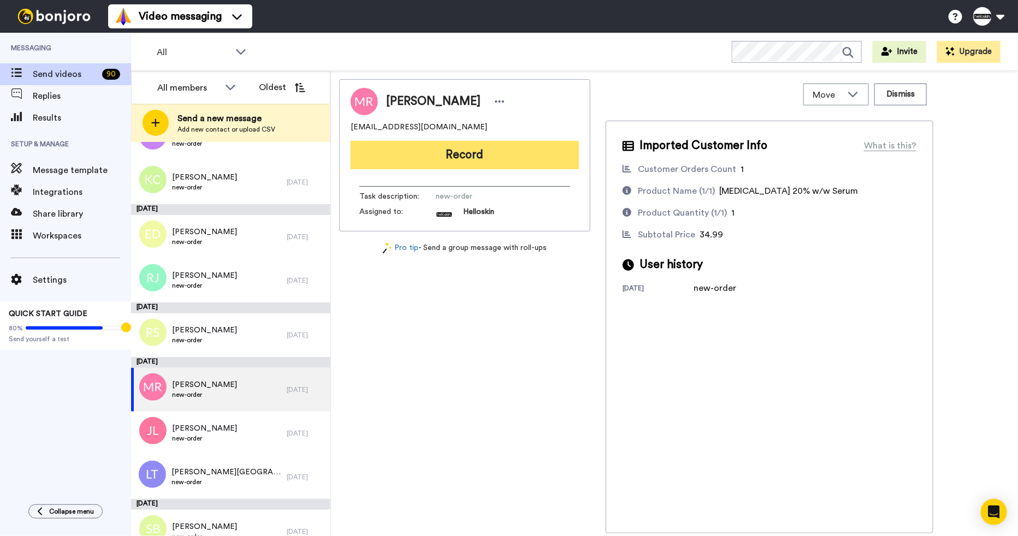
click at [532, 156] on button "Record" at bounding box center [465, 155] width 228 height 28
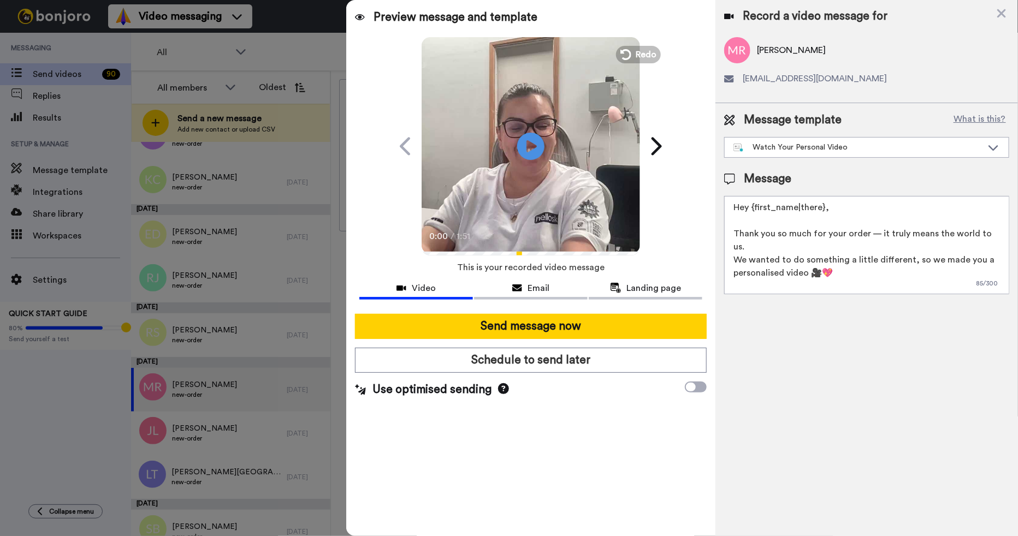
drag, startPoint x: 842, startPoint y: 205, endPoint x: 896, endPoint y: 247, distance: 68.1
click at [754, 203] on textarea "Hey {first_name|there}, Thank you so much for your order — it truly means the w…" at bounding box center [866, 245] width 285 height 98
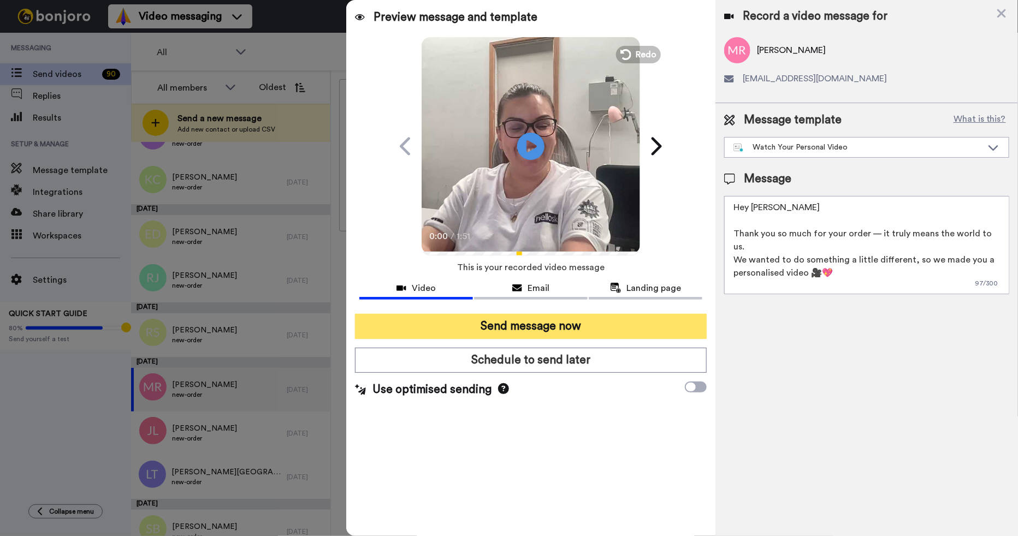
type textarea "Hey Melanie Thank you so much for your order — it truly means the world to us. …"
click at [649, 325] on button "Send message now" at bounding box center [531, 326] width 352 height 25
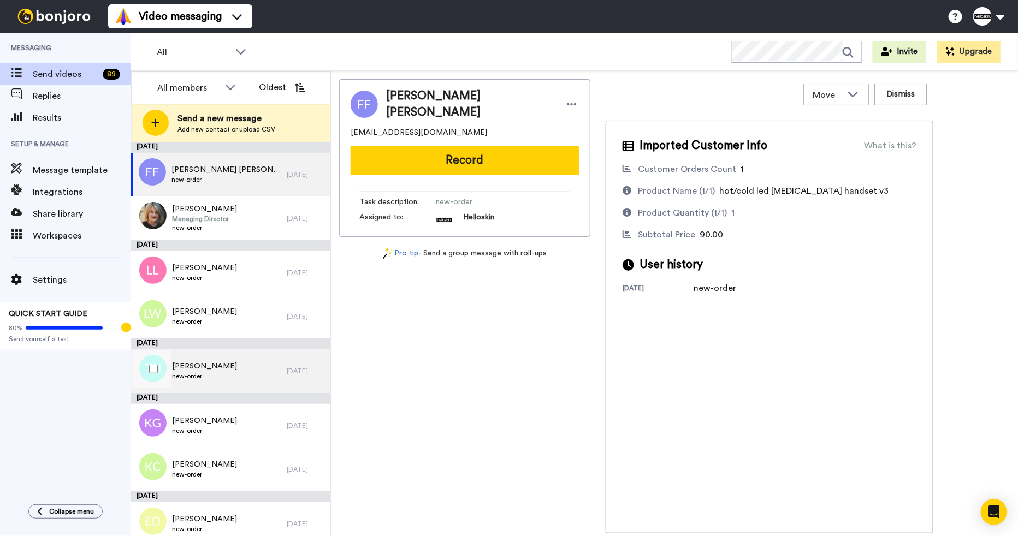
click at [233, 385] on div "[PERSON_NAME] new-order" at bounding box center [209, 371] width 156 height 44
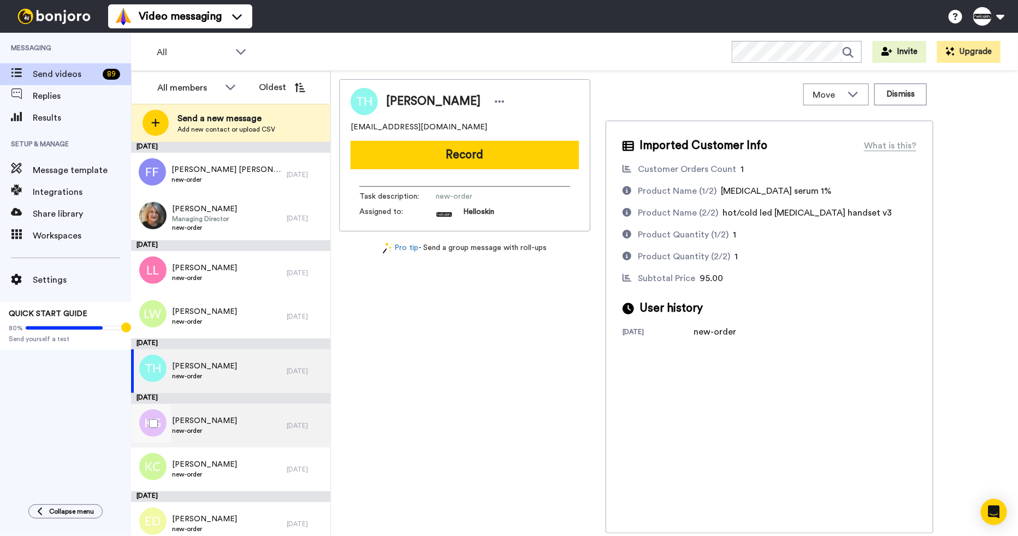
click at [248, 426] on div "[PERSON_NAME] new-order" at bounding box center [209, 426] width 156 height 44
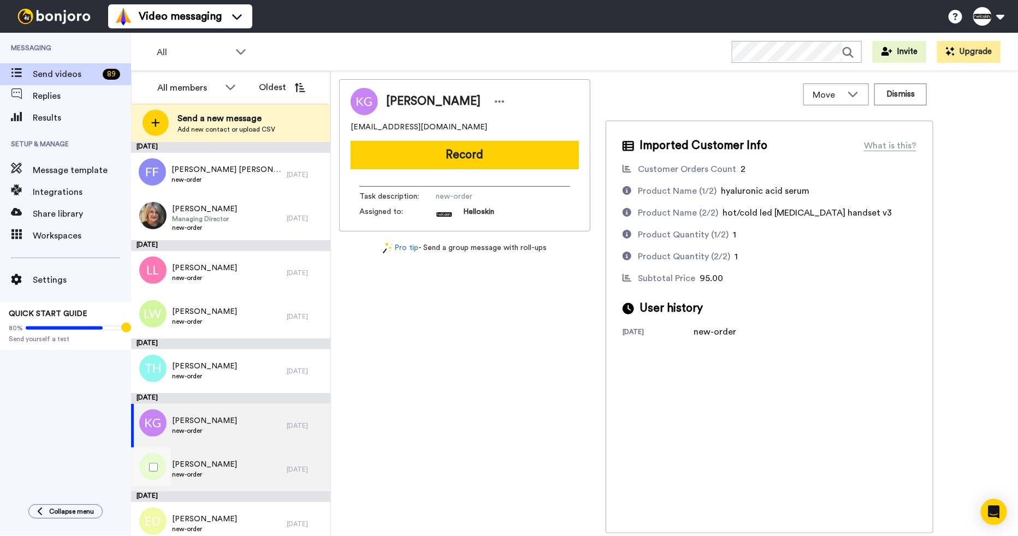
click at [239, 458] on div "[PERSON_NAME] new-order" at bounding box center [209, 470] width 156 height 44
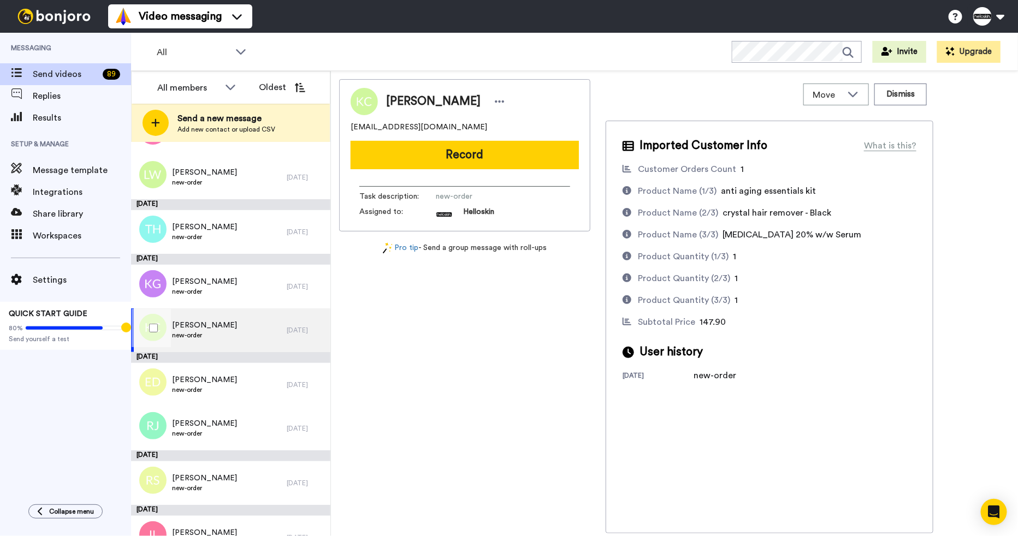
scroll to position [143, 0]
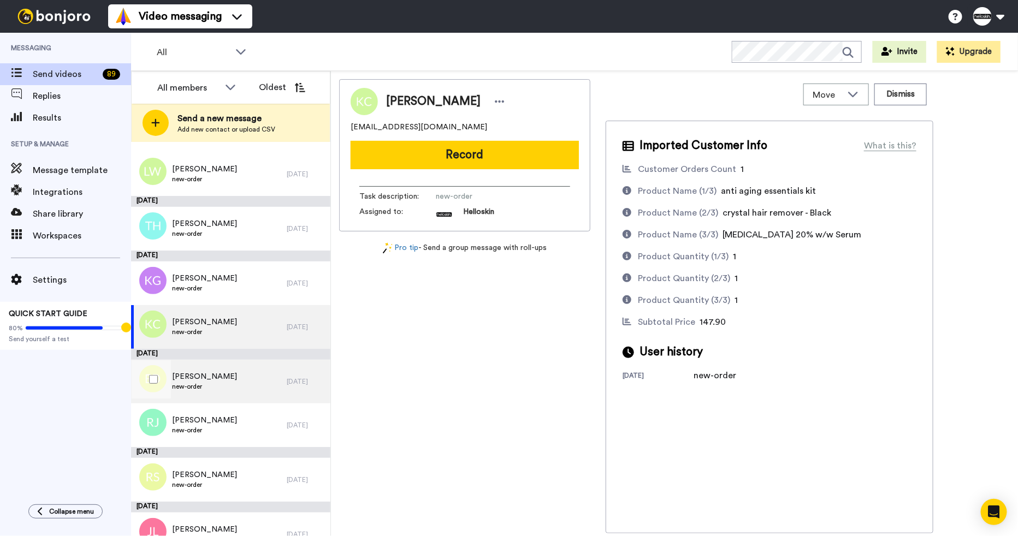
click at [246, 388] on div "[PERSON_NAME] new-order" at bounding box center [209, 382] width 156 height 44
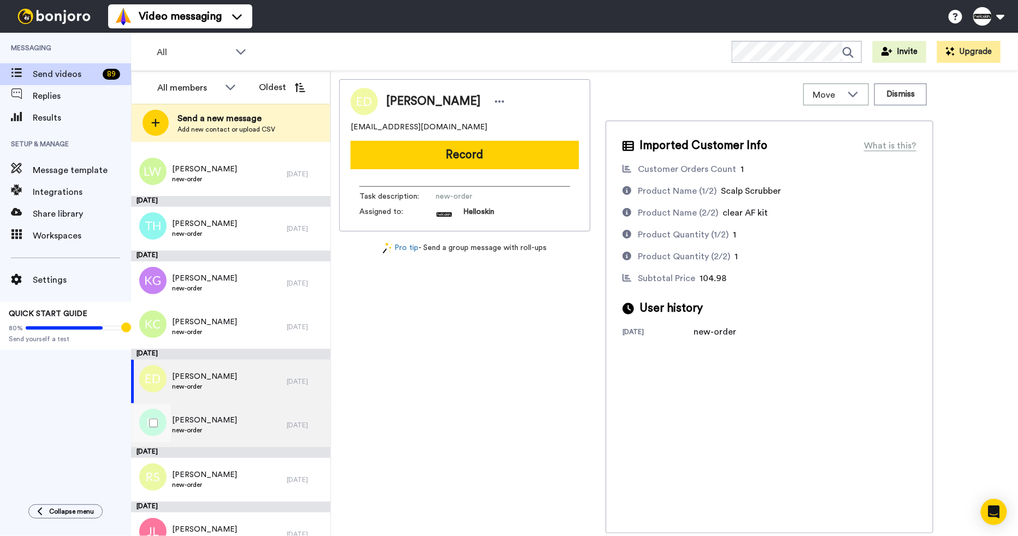
click at [240, 420] on div "[PERSON_NAME] new-order" at bounding box center [209, 426] width 156 height 44
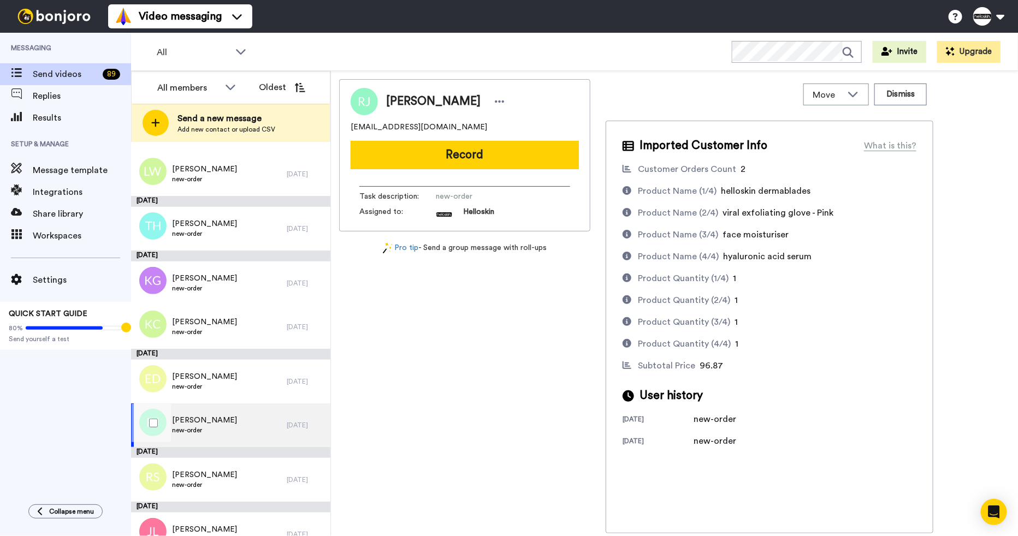
scroll to position [181, 0]
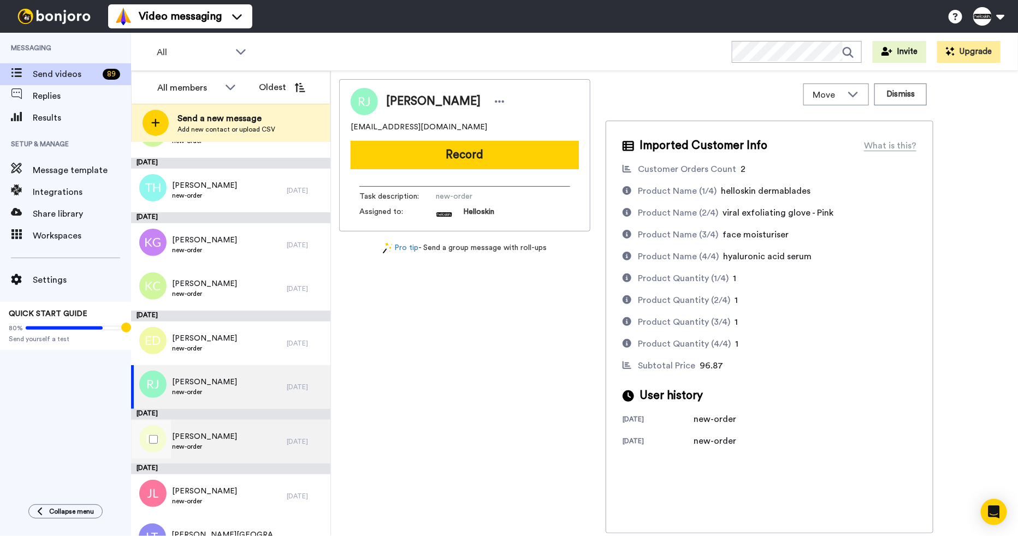
click at [228, 444] on div "[PERSON_NAME] S new-order" at bounding box center [209, 442] width 156 height 44
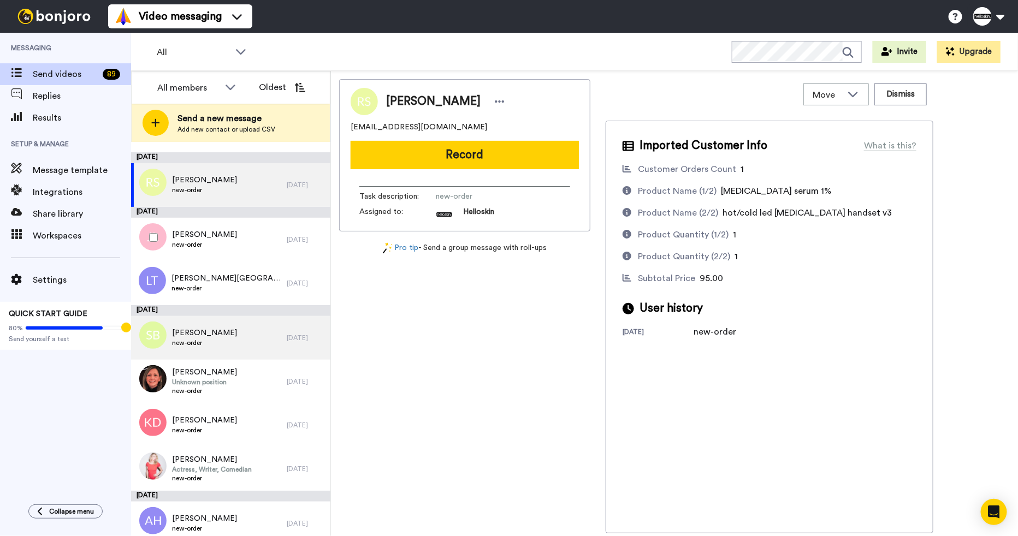
scroll to position [446, 0]
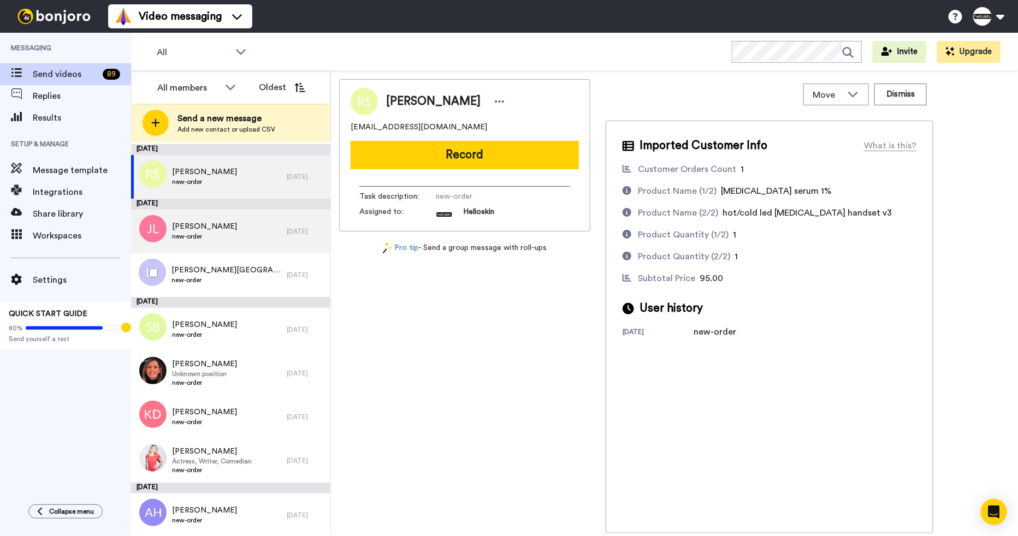
click at [263, 239] on div "Jane LO new-order" at bounding box center [209, 232] width 156 height 44
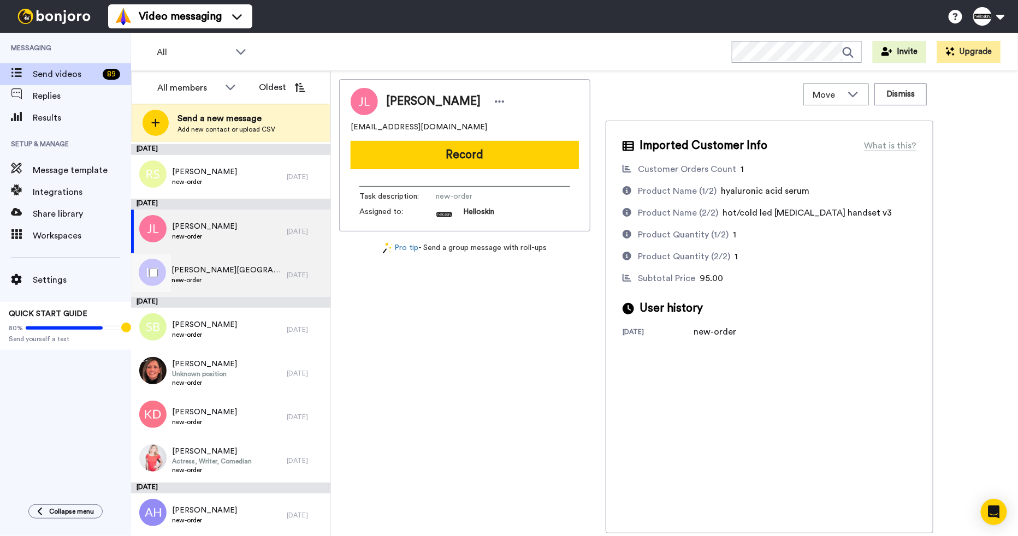
click at [234, 283] on div "Leah Town new-order" at bounding box center [209, 275] width 156 height 44
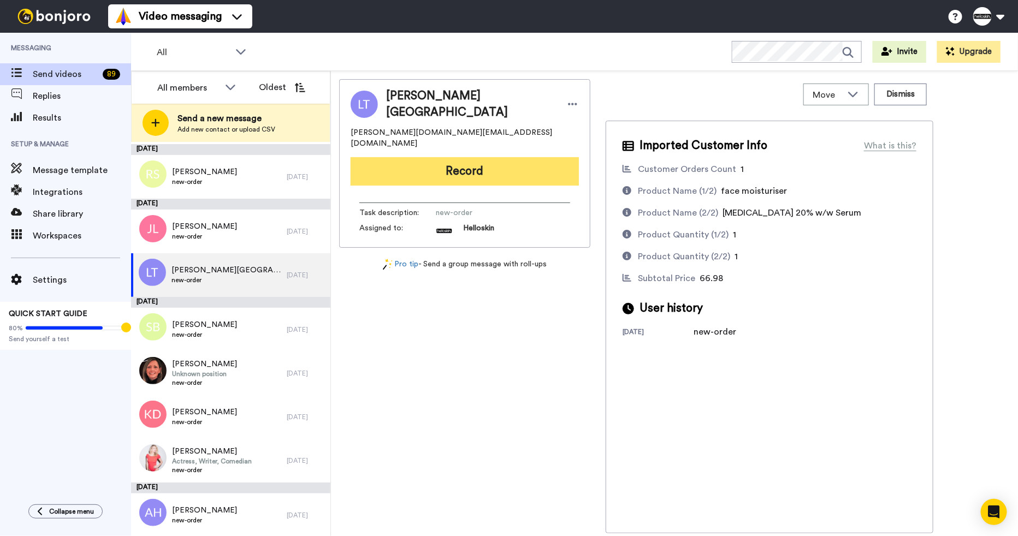
click at [519, 162] on button "Record" at bounding box center [465, 171] width 228 height 28
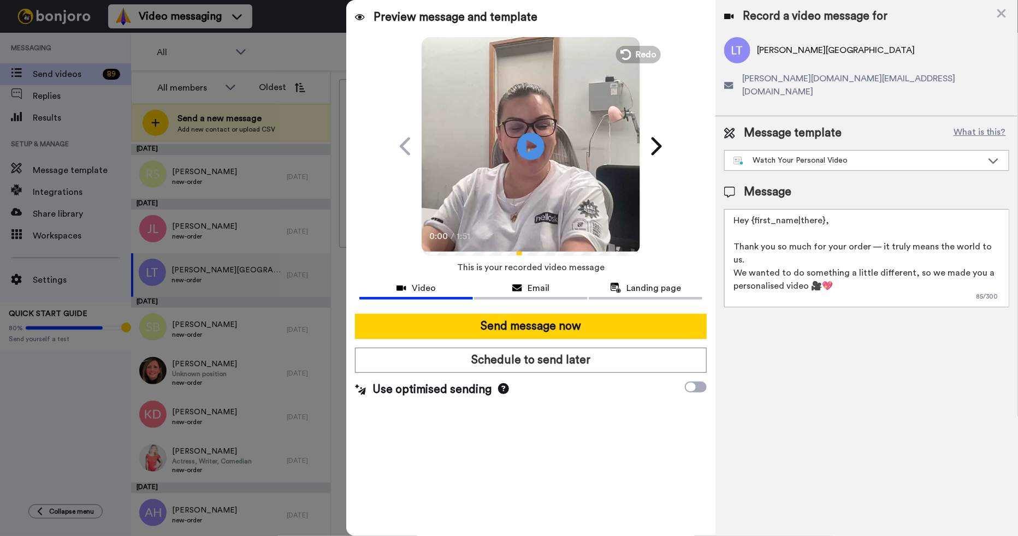
drag, startPoint x: 811, startPoint y: 215, endPoint x: 759, endPoint y: 210, distance: 52.1
click at [759, 210] on textarea "Hey {first_name|there}, Thank you so much for your order — it truly means the w…" at bounding box center [866, 258] width 285 height 98
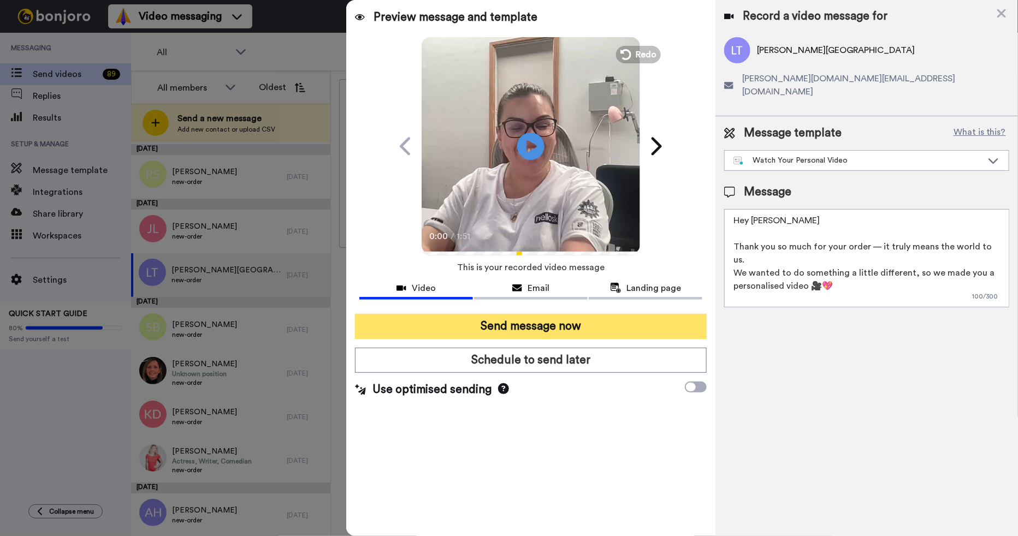
type textarea "Hey Leah Thank you so much for your order — it truly means the world to us. We …"
click at [628, 321] on button "Send message now" at bounding box center [531, 326] width 352 height 25
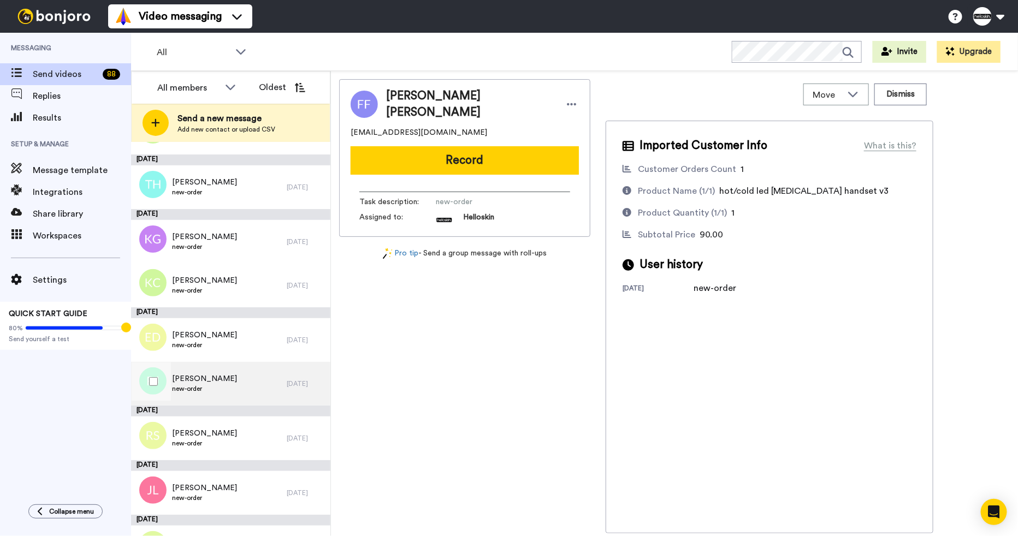
scroll to position [235, 0]
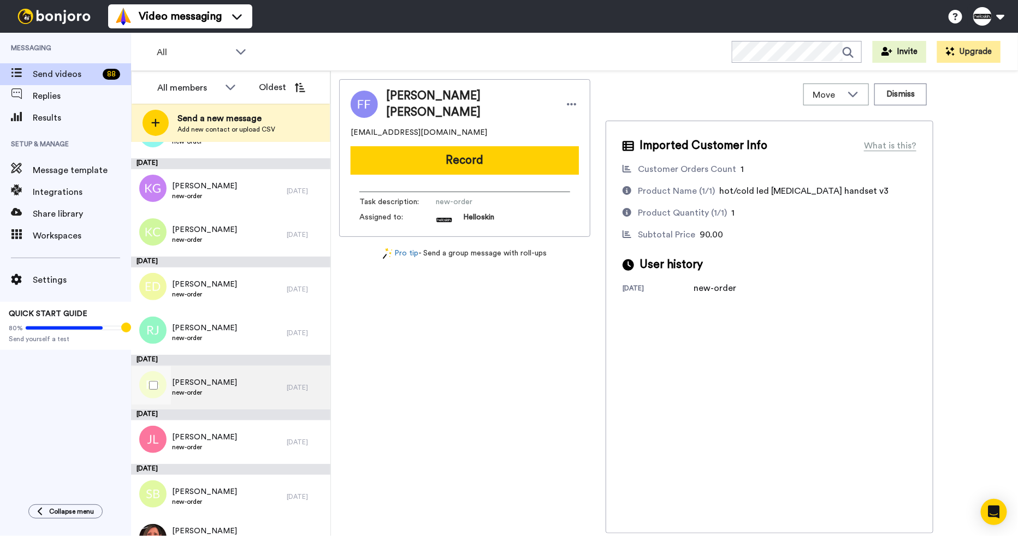
click at [209, 394] on div "Rebecca S new-order" at bounding box center [209, 388] width 156 height 44
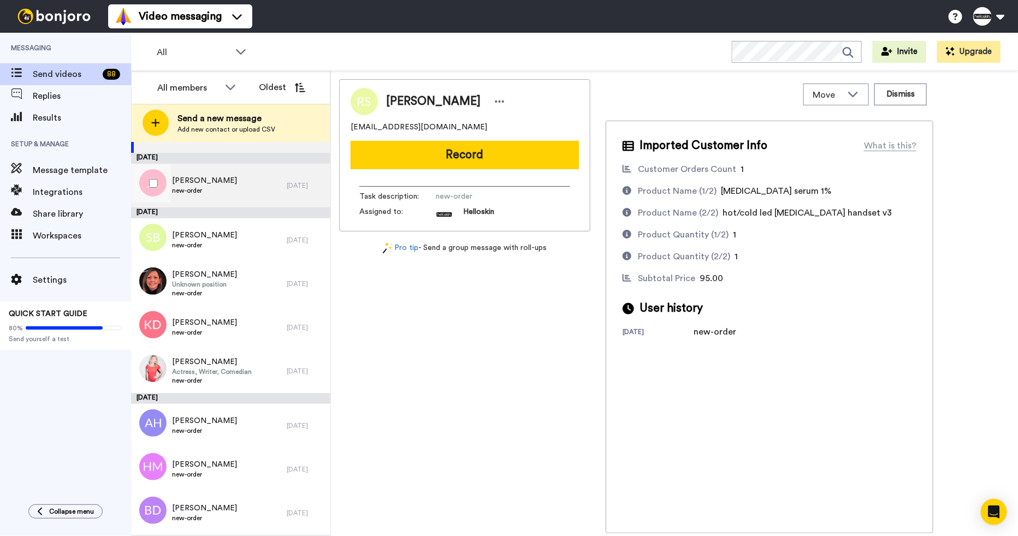
scroll to position [503, 0]
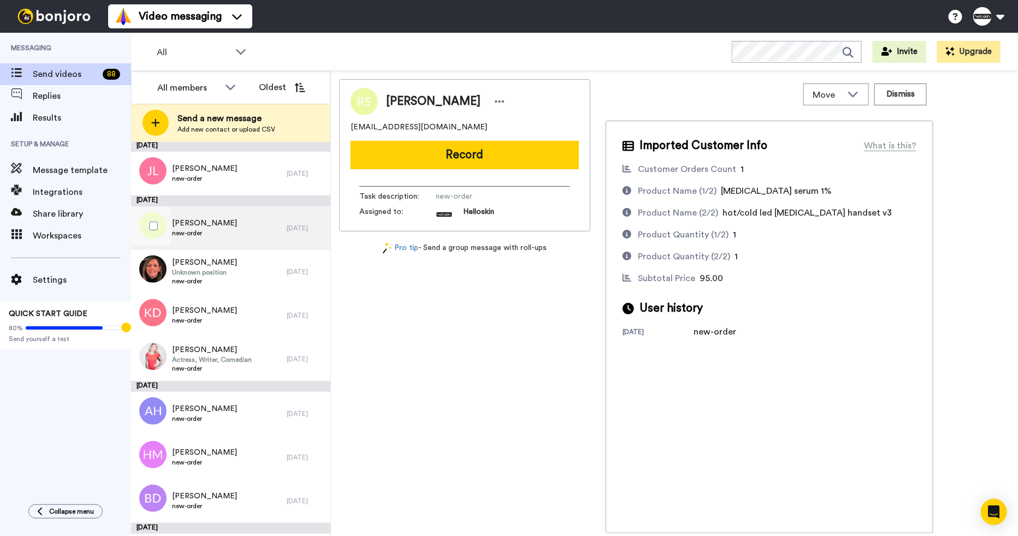
click at [261, 234] on div "Sarah Butler new-order" at bounding box center [209, 228] width 156 height 44
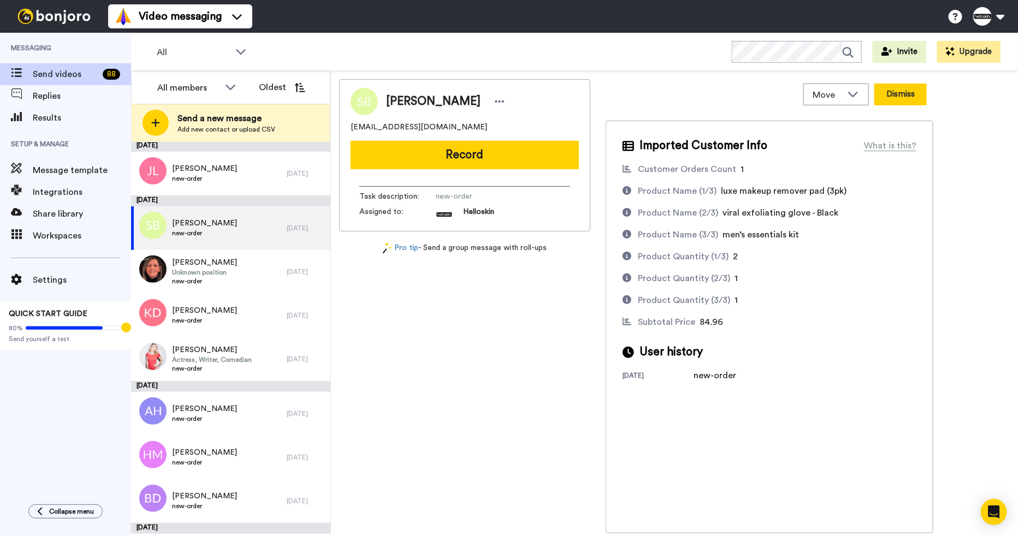
click at [901, 100] on button "Dismiss" at bounding box center [900, 95] width 52 height 22
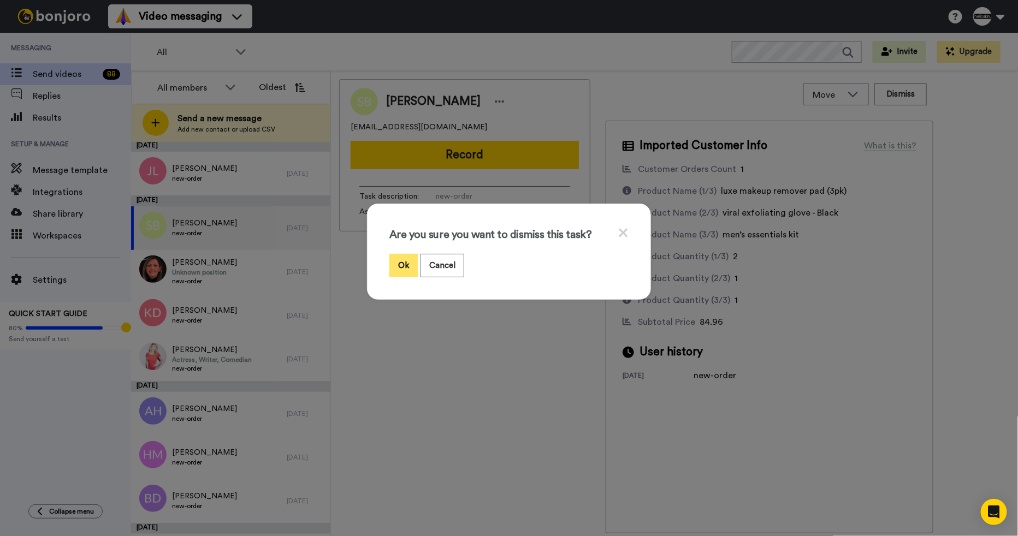
click at [389, 264] on button "Ok" at bounding box center [403, 265] width 28 height 23
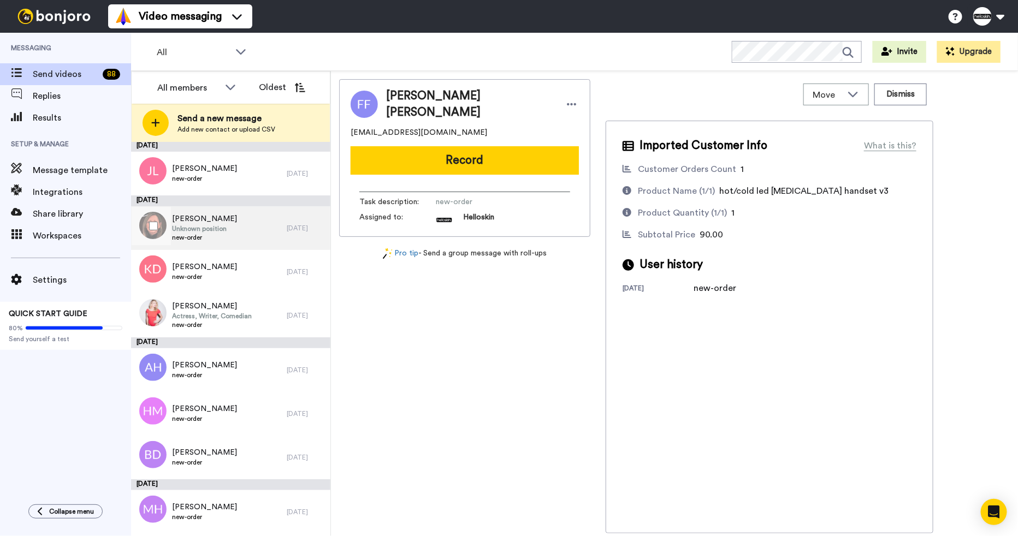
click at [228, 234] on div "Kelly Foreman Unknown position new-order" at bounding box center [209, 228] width 156 height 44
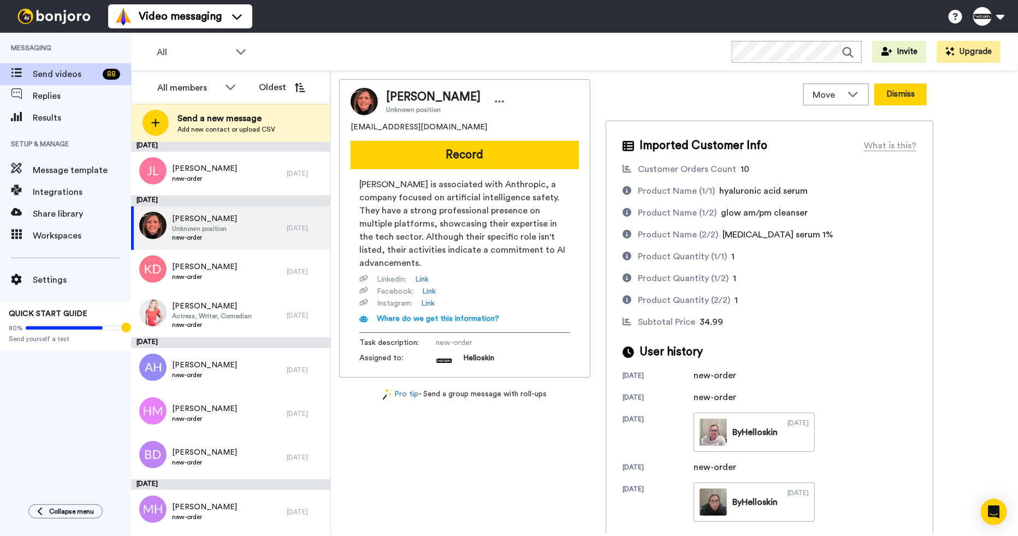
click at [898, 86] on button "Dismiss" at bounding box center [900, 95] width 52 height 22
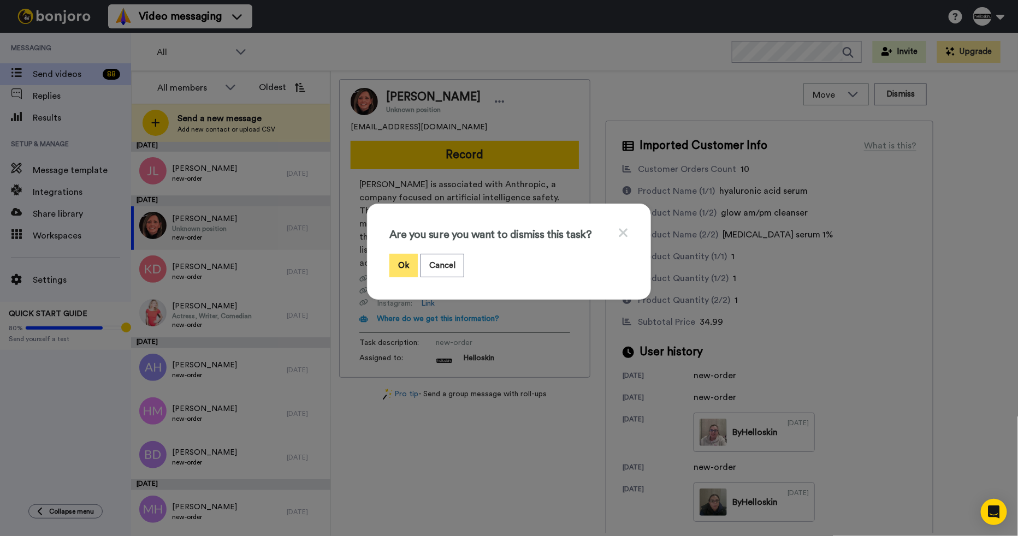
click at [391, 265] on button "Ok" at bounding box center [403, 265] width 28 height 23
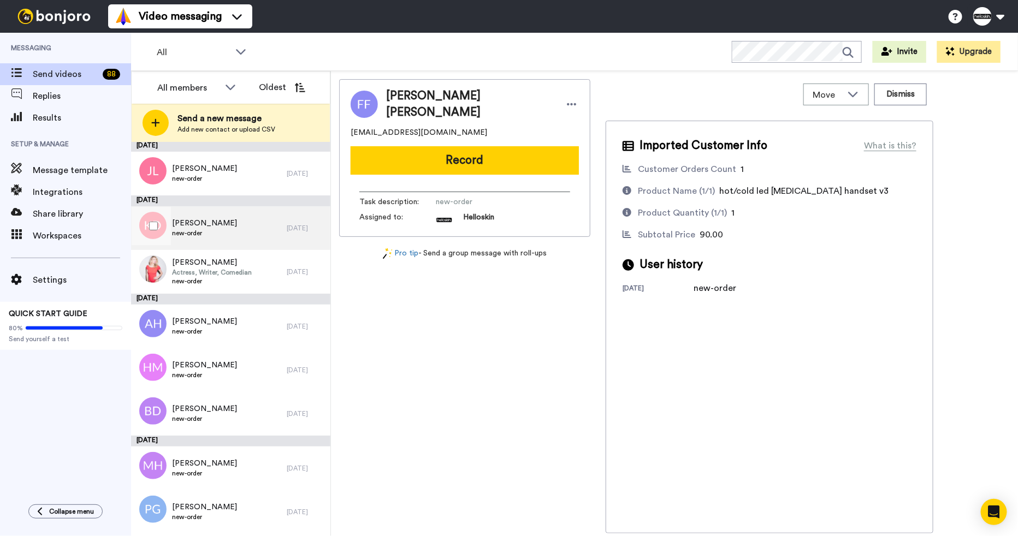
click at [219, 238] on div "Kaylah Dunn new-order" at bounding box center [209, 228] width 156 height 44
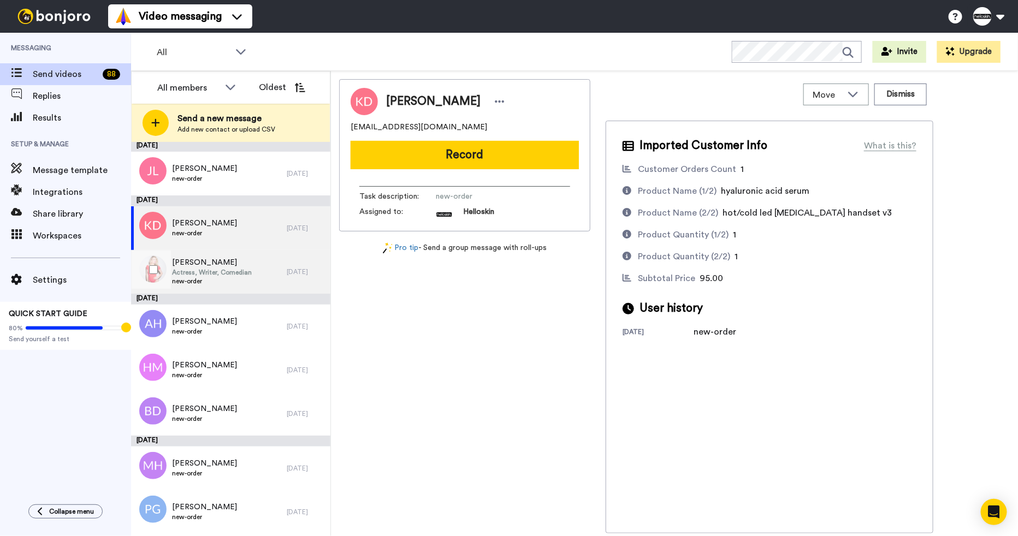
click at [228, 290] on div "MONIKA SMITH Actress, Writer, Comedian new-order" at bounding box center [209, 272] width 156 height 44
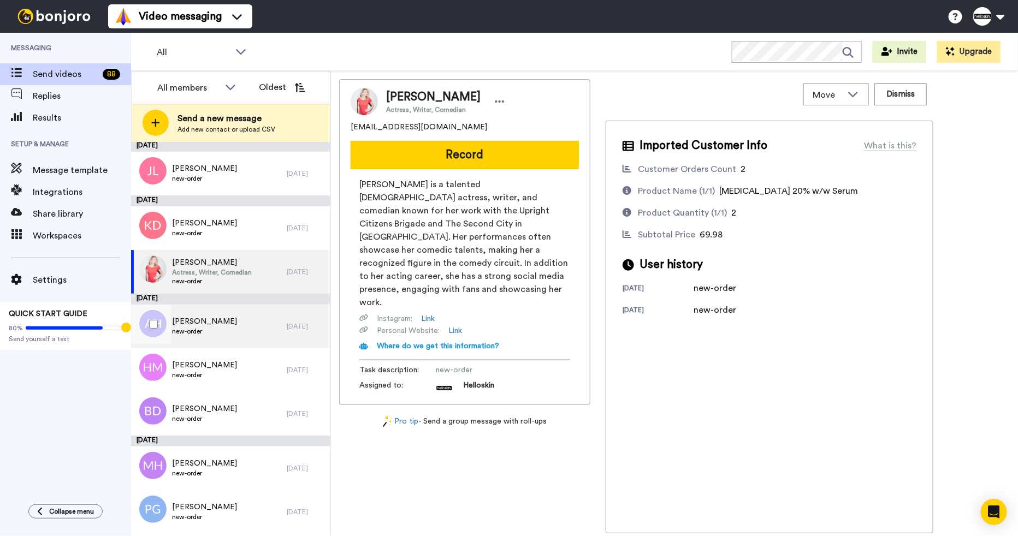
click at [224, 323] on div "Alana Hellyer new-order" at bounding box center [209, 327] width 156 height 44
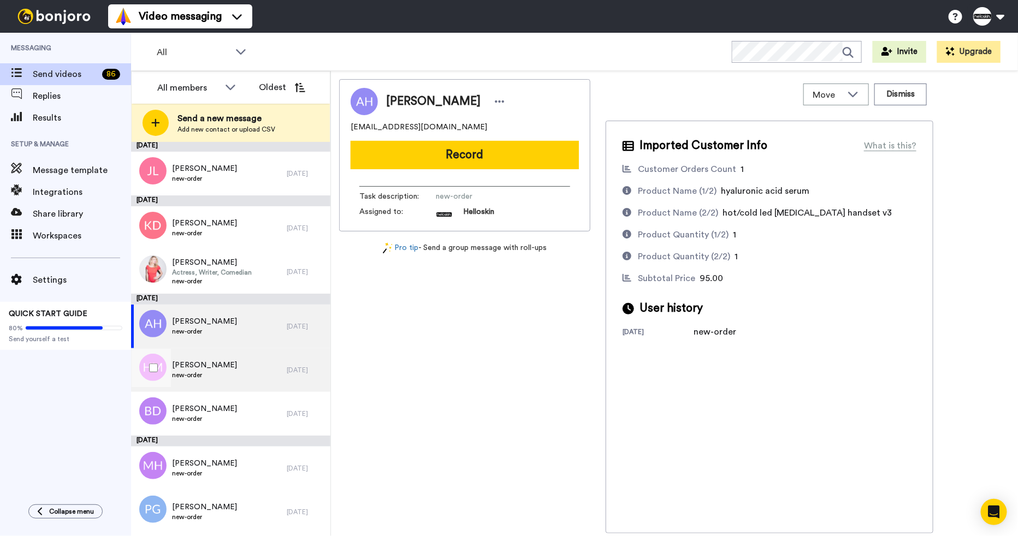
click at [218, 387] on div "Heidi Mcculloch new-order" at bounding box center [209, 370] width 156 height 44
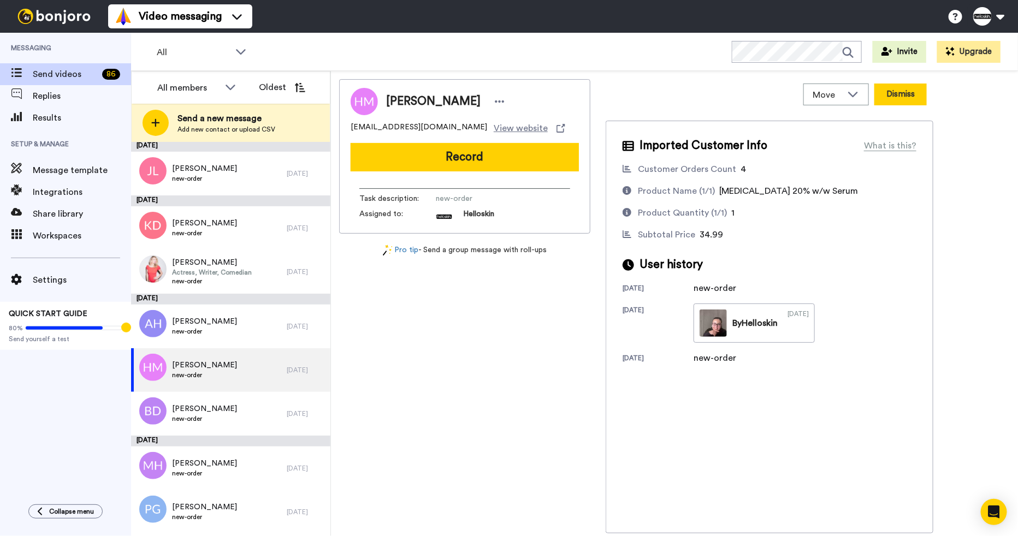
click at [907, 100] on button "Dismiss" at bounding box center [900, 95] width 52 height 22
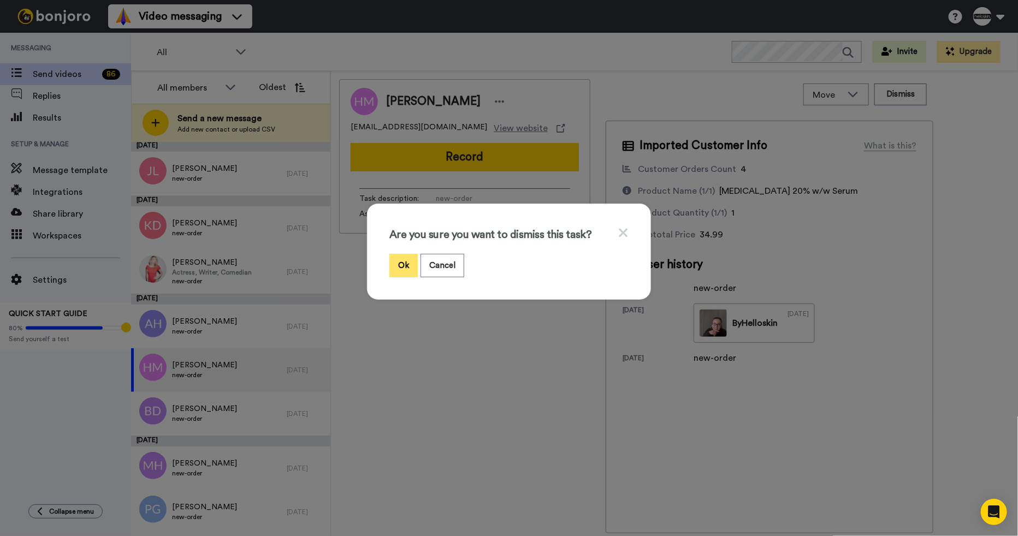
click at [393, 254] on button "Ok" at bounding box center [403, 265] width 28 height 23
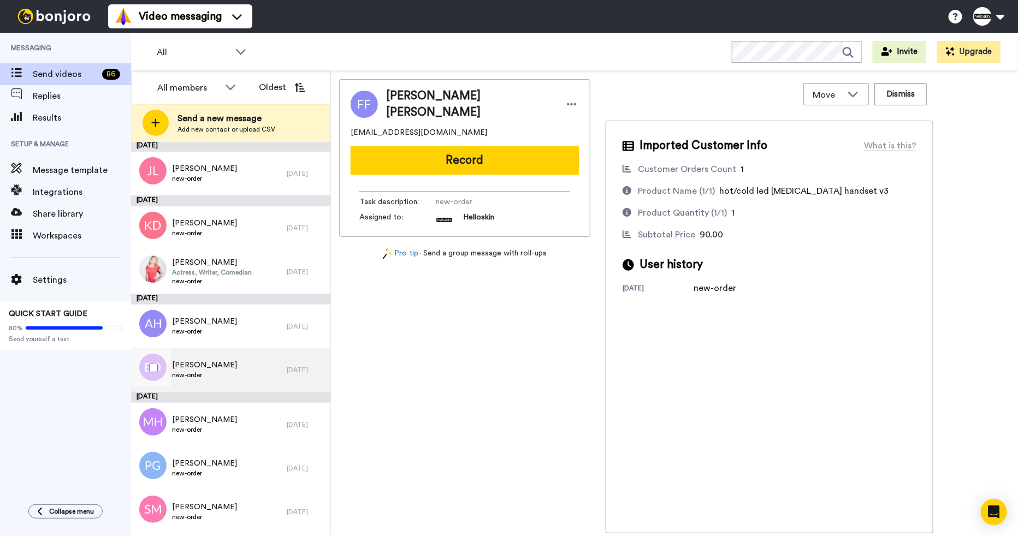
click at [240, 378] on div "Bethany Dixon new-order" at bounding box center [209, 370] width 156 height 44
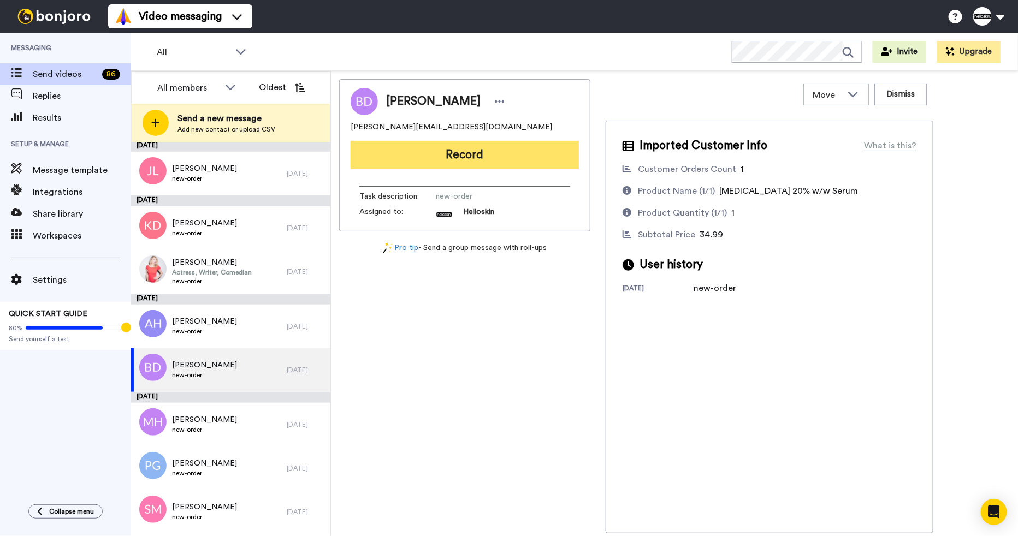
click at [549, 163] on button "Record" at bounding box center [465, 155] width 228 height 28
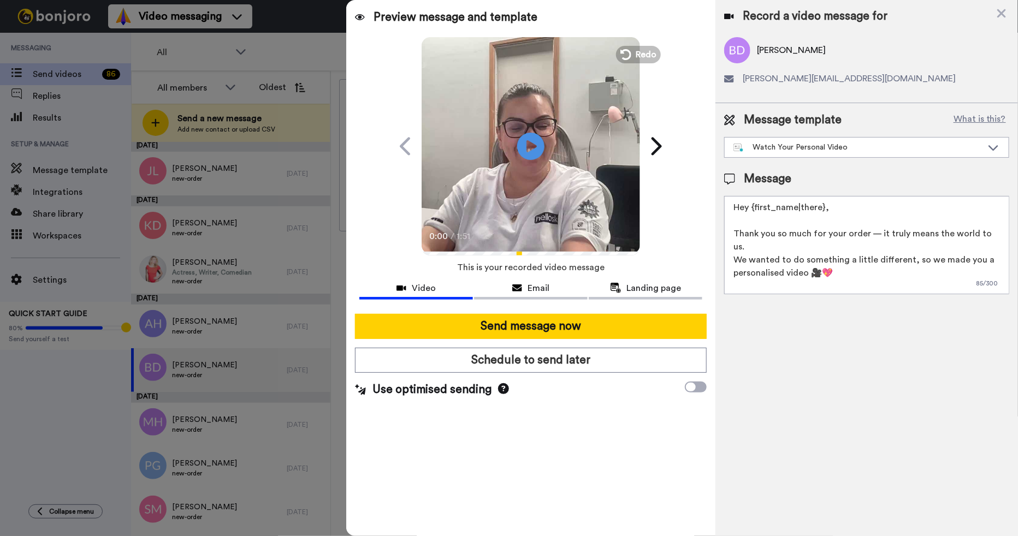
drag, startPoint x: 843, startPoint y: 199, endPoint x: 798, endPoint y: 212, distance: 47.0
click at [798, 212] on textarea "Hey {first_name|there}, Thank you so much for your order — it truly means the w…" at bounding box center [866, 245] width 285 height 98
click at [842, 211] on textarea "Hey {first_name|there}, Thank you so much for your order — it truly means the w…" at bounding box center [866, 245] width 285 height 98
drag, startPoint x: 841, startPoint y: 210, endPoint x: 755, endPoint y: 213, distance: 86.9
click at [755, 213] on textarea "Hey {first_name|there}, Thank you so much for your order — it truly means the w…" at bounding box center [866, 245] width 285 height 98
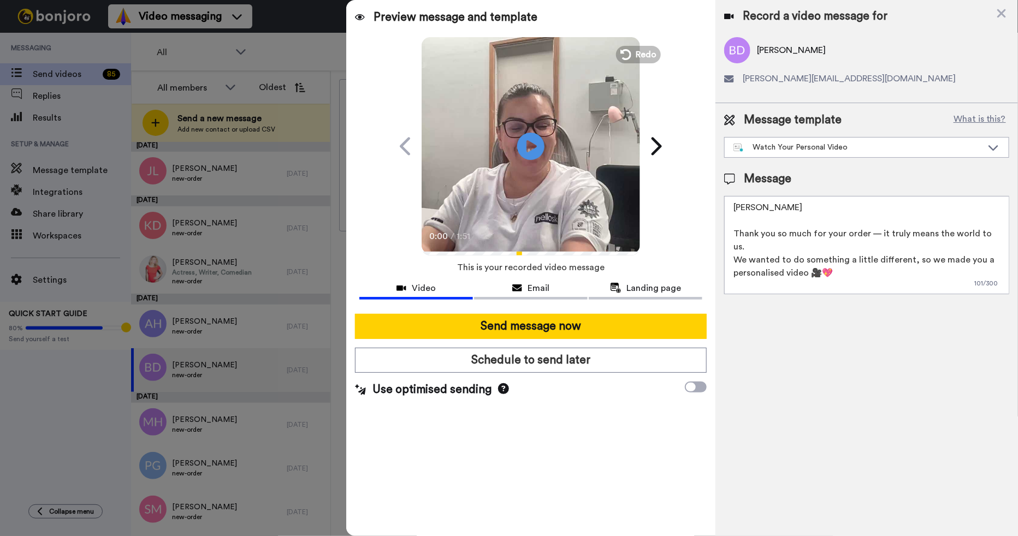
click at [732, 205] on textarea "Bethany Thank you so much for your order — it truly means the world to us. We w…" at bounding box center [866, 245] width 285 height 98
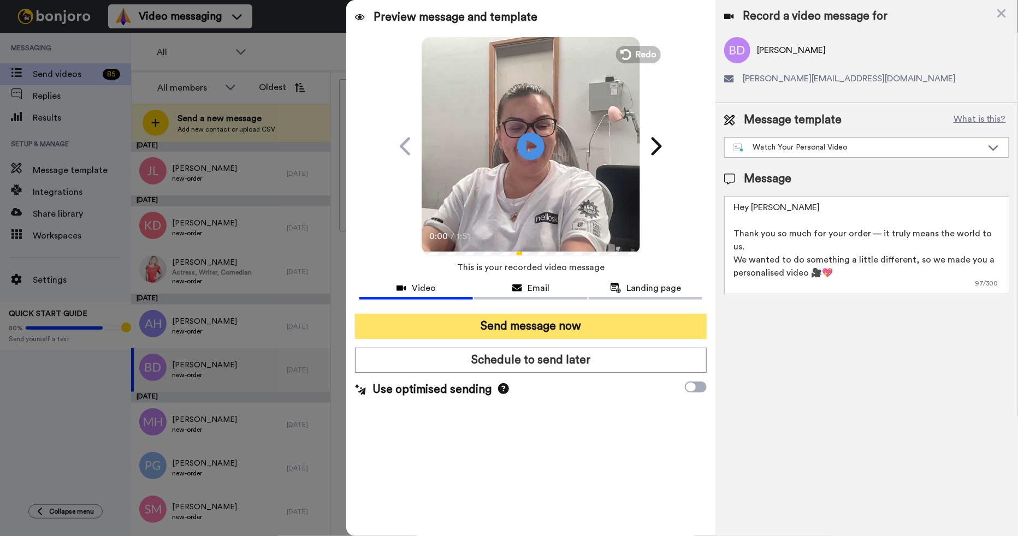
type textarea "Hey Bethany Thank you so much for your order — it truly means the world to us. …"
click at [505, 327] on button "Send message now" at bounding box center [531, 326] width 352 height 25
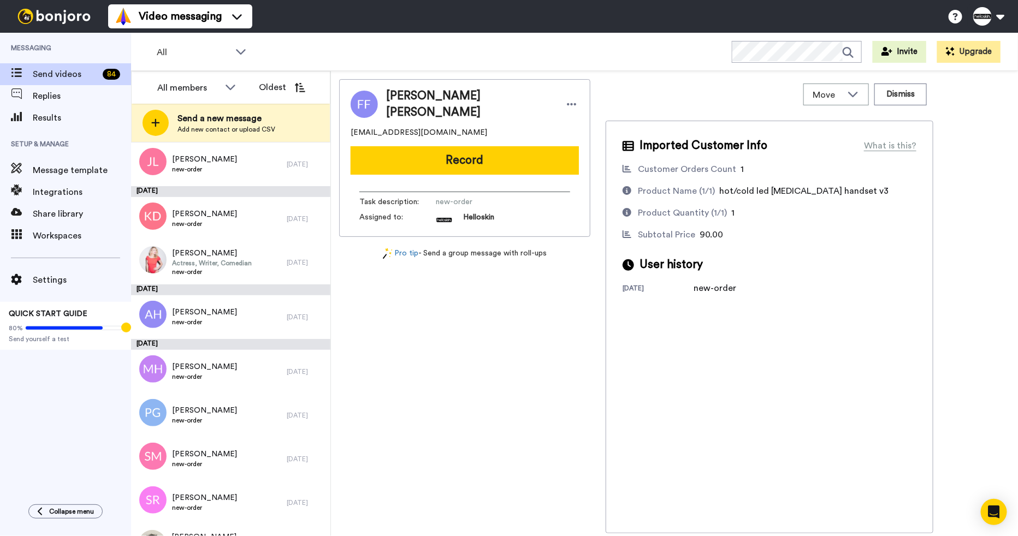
scroll to position [577, 0]
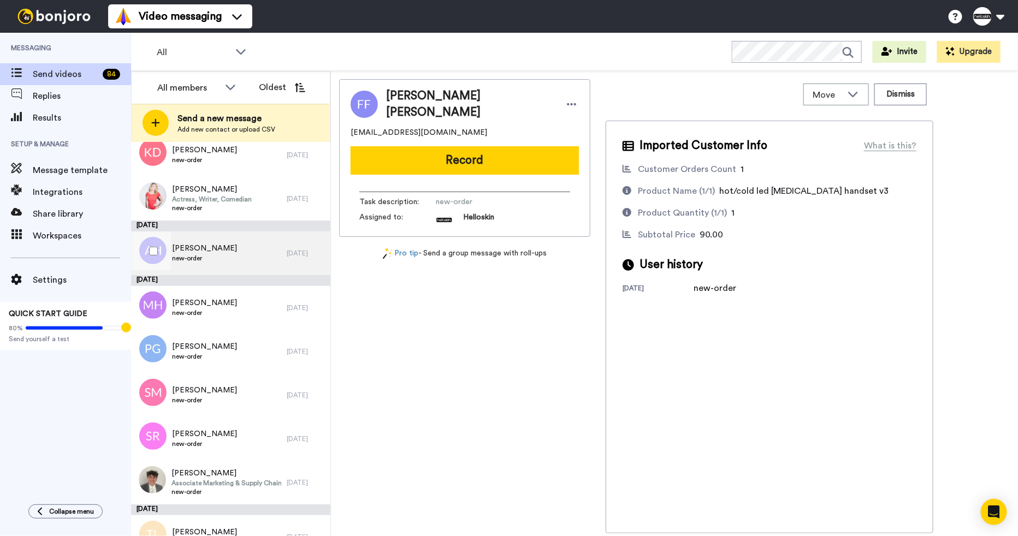
click at [287, 257] on div "[DATE]" at bounding box center [306, 253] width 38 height 9
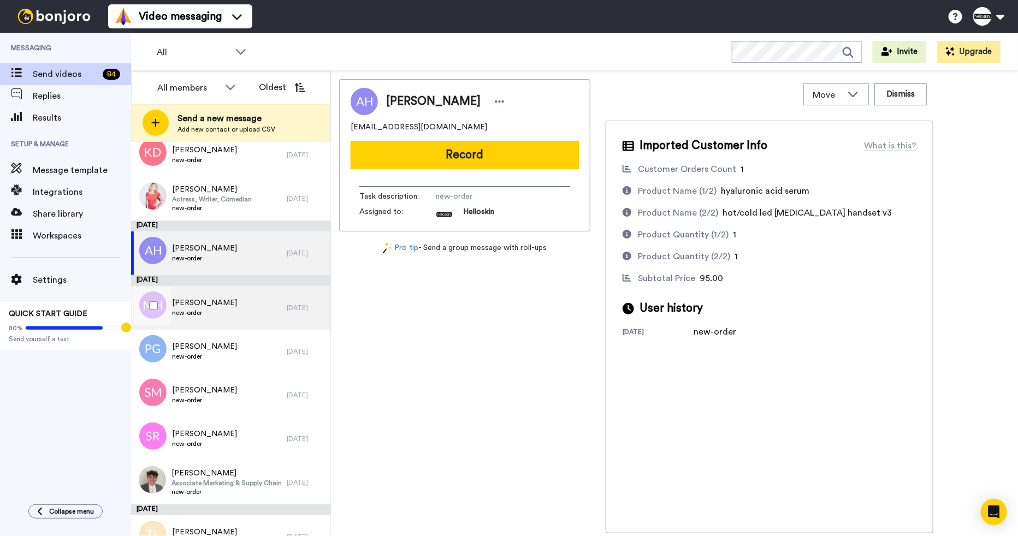
click at [273, 319] on div "[PERSON_NAME] new-order" at bounding box center [209, 308] width 156 height 44
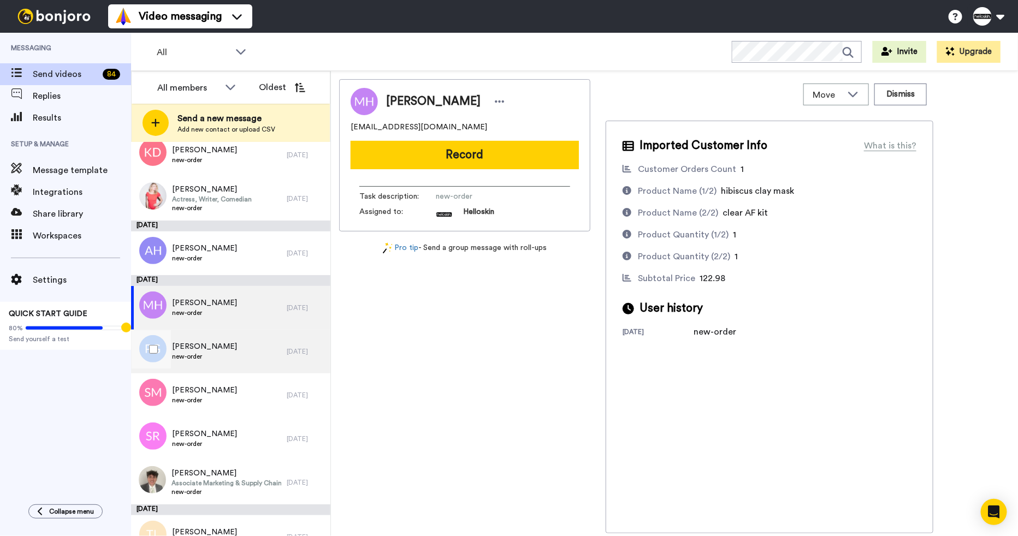
click at [256, 349] on div "Patricia Grieve new-order" at bounding box center [209, 352] width 156 height 44
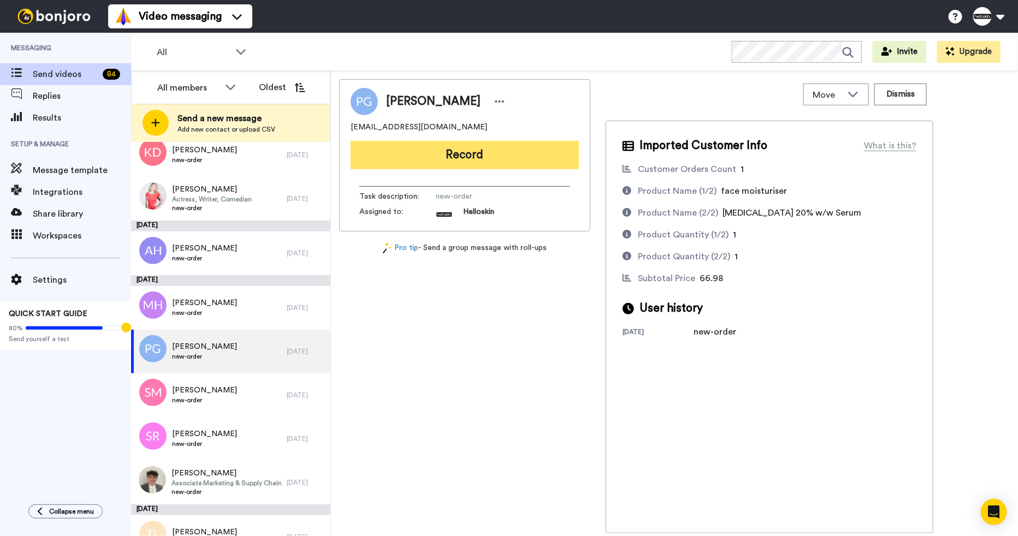
click at [482, 161] on button "Record" at bounding box center [465, 155] width 228 height 28
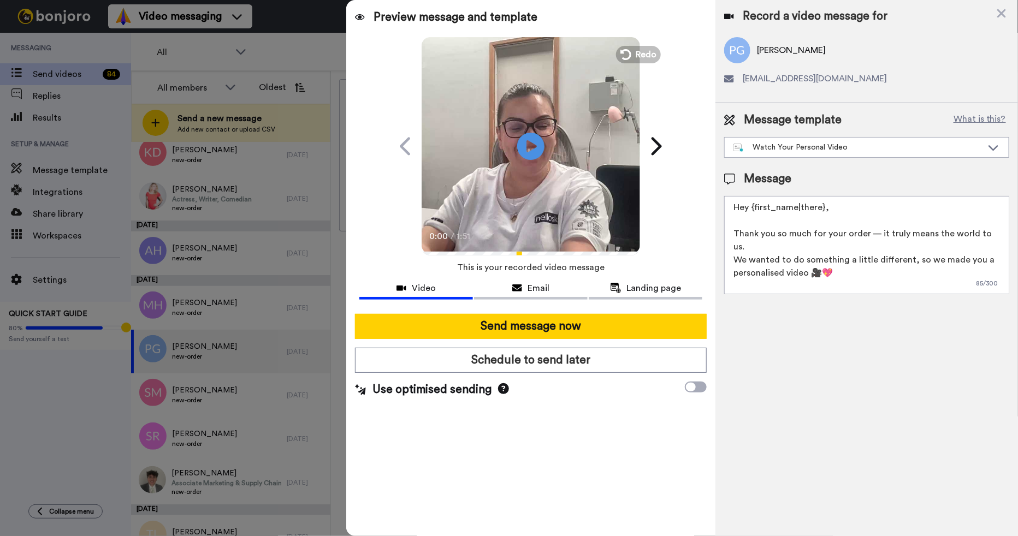
drag, startPoint x: 832, startPoint y: 203, endPoint x: 778, endPoint y: 200, distance: 54.1
click at [778, 200] on textarea "Hey {first_name|there}, Thank you so much for your order — it truly means the w…" at bounding box center [866, 245] width 285 height 98
click at [767, 204] on textarea "Hey {first_name|there}, Thank you so much for your order — it truly means the w…" at bounding box center [866, 245] width 285 height 98
drag, startPoint x: 753, startPoint y: 212, endPoint x: 850, endPoint y: 214, distance: 96.7
click at [850, 214] on textarea "Hey {first_name|there}, Thank you so much for your order — it truly means the w…" at bounding box center [866, 245] width 285 height 98
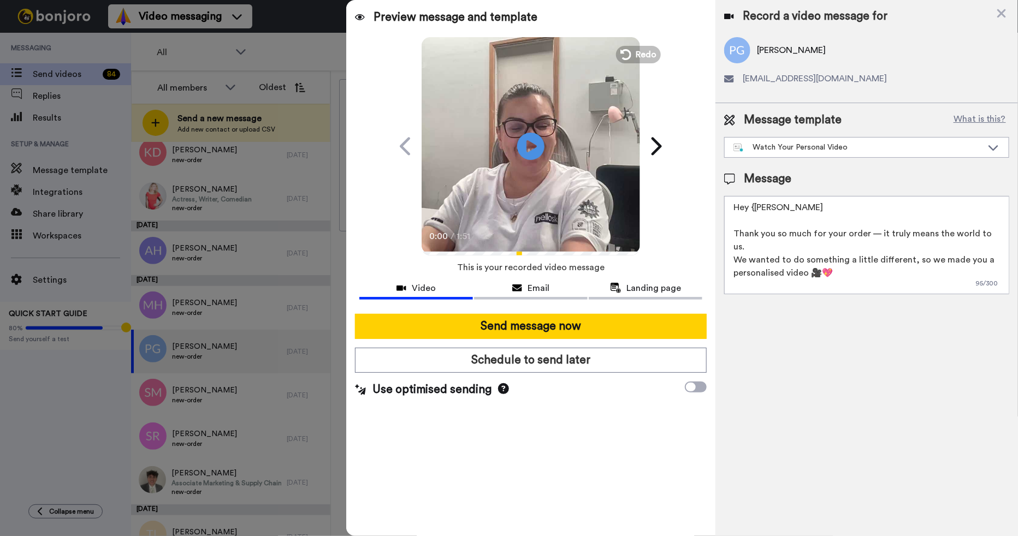
click at [758, 211] on textarea "Hey {Patricia Thank you so much for your order — it truly means the world to us…" at bounding box center [866, 245] width 285 height 98
type textarea "Hey Patricia Thank you so much for your order — it truly means the world to us.…"
click at [661, 340] on div "Send message now Schedule to send later Use optimised sending" at bounding box center [531, 356] width 370 height 102
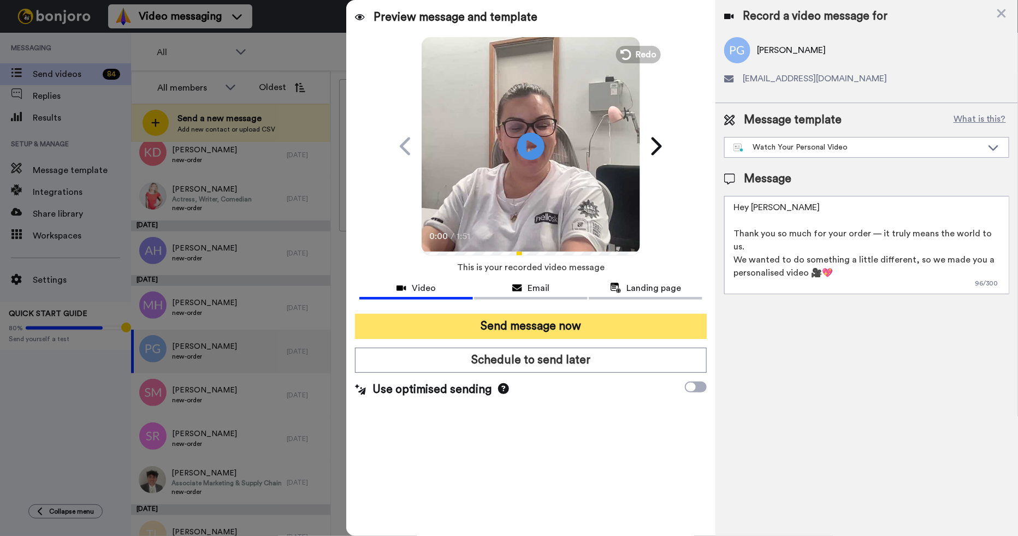
click at [669, 337] on button "Send message now" at bounding box center [531, 326] width 352 height 25
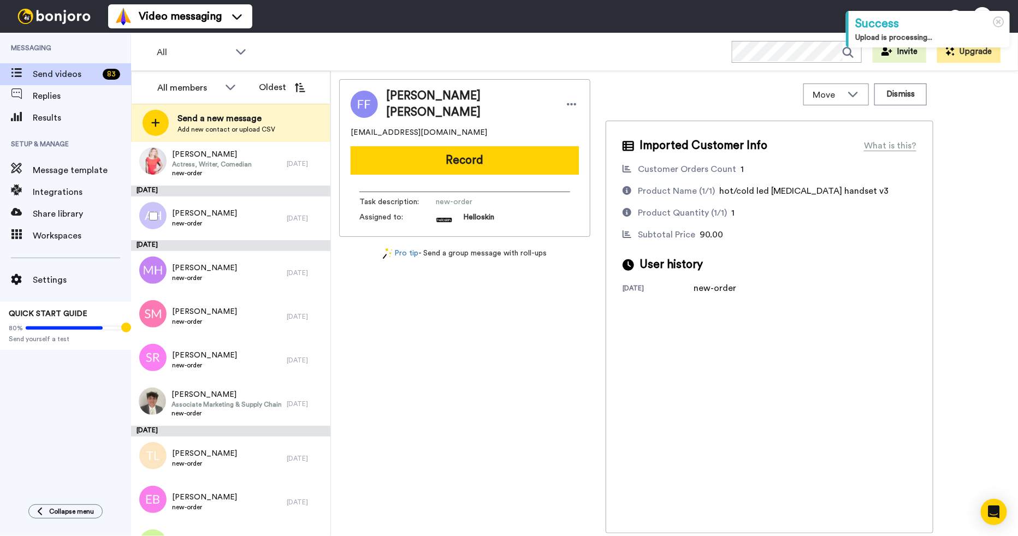
scroll to position [613, 0]
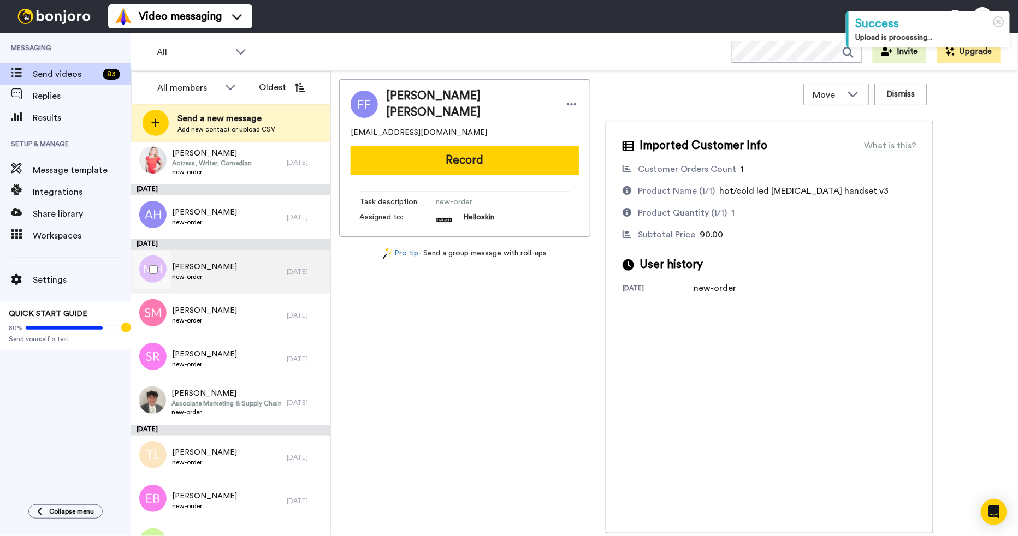
click at [247, 284] on div "[PERSON_NAME] new-order" at bounding box center [209, 272] width 156 height 44
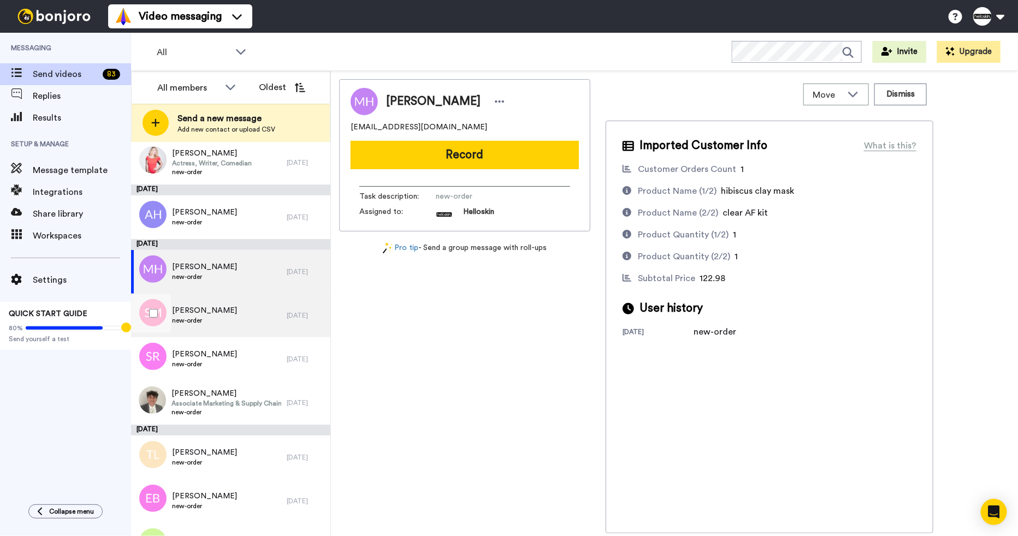
click at [242, 315] on div "[PERSON_NAME] new-order" at bounding box center [209, 316] width 156 height 44
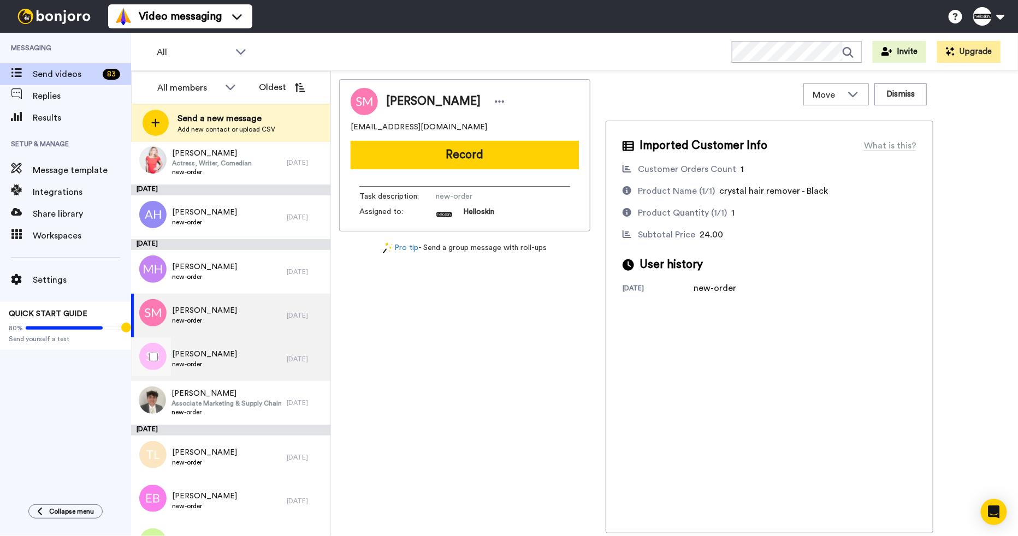
click at [241, 356] on div "[PERSON_NAME] new-order" at bounding box center [209, 359] width 156 height 44
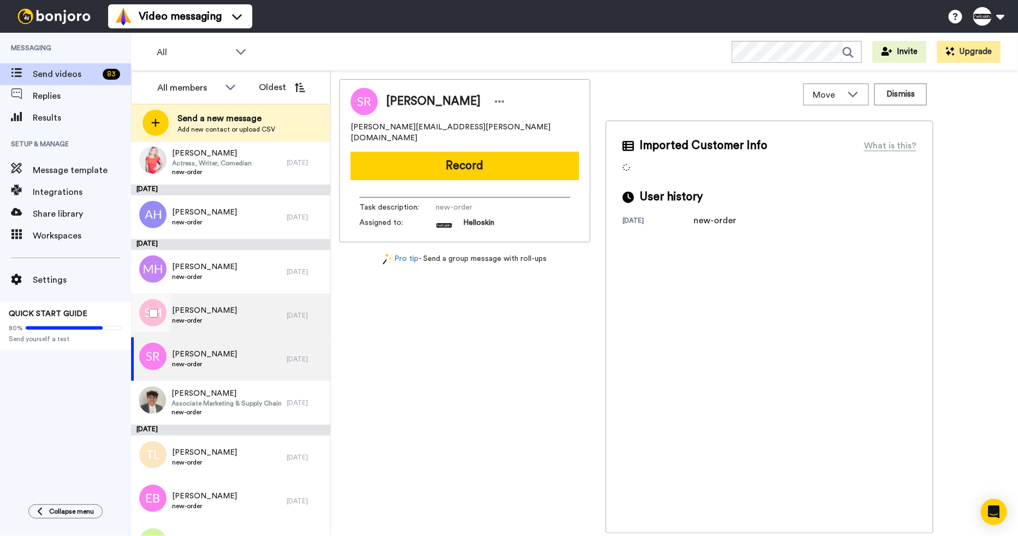
click at [245, 300] on div "[PERSON_NAME] new-order" at bounding box center [209, 316] width 156 height 44
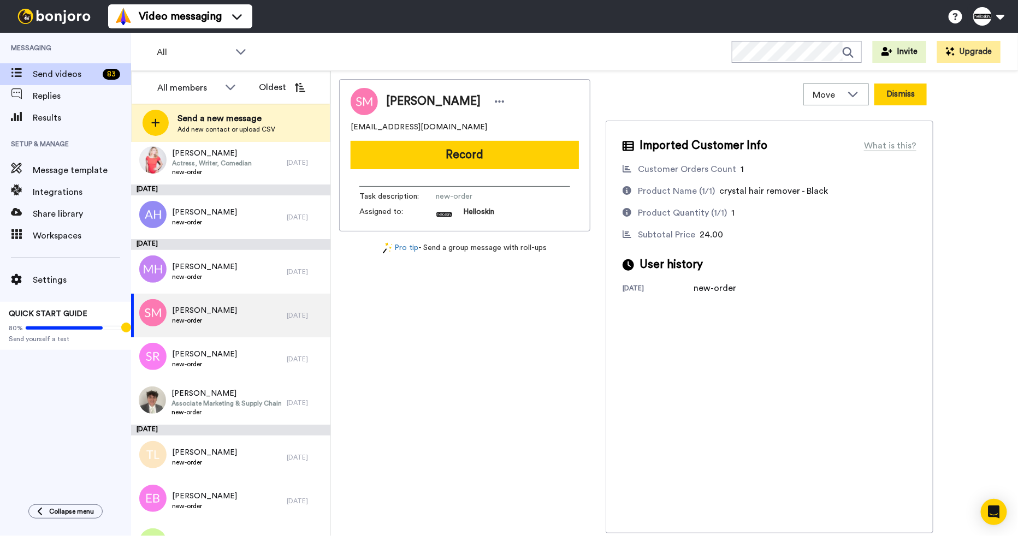
click at [901, 94] on button "Dismiss" at bounding box center [900, 95] width 52 height 22
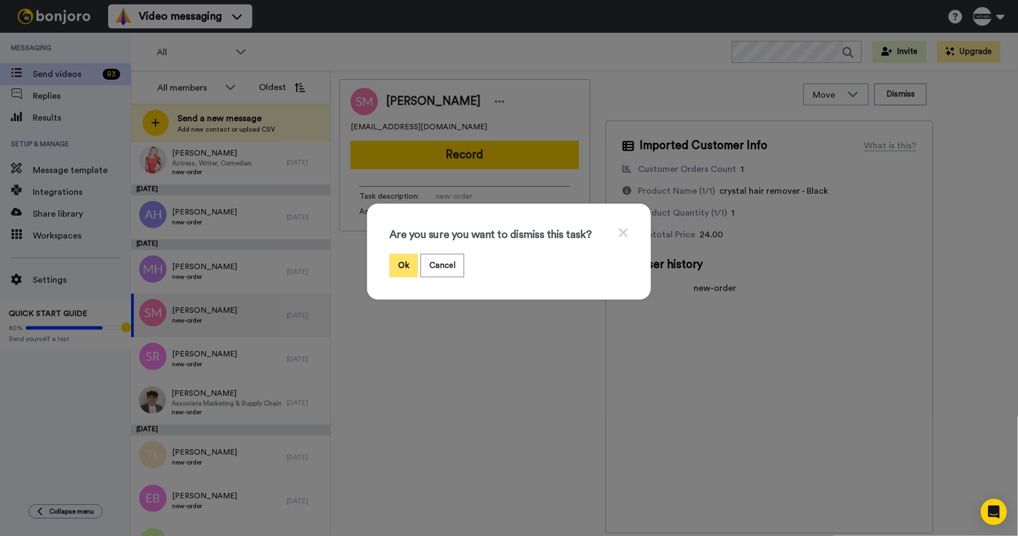
click at [398, 275] on button "Ok" at bounding box center [403, 265] width 28 height 23
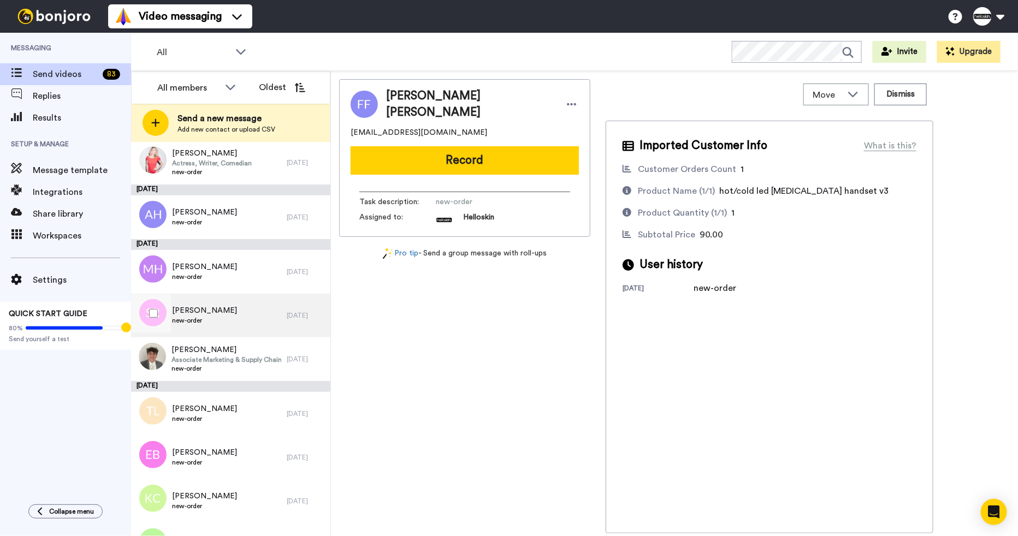
click at [242, 328] on div "Sarah Risbey new-order" at bounding box center [209, 316] width 156 height 44
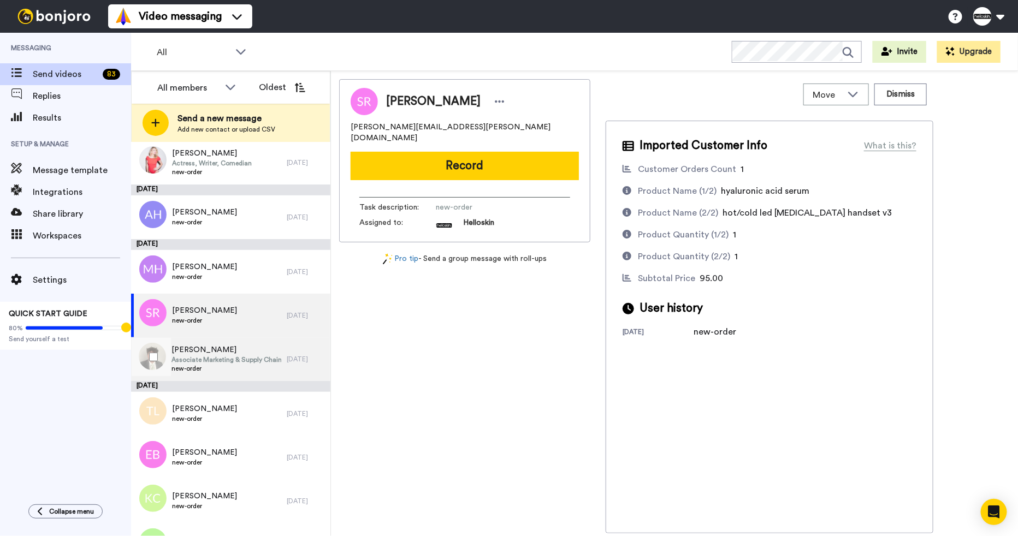
click at [237, 367] on span "new-order" at bounding box center [226, 368] width 110 height 9
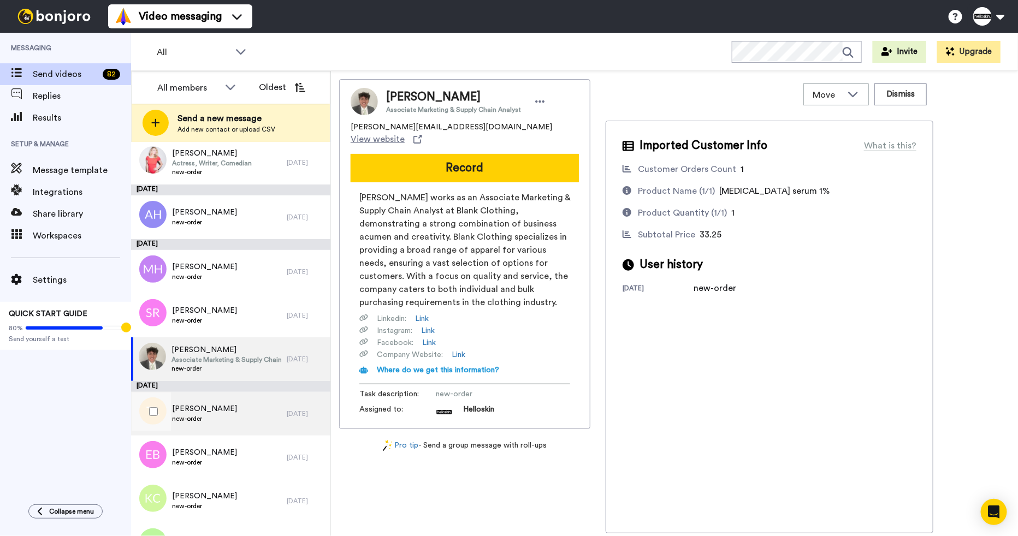
click at [232, 420] on div "Thea Lucas new-order" at bounding box center [209, 414] width 156 height 44
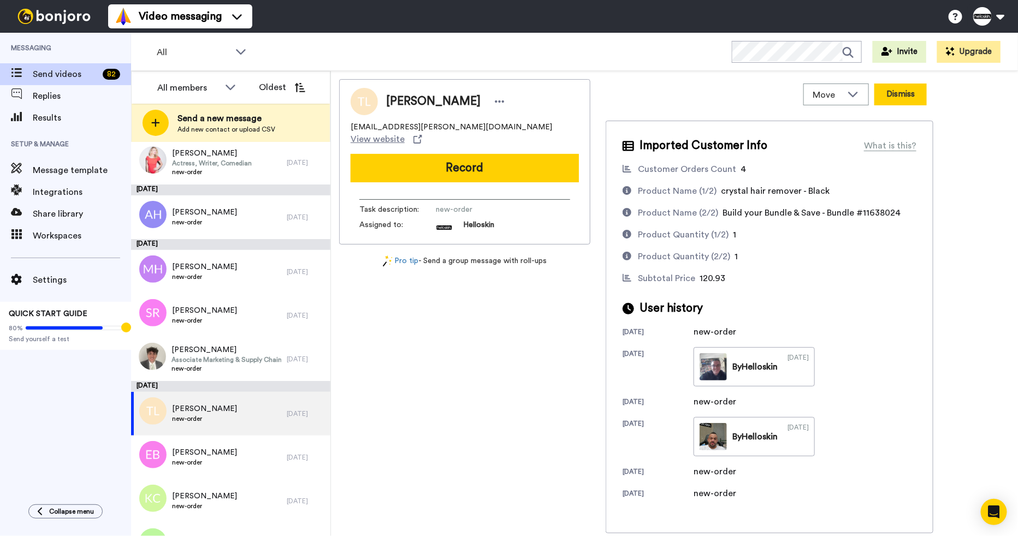
click at [901, 97] on button "Dismiss" at bounding box center [900, 95] width 52 height 22
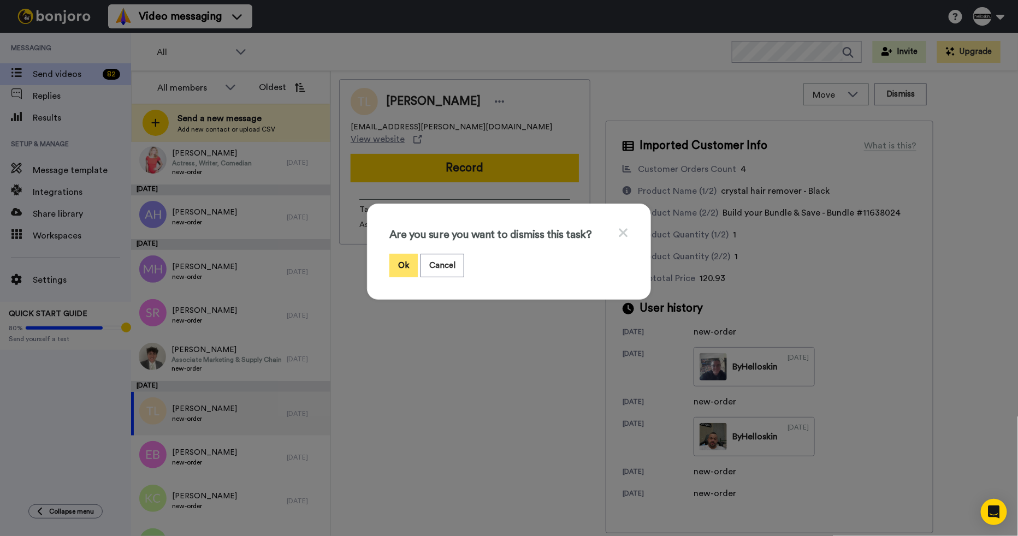
click at [411, 274] on button "Ok" at bounding box center [403, 265] width 28 height 23
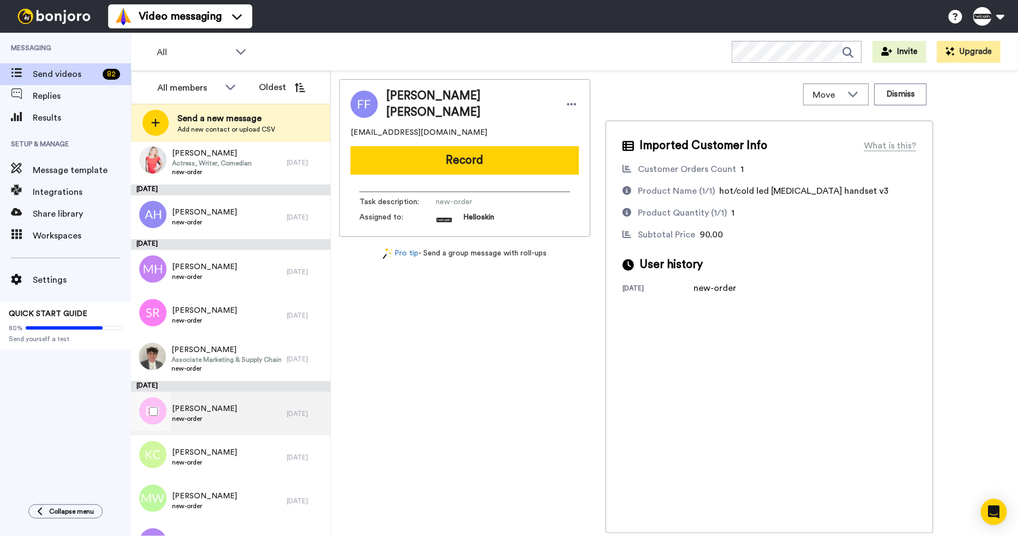
click at [245, 426] on div "Ebony Bennett new-order" at bounding box center [209, 414] width 156 height 44
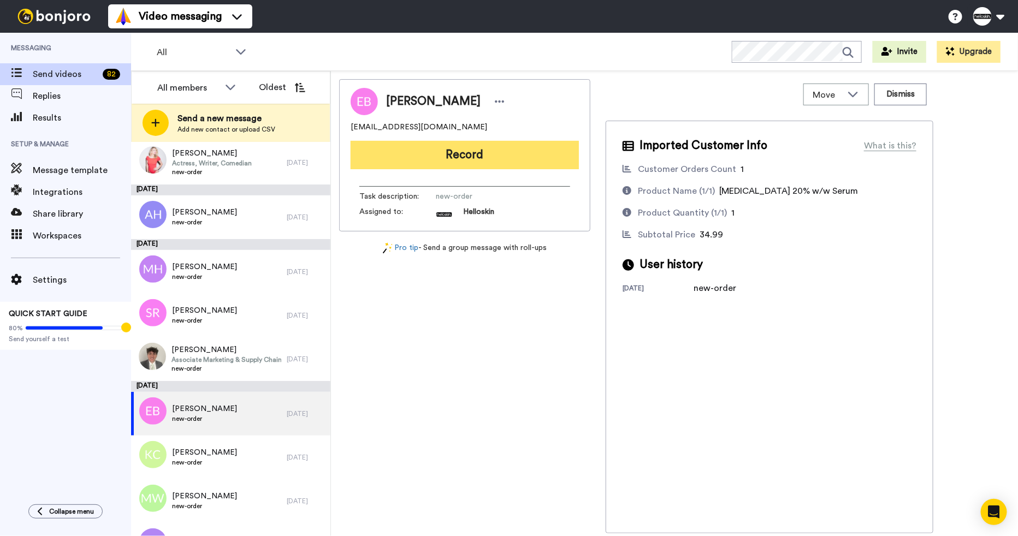
click at [497, 155] on button "Record" at bounding box center [465, 155] width 228 height 28
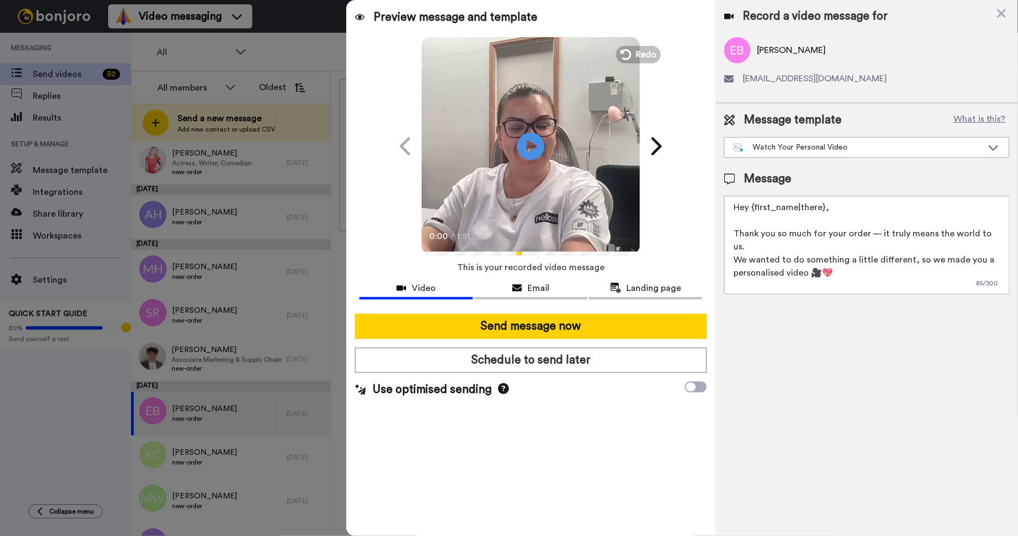
drag, startPoint x: 850, startPoint y: 215, endPoint x: 756, endPoint y: 215, distance: 93.9
click at [756, 215] on textarea "Hey {first_name|there}, Thank you so much for your order — it truly means the w…" at bounding box center [866, 245] width 285 height 98
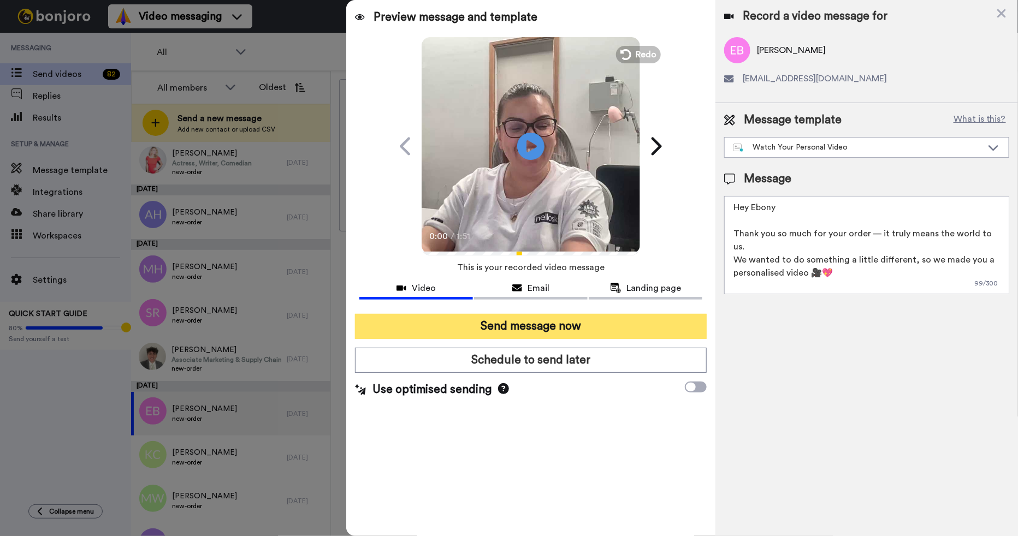
type textarea "Hey Ebony Thank you so much for your order — it truly means the world to us. We…"
click at [554, 317] on button "Send message now" at bounding box center [531, 326] width 352 height 25
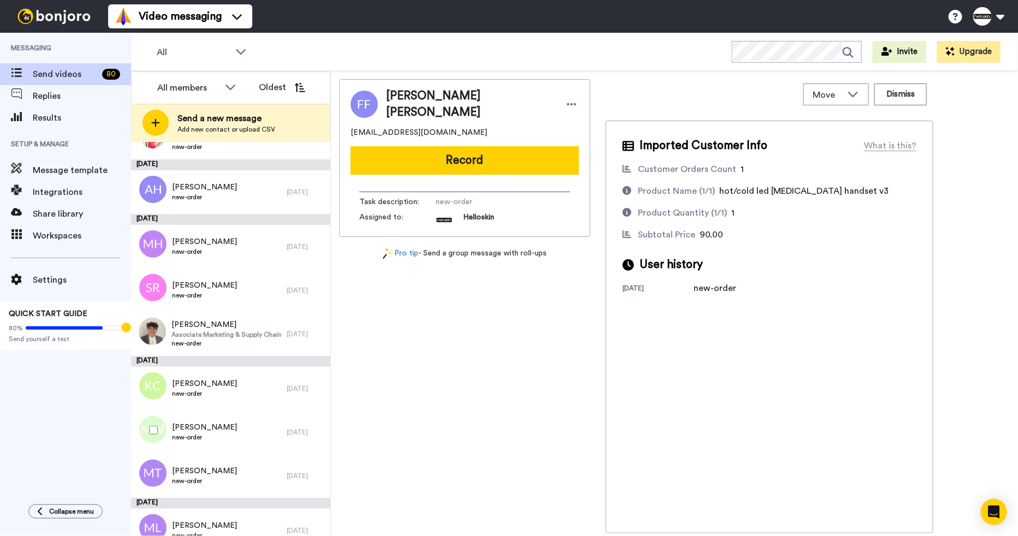
scroll to position [640, 0]
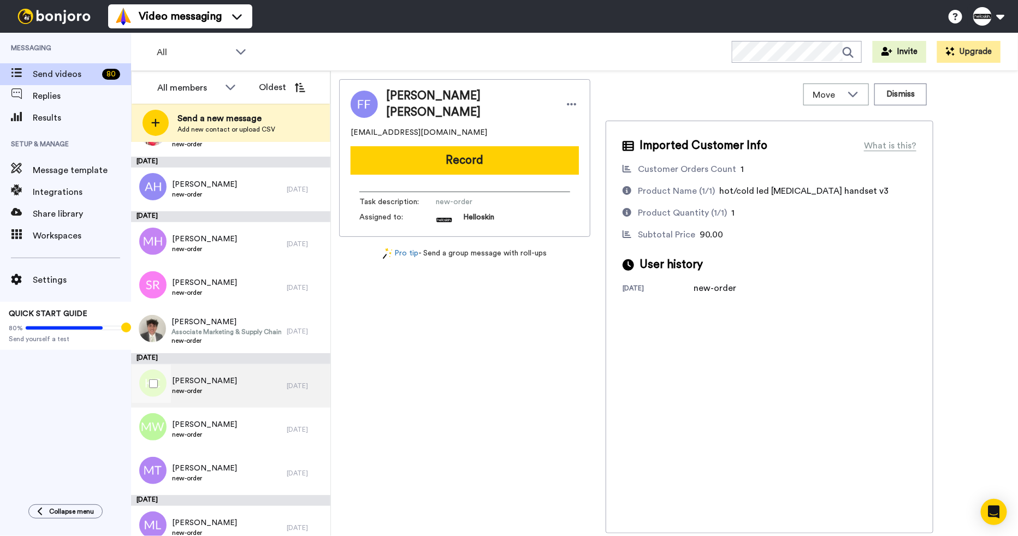
click at [246, 398] on div "[PERSON_NAME] new-order" at bounding box center [209, 386] width 156 height 44
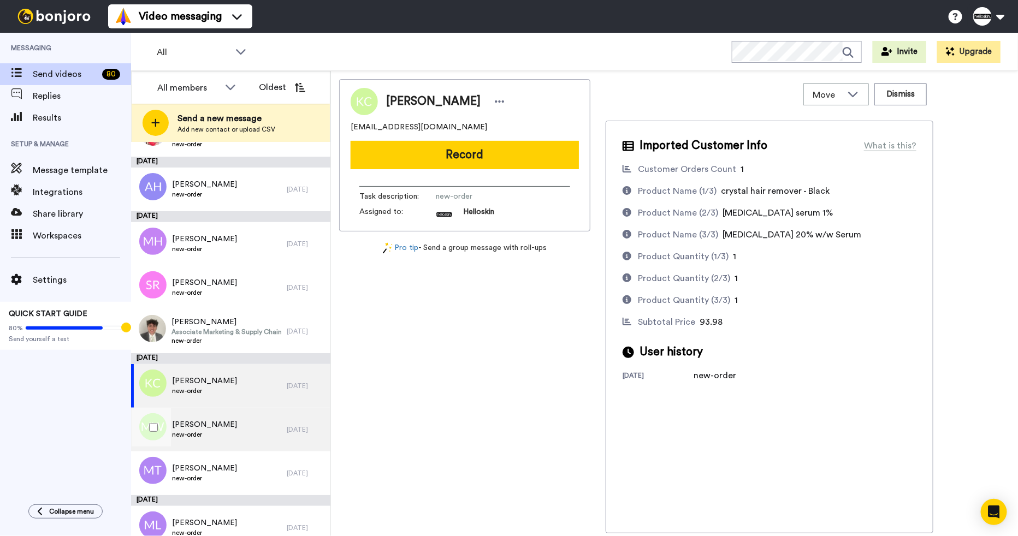
click at [236, 425] on div "Mee Woon new-order" at bounding box center [209, 430] width 156 height 44
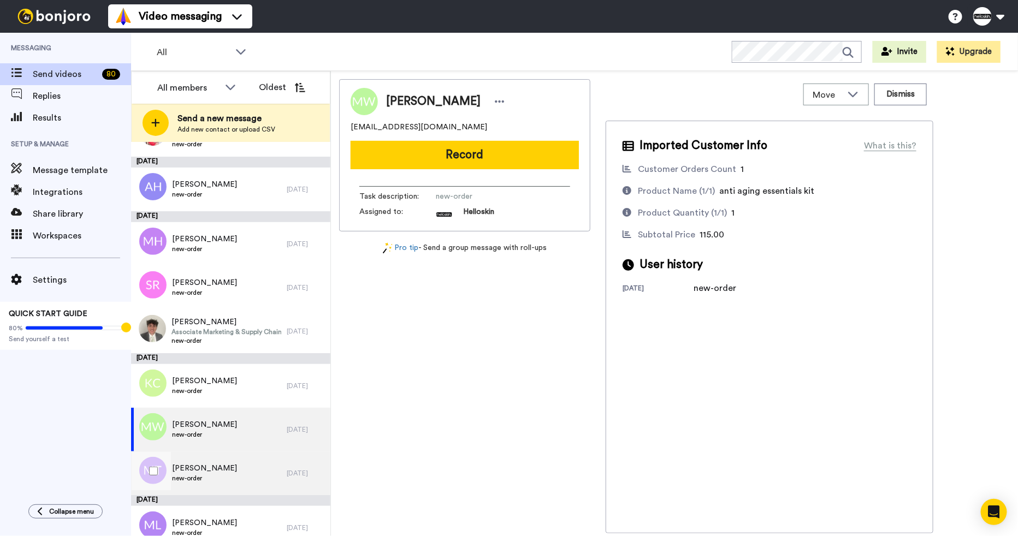
click at [229, 471] on div "Monalisa Taouk new-order" at bounding box center [209, 474] width 156 height 44
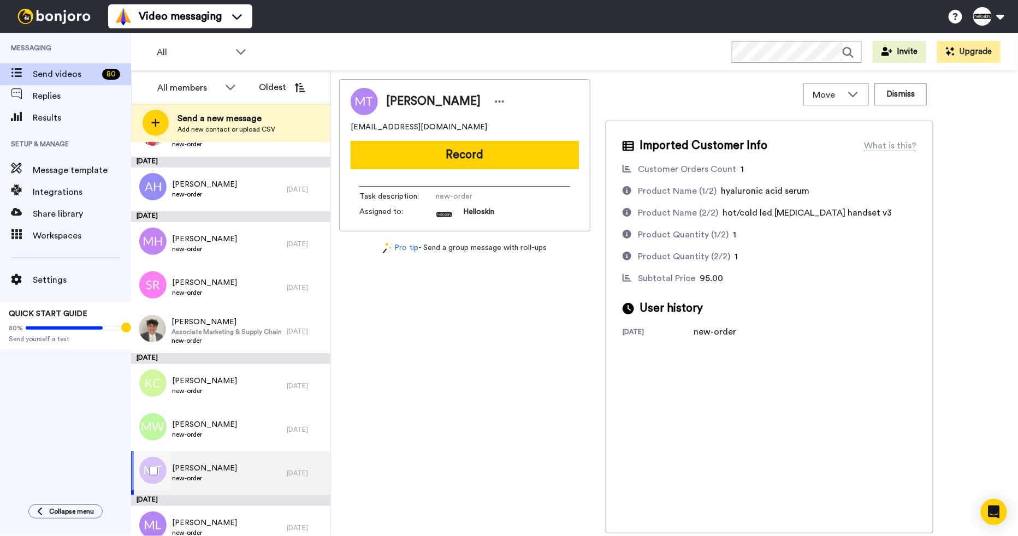
click at [229, 471] on div "Monalisa Taouk new-order" at bounding box center [209, 474] width 156 height 44
click at [228, 473] on div "Monalisa Taouk new-order" at bounding box center [209, 474] width 156 height 44
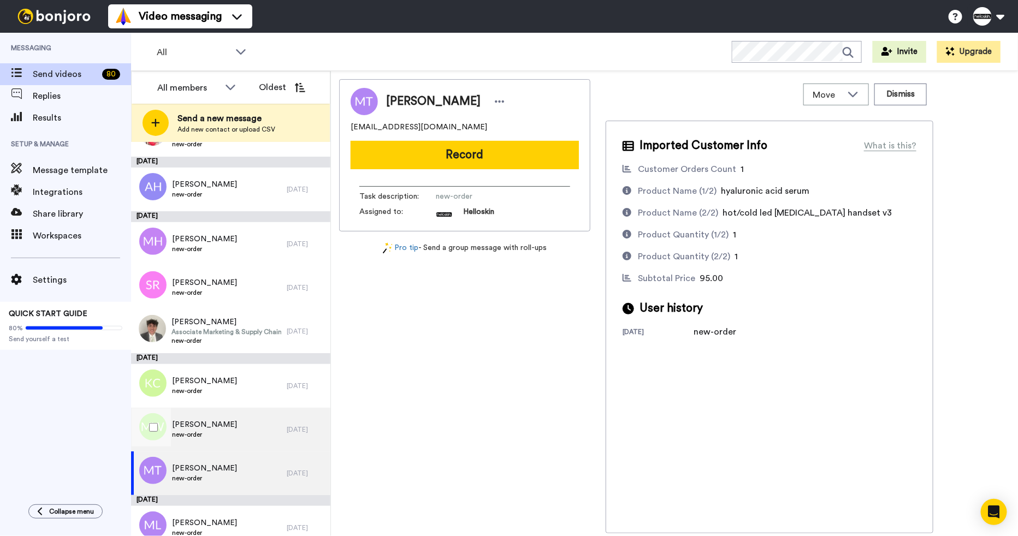
click at [234, 434] on div "Mee Woon new-order" at bounding box center [209, 430] width 156 height 44
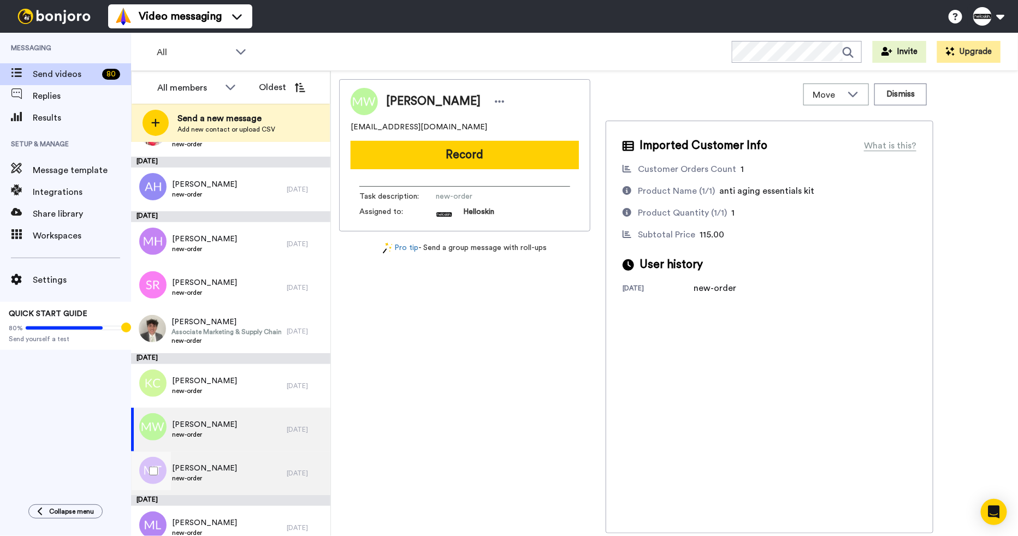
click at [234, 474] on div "Monalisa Taouk new-order" at bounding box center [209, 474] width 156 height 44
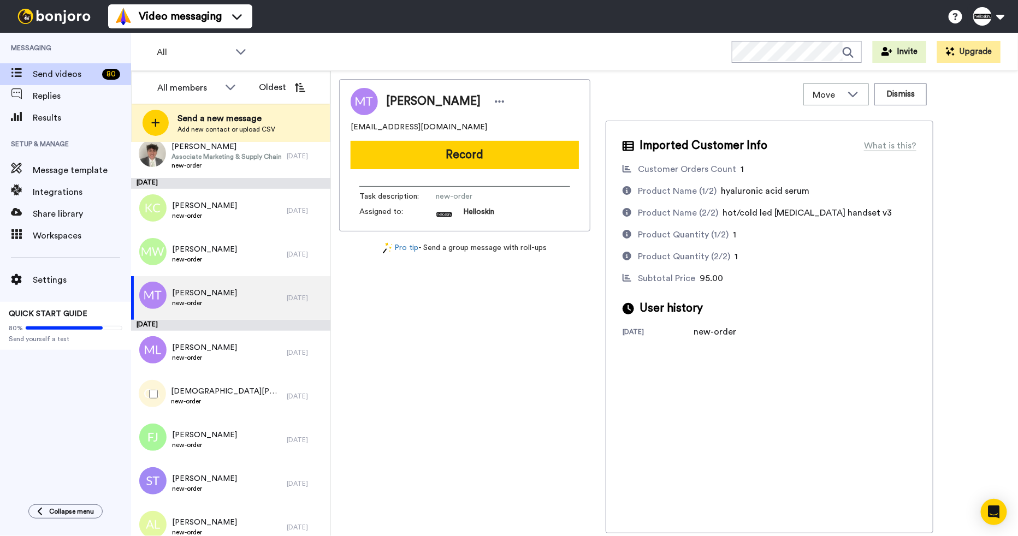
scroll to position [828, 0]
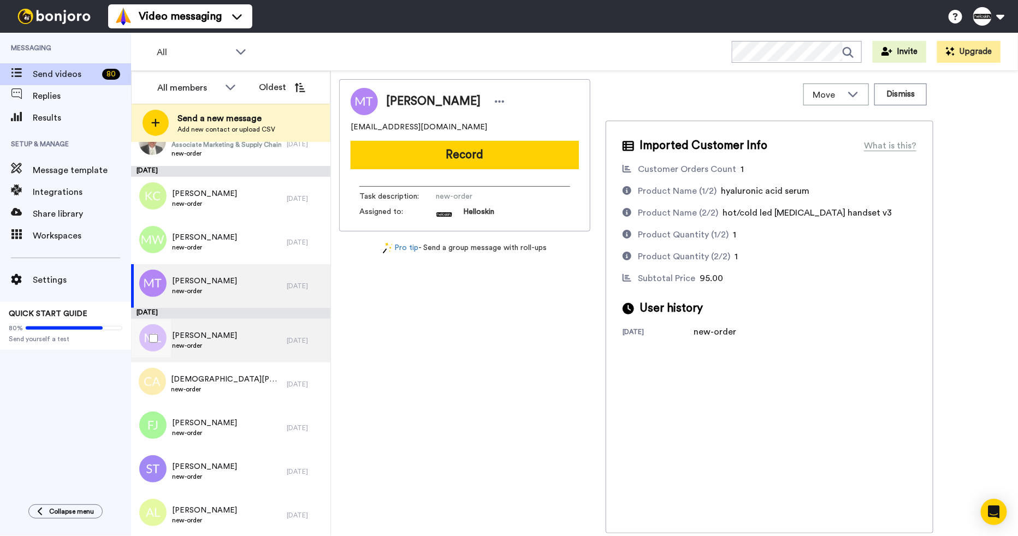
click at [244, 347] on div "Michelle Lumbes new-order" at bounding box center [209, 341] width 156 height 44
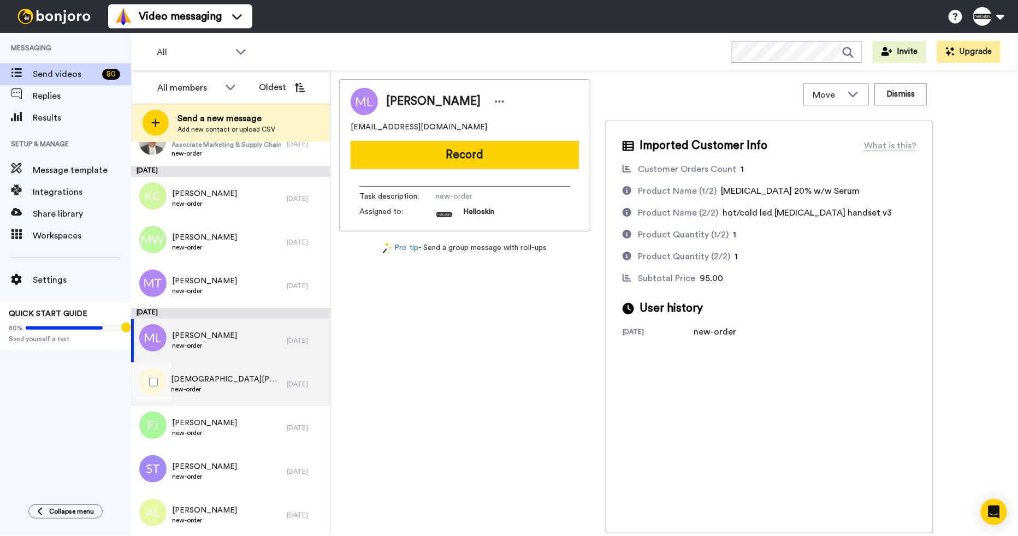
click at [241, 377] on div "Christen Atkins new-order" at bounding box center [209, 385] width 156 height 44
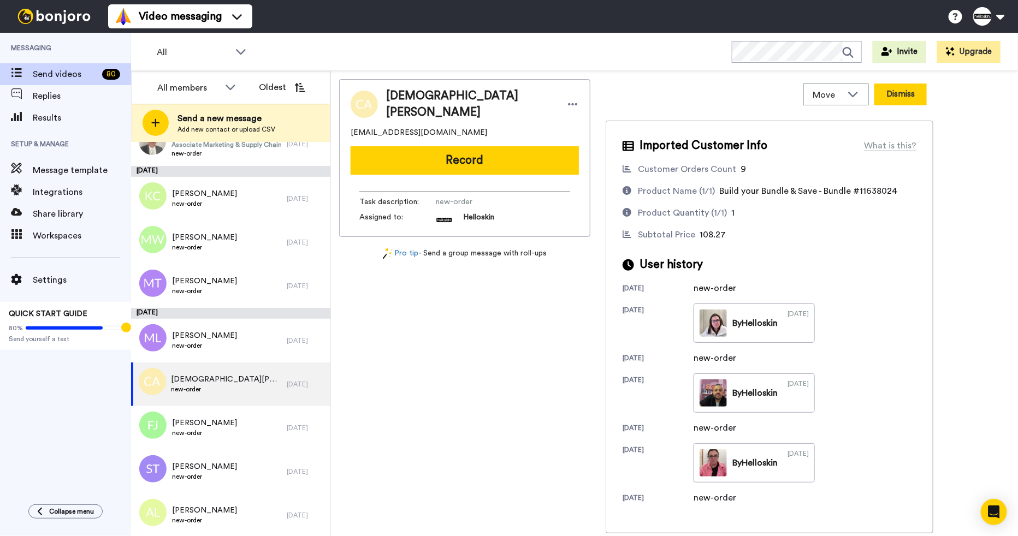
click at [907, 90] on button "Dismiss" at bounding box center [900, 95] width 52 height 22
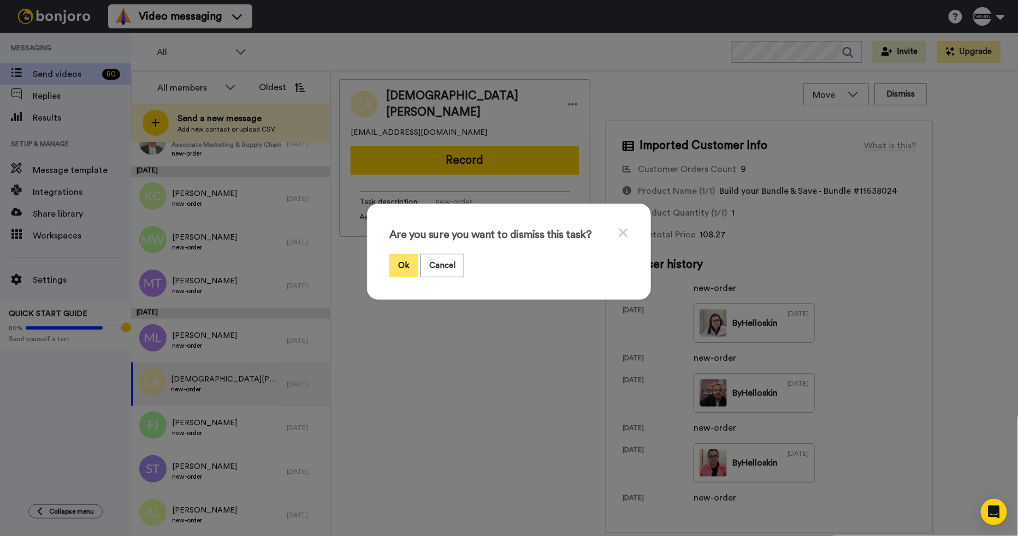
click at [402, 267] on button "Ok" at bounding box center [403, 265] width 28 height 23
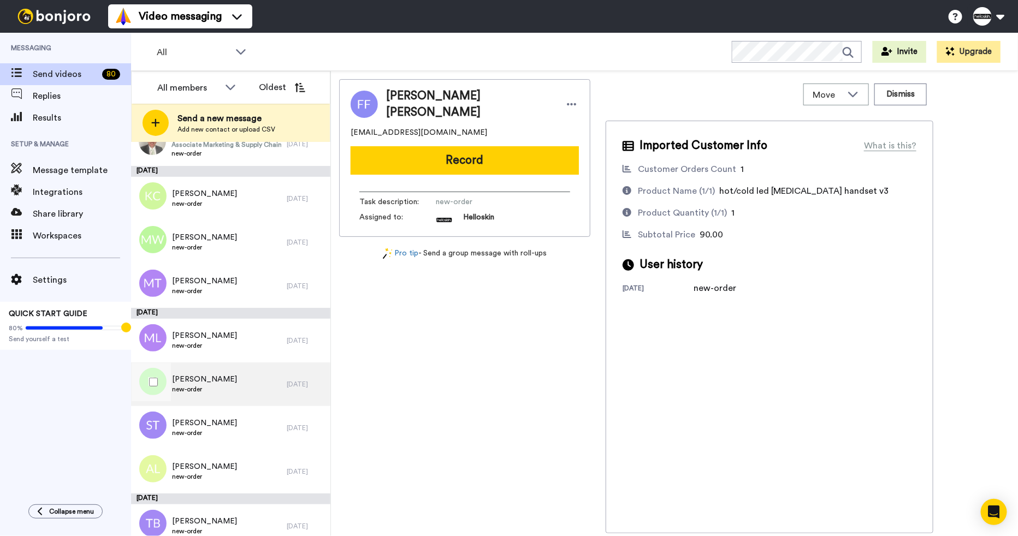
click at [248, 389] on div "Femi Jegede new-order" at bounding box center [209, 385] width 156 height 44
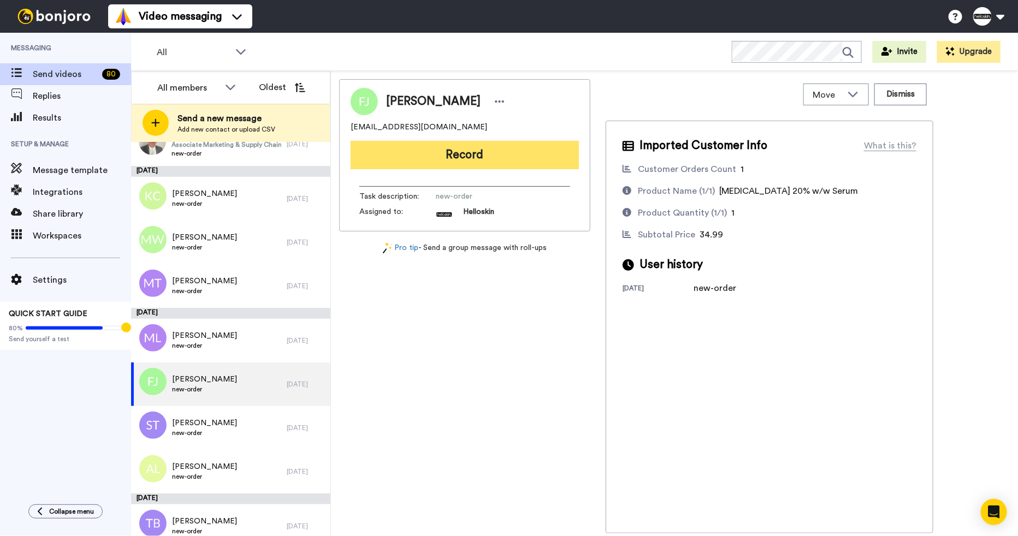
click at [508, 156] on button "Record" at bounding box center [465, 155] width 228 height 28
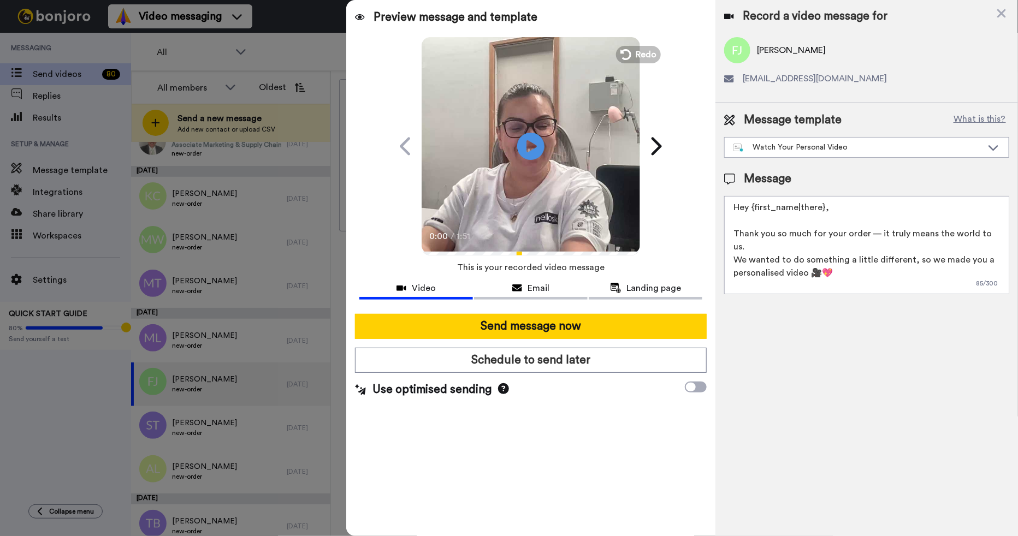
drag, startPoint x: 828, startPoint y: 206, endPoint x: 753, endPoint y: 212, distance: 75.0
click at [753, 212] on textarea "Hey {first_name|there}, Thank you so much for your order — it truly means the w…" at bounding box center [866, 245] width 285 height 98
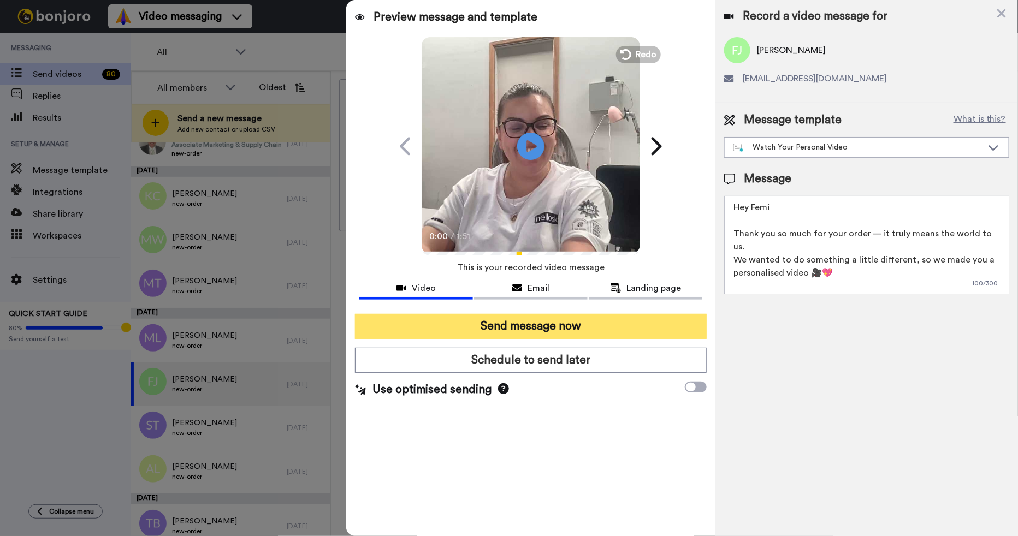
type textarea "Hey Femi Thank you so much for your order — it truly means the world to us. We …"
click at [626, 329] on button "Send message now" at bounding box center [531, 326] width 352 height 25
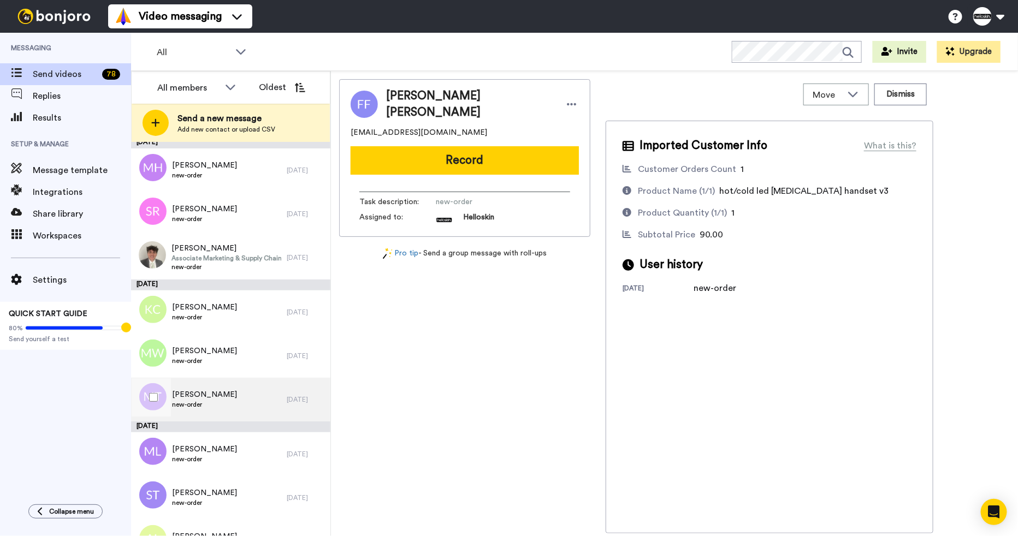
scroll to position [877, 0]
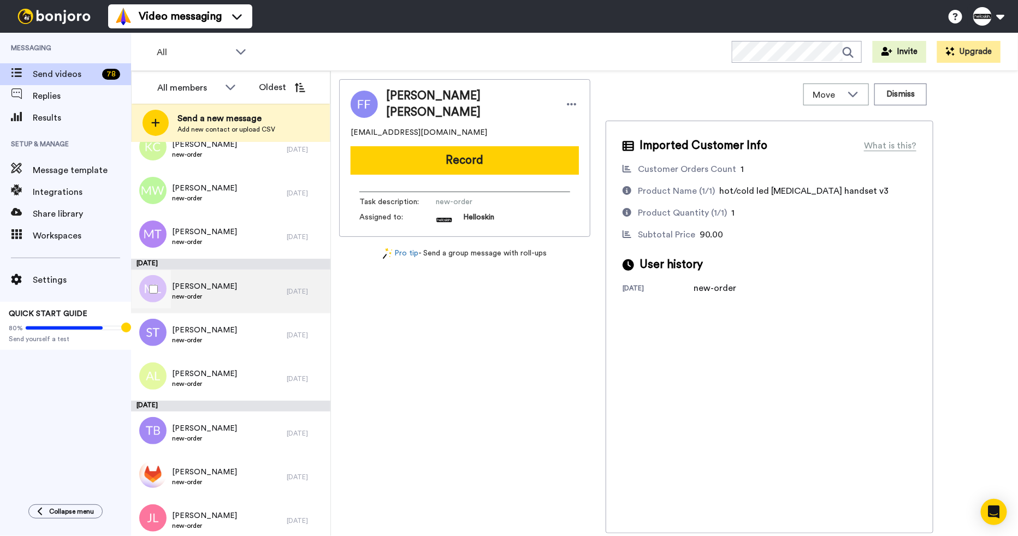
click at [265, 290] on div "[PERSON_NAME] new-order" at bounding box center [209, 292] width 156 height 44
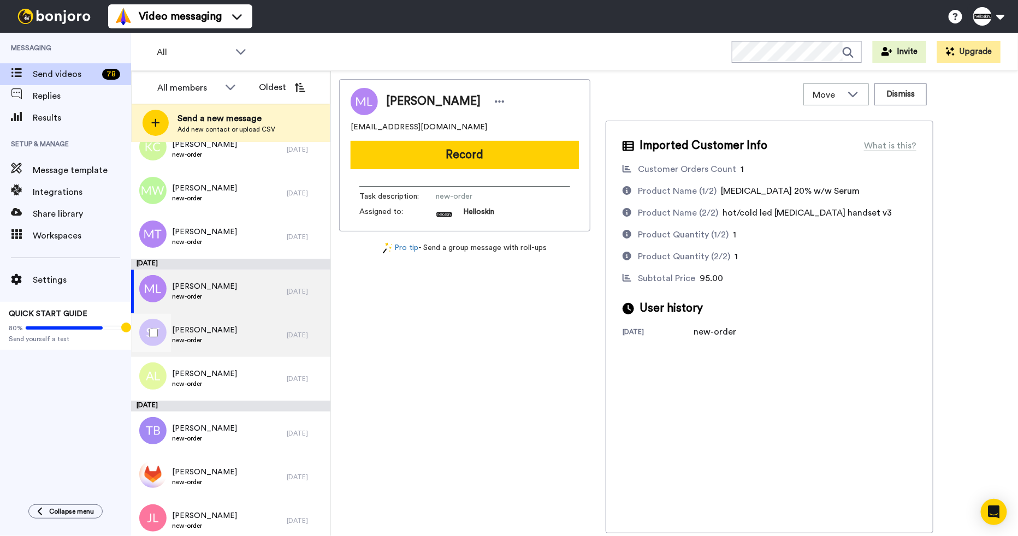
click at [257, 336] on div "Sabrina Trocini new-order" at bounding box center [209, 335] width 156 height 44
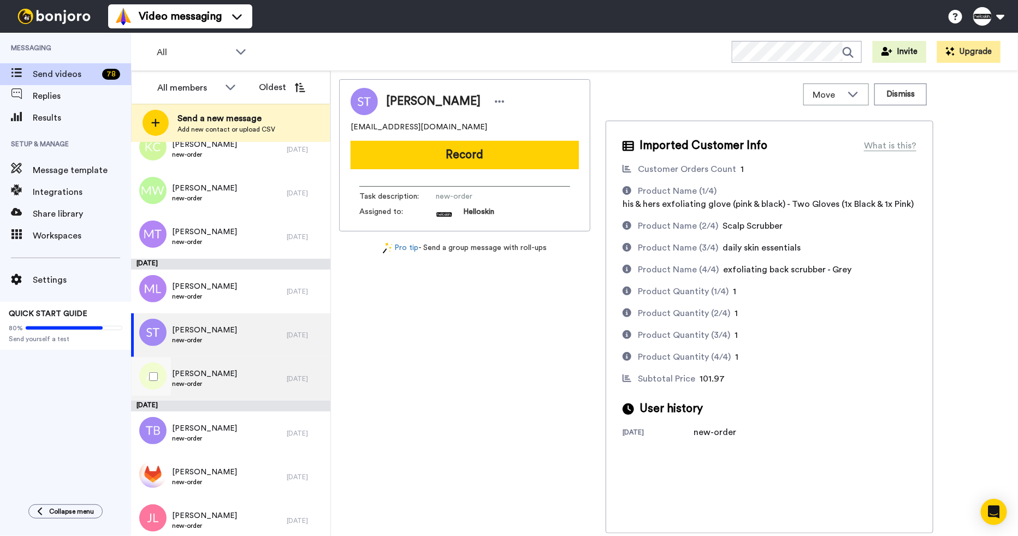
click at [256, 382] on div "Angela Lasic new-order" at bounding box center [209, 379] width 156 height 44
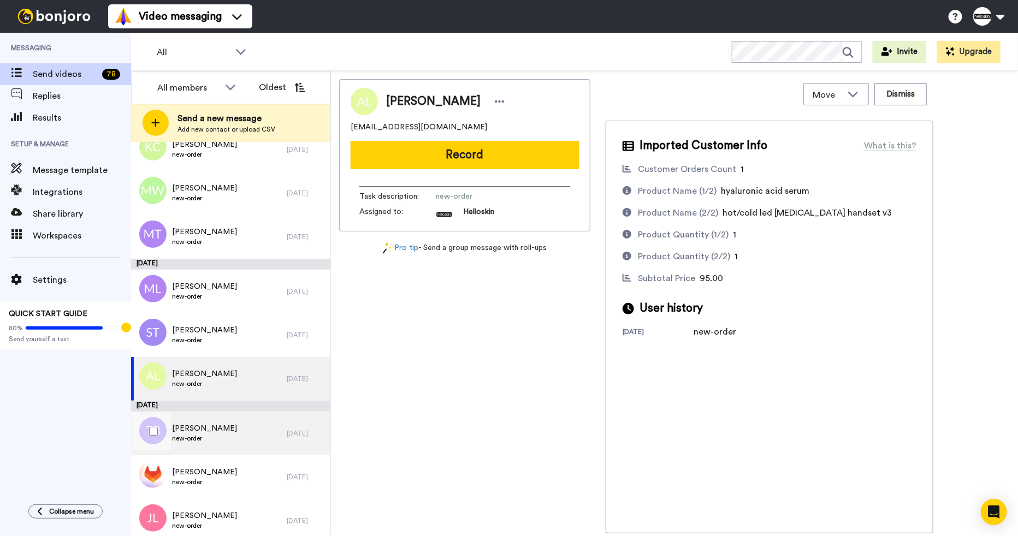
click at [251, 420] on div "Tori Berecry new-order" at bounding box center [209, 434] width 156 height 44
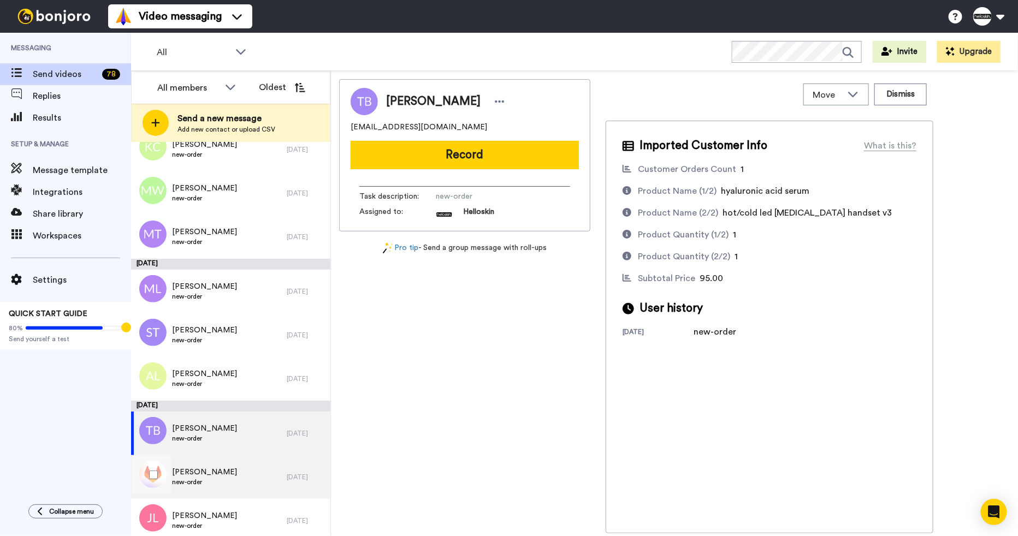
click at [237, 467] on span "Fiona Hyland-Ludlow" at bounding box center [204, 472] width 65 height 11
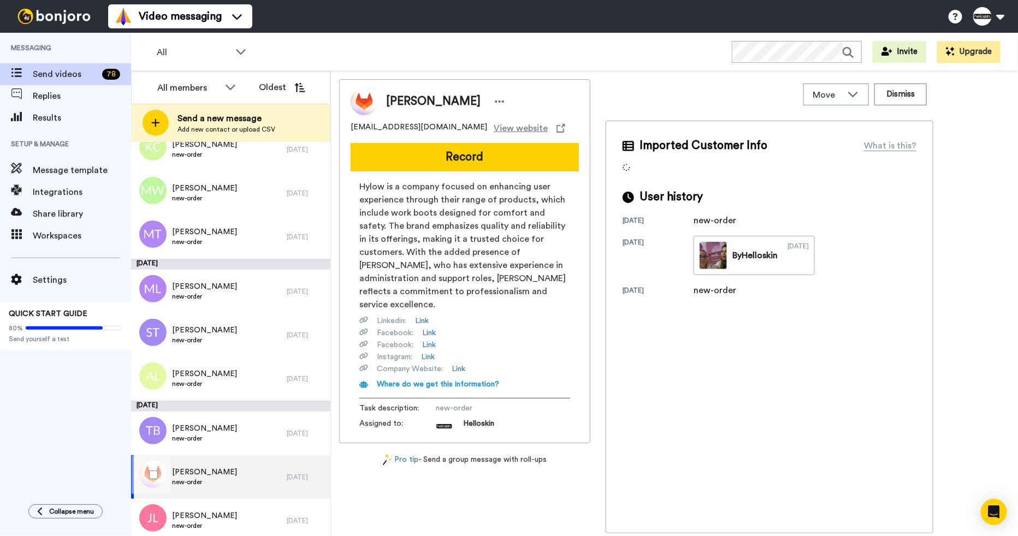
scroll to position [880, 0]
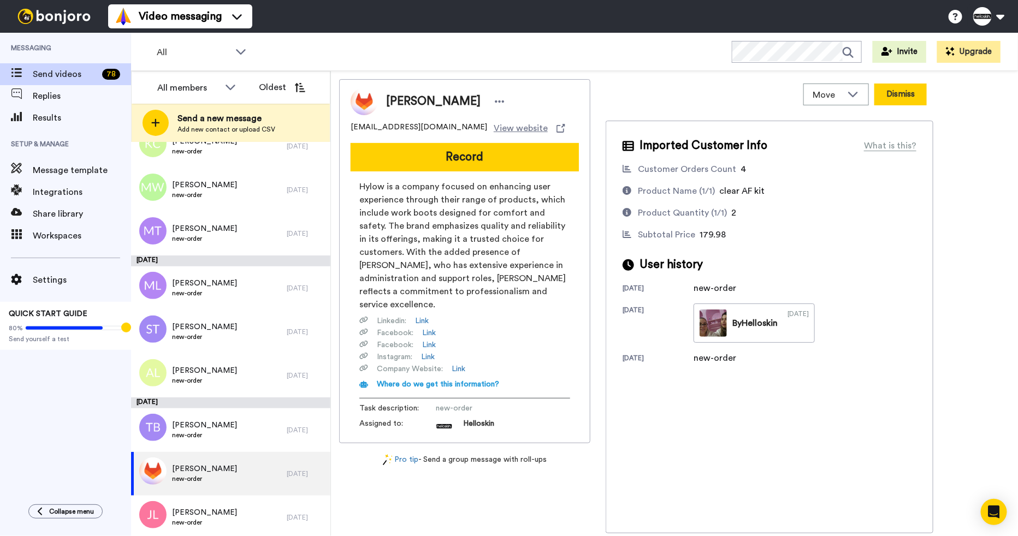
click at [911, 92] on button "Dismiss" at bounding box center [900, 95] width 52 height 22
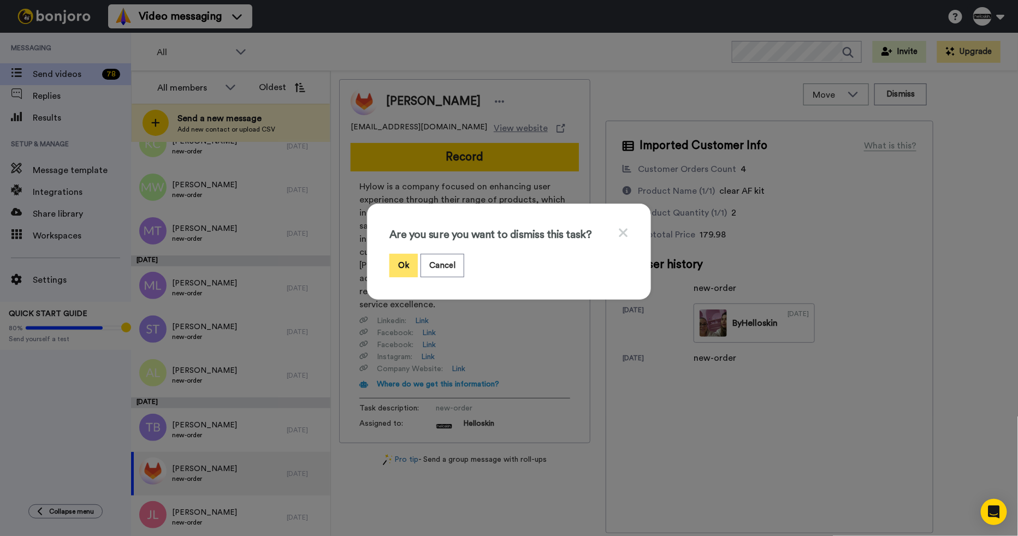
click at [401, 254] on button "Ok" at bounding box center [403, 265] width 28 height 23
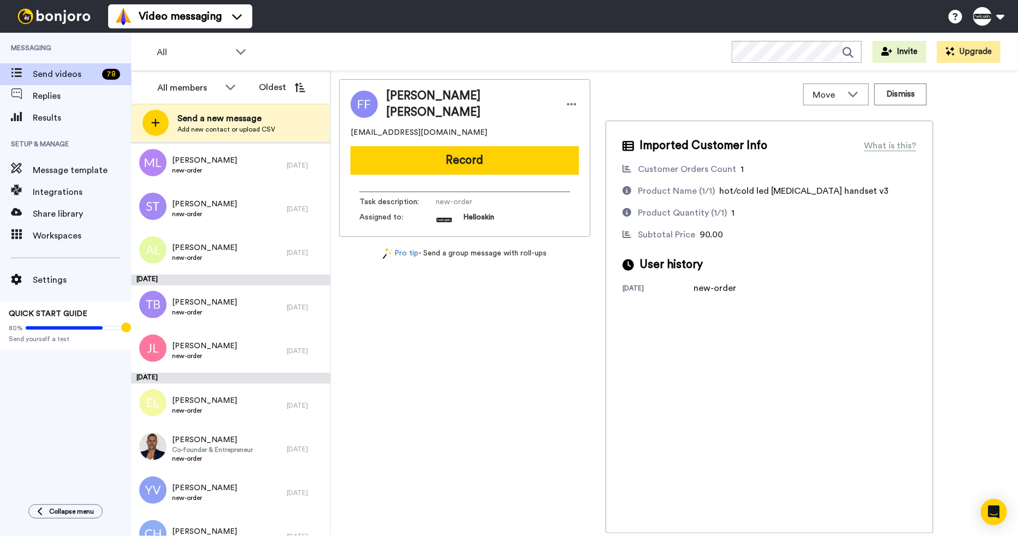
scroll to position [983, 0]
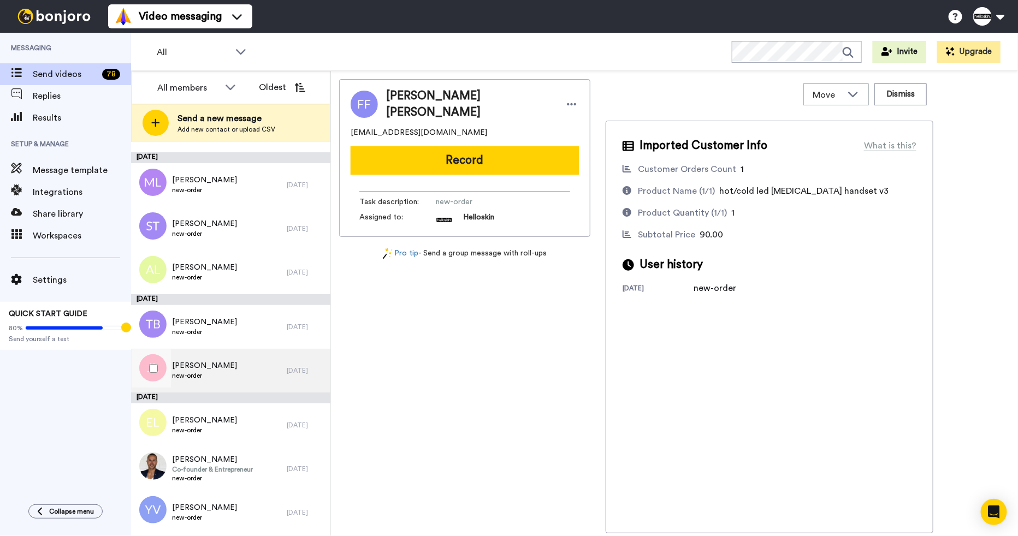
click at [236, 368] on div "Jo Lowrey new-order" at bounding box center [209, 371] width 156 height 44
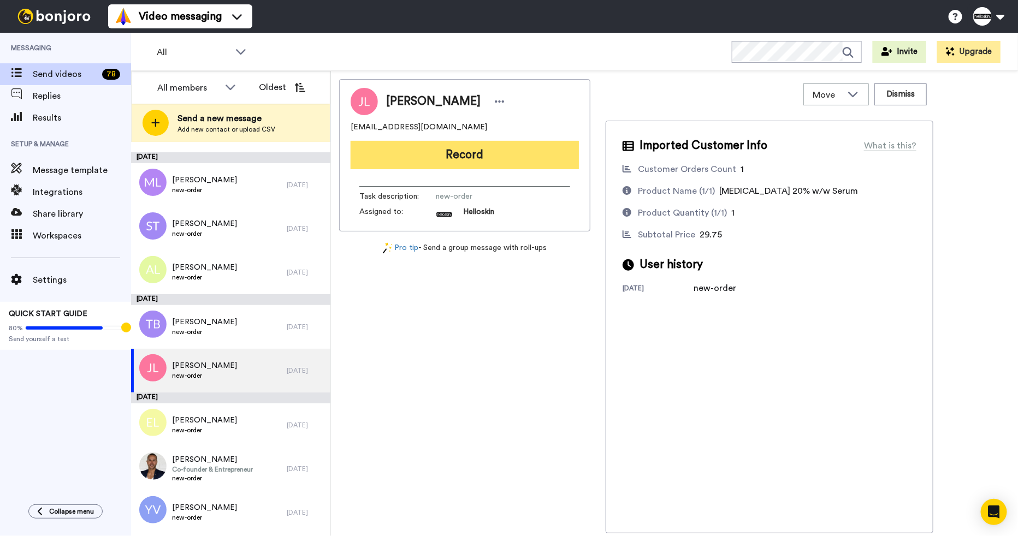
click at [517, 157] on button "Record" at bounding box center [465, 155] width 228 height 28
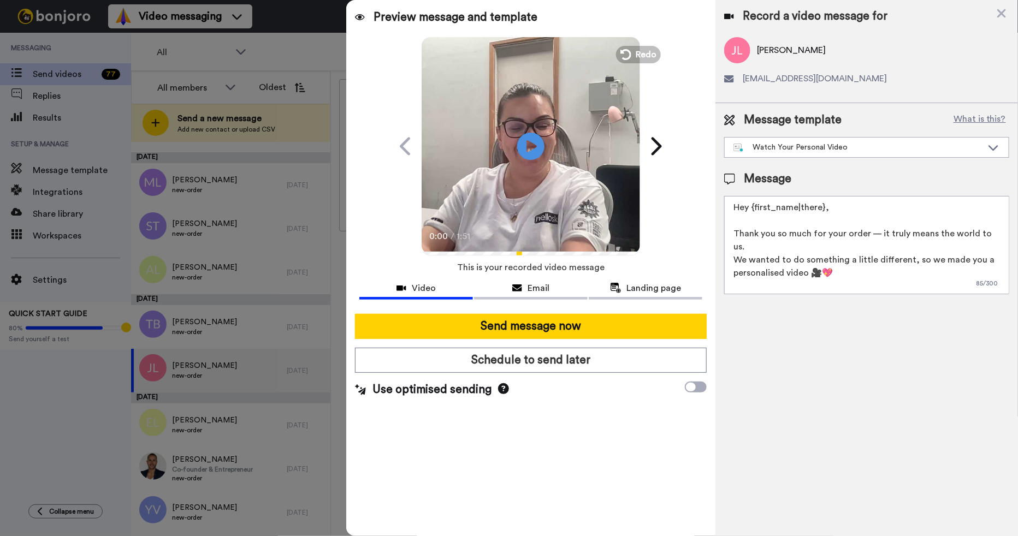
drag, startPoint x: 821, startPoint y: 210, endPoint x: 750, endPoint y: 210, distance: 70.4
click at [750, 210] on textarea "Hey {first_name|there}, Thank you so much for your order — it truly means the w…" at bounding box center [866, 245] width 285 height 98
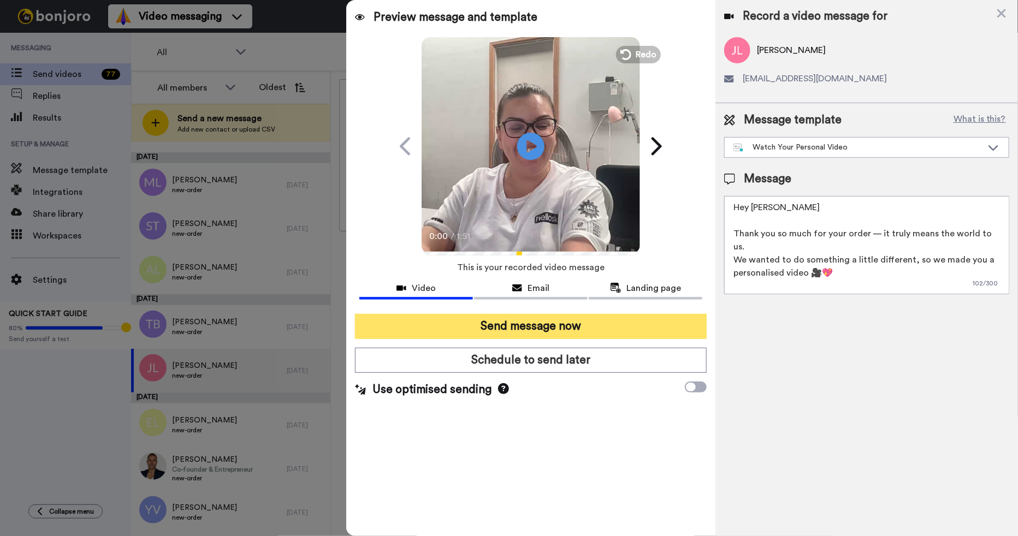
type textarea "Hey Jo Thank you so much for your order — it truly means the world to us. We wa…"
click at [683, 327] on button "Send message now" at bounding box center [531, 326] width 352 height 25
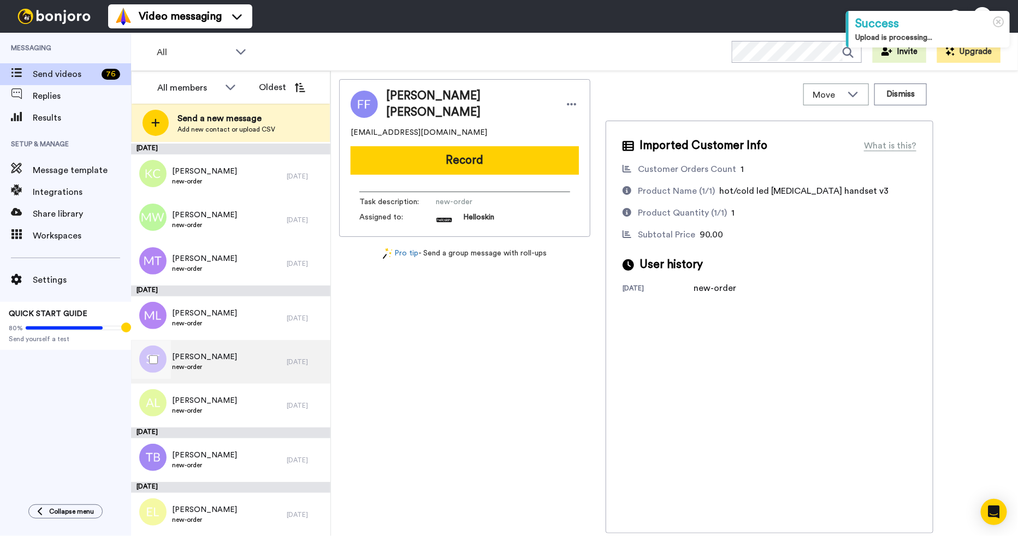
scroll to position [978, 0]
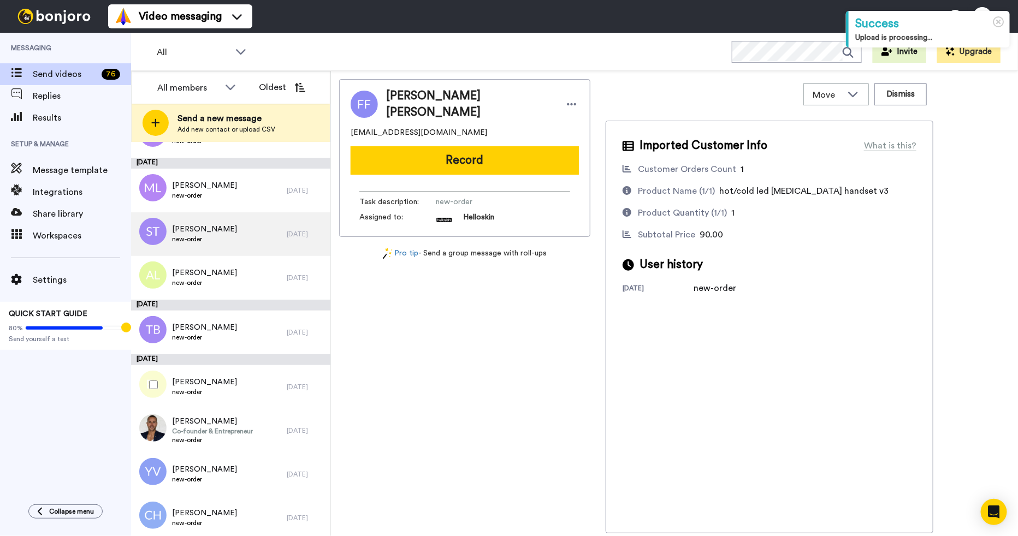
click at [284, 373] on div "[PERSON_NAME] new-order [DATE]" at bounding box center [230, 387] width 199 height 44
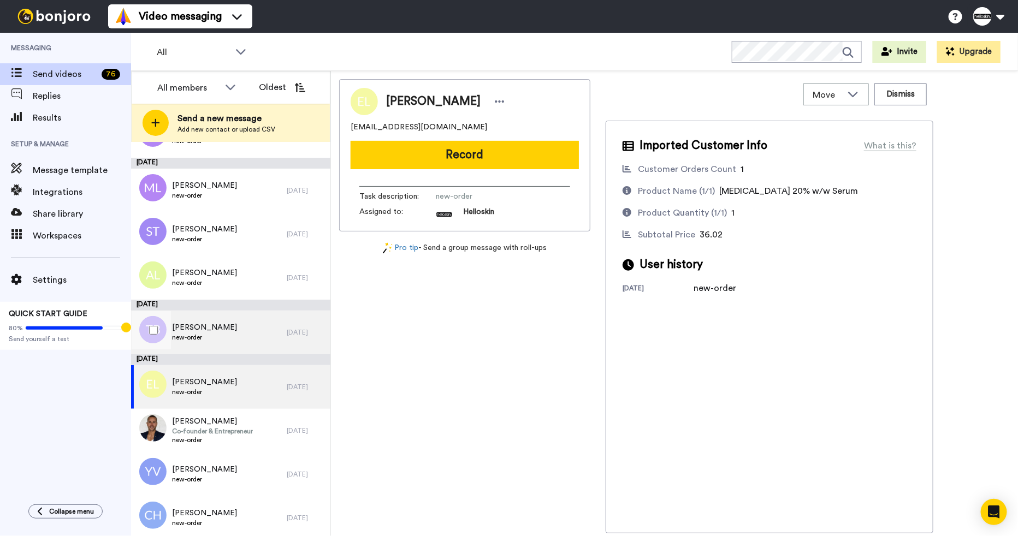
click at [278, 342] on div "[PERSON_NAME] new-order [DATE]" at bounding box center [230, 333] width 199 height 44
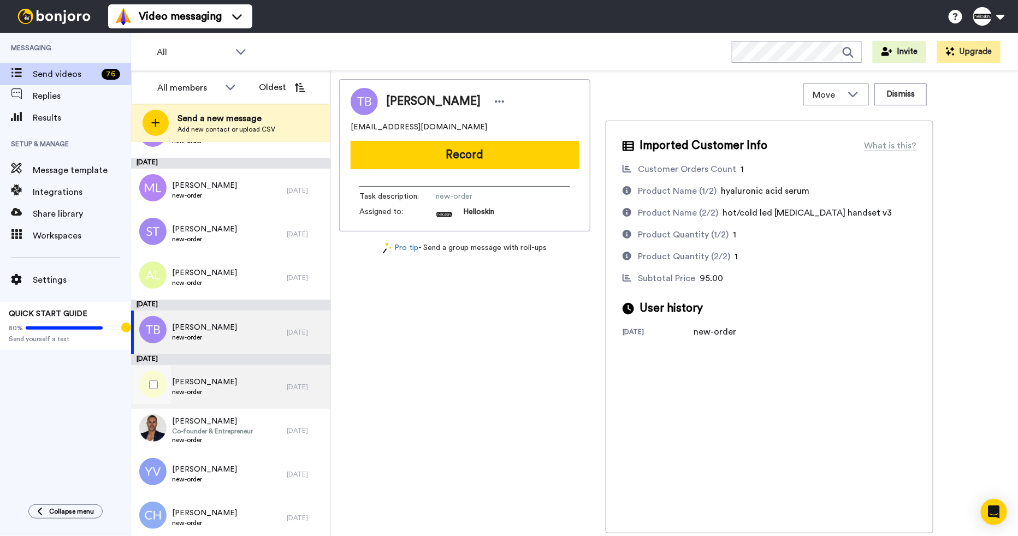
click at [268, 381] on div "[PERSON_NAME] new-order" at bounding box center [209, 387] width 156 height 44
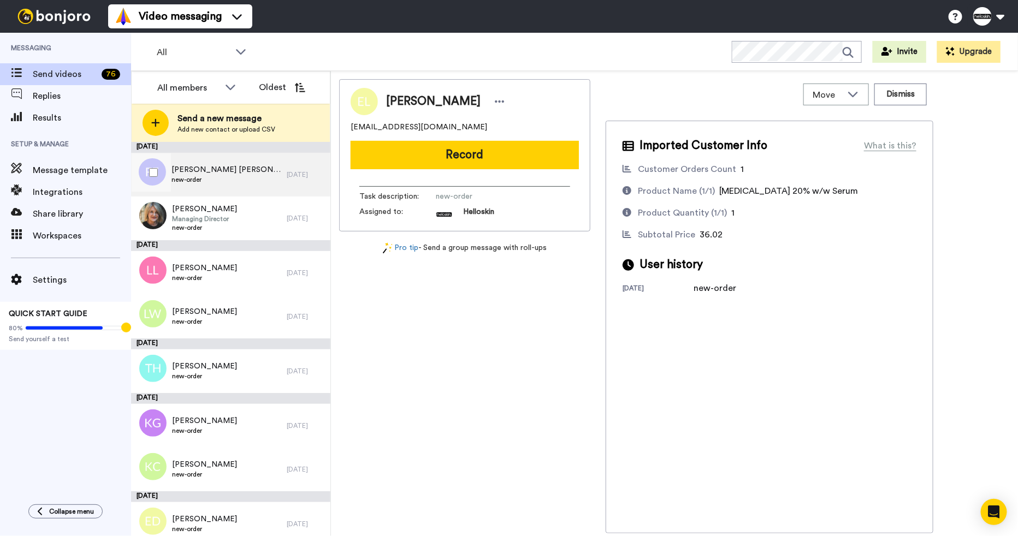
click at [260, 176] on div "[PERSON_NAME] [PERSON_NAME] new-order" at bounding box center [209, 175] width 156 height 44
